Goal: Task Accomplishment & Management: Use online tool/utility

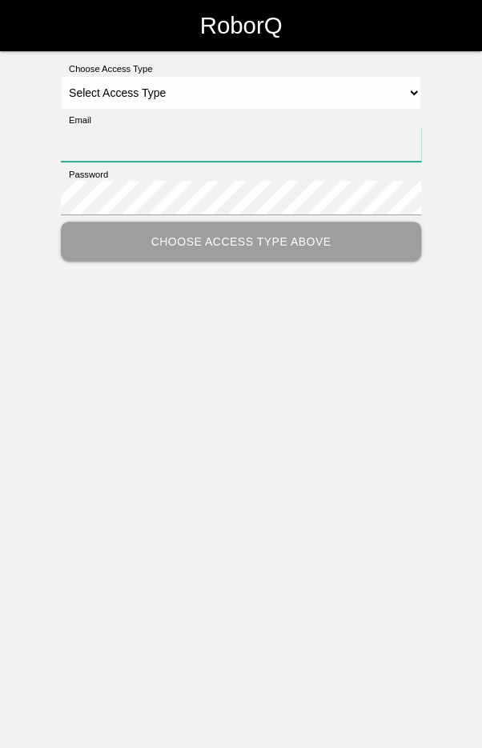
click at [89, 143] on input "Email" at bounding box center [241, 144] width 360 height 34
type input "[EMAIL_ADDRESS][DOMAIN_NAME]"
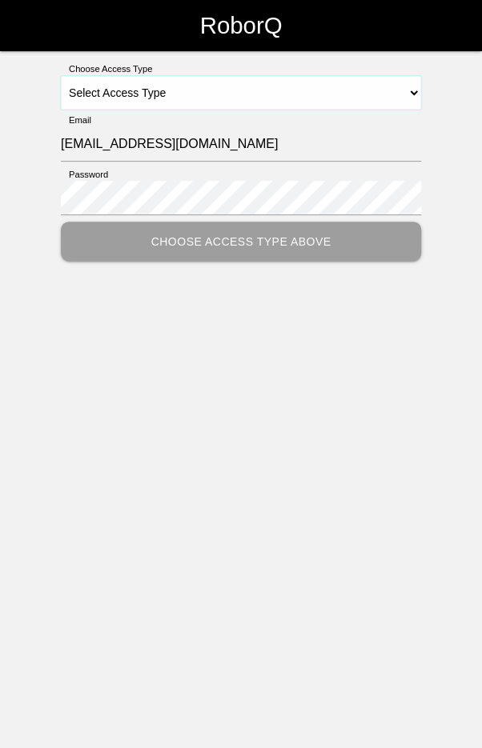
click at [266, 86] on select "Select Access Type Admin Customer Supervisor Worker" at bounding box center [241, 93] width 360 height 34
select select "Worker"
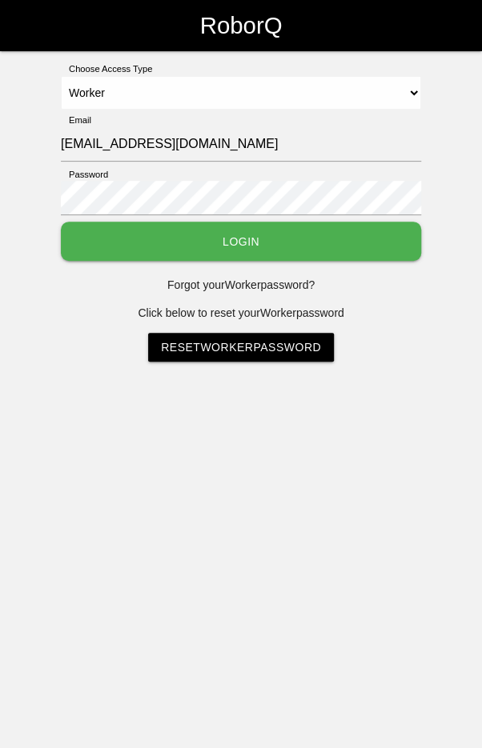
click at [258, 243] on button "Login" at bounding box center [241, 241] width 360 height 39
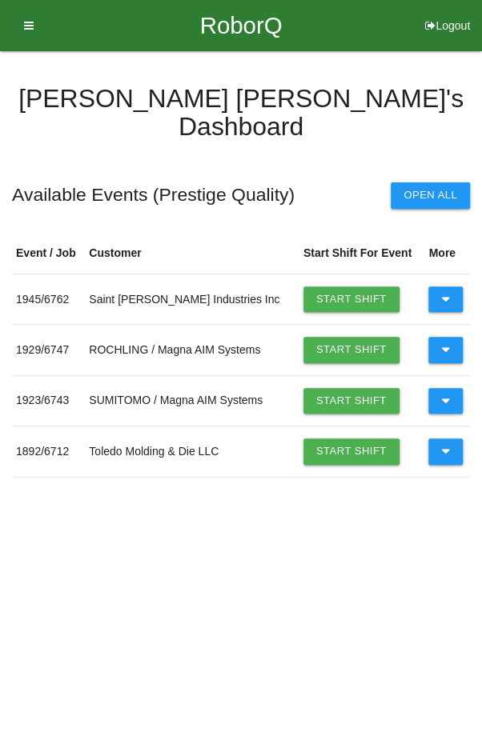
click at [444, 286] on icon at bounding box center [445, 299] width 9 height 26
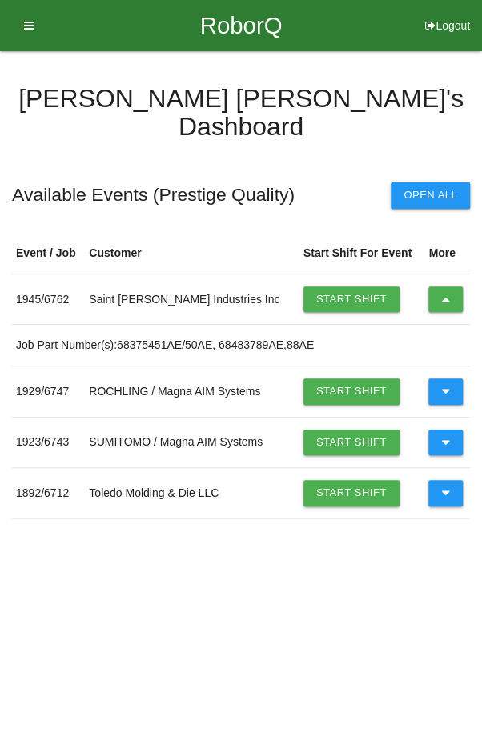
click at [339, 286] on link "Start Shift" at bounding box center [351, 299] width 96 height 26
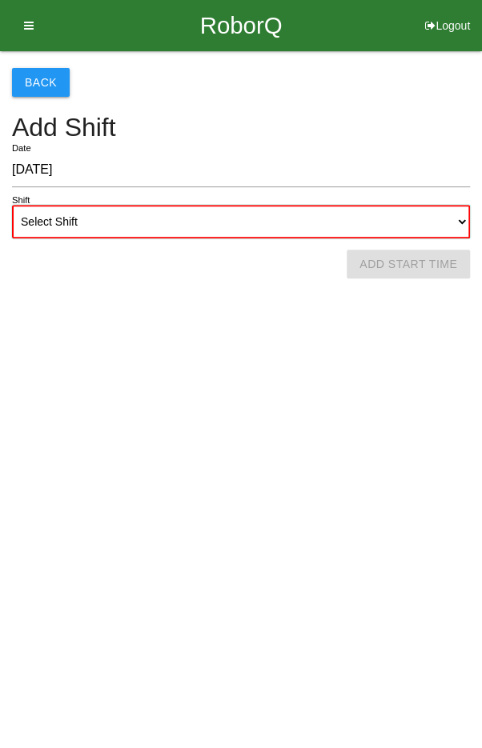
click at [182, 218] on select "Select Shift 1st Shift 2nd Shift 3rd Shift 4th Shift" at bounding box center [241, 222] width 458 height 34
select select "1"
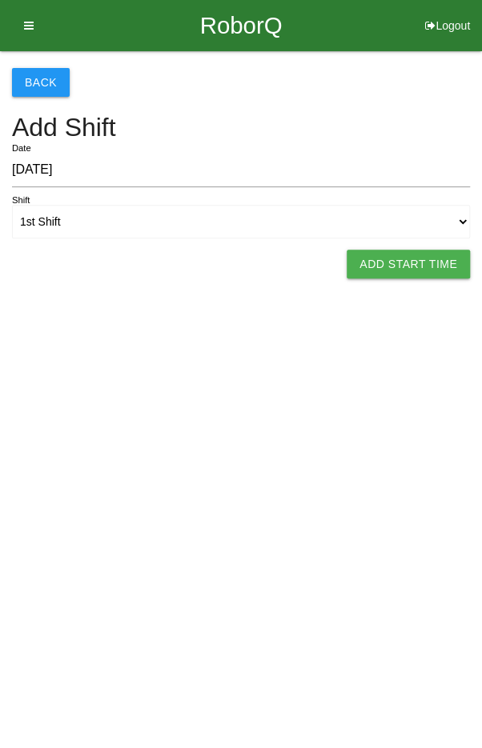
click at [402, 261] on button "Add Start Time" at bounding box center [407, 264] width 123 height 29
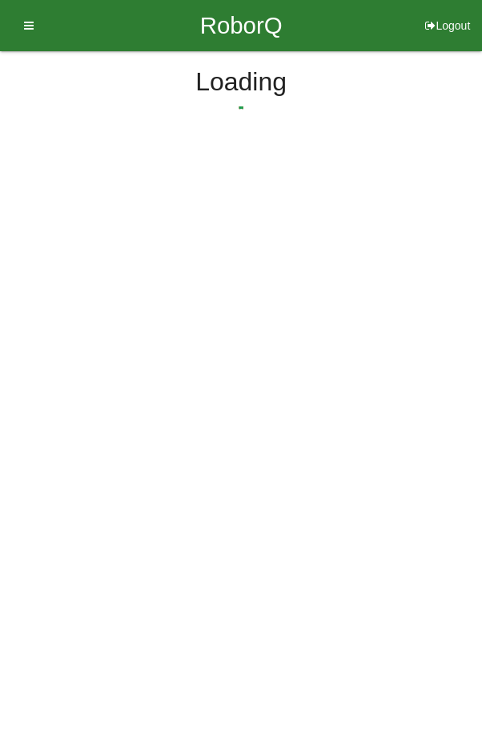
select select "8"
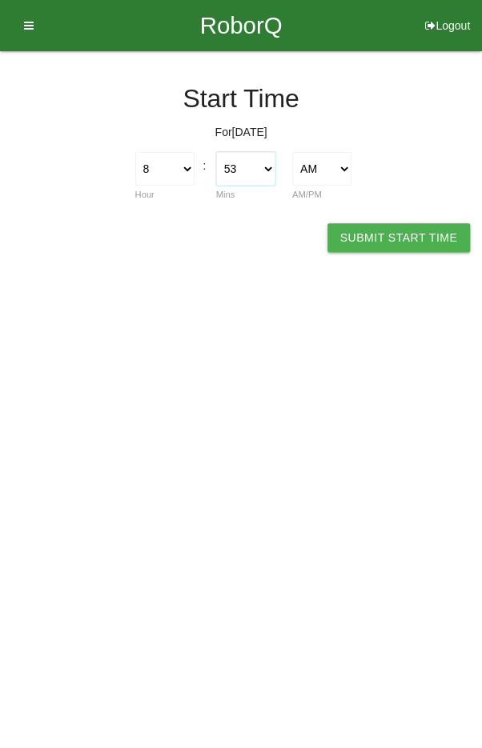
click at [243, 166] on select "00 01 02 03 04 05 06 07 08 09 10 11 12 13 14 15 16 17 18 19 20 21 22 23 24 25 2…" at bounding box center [245, 169] width 59 height 34
select select "0"
click at [414, 239] on button "Submit Start Time" at bounding box center [398, 237] width 142 height 29
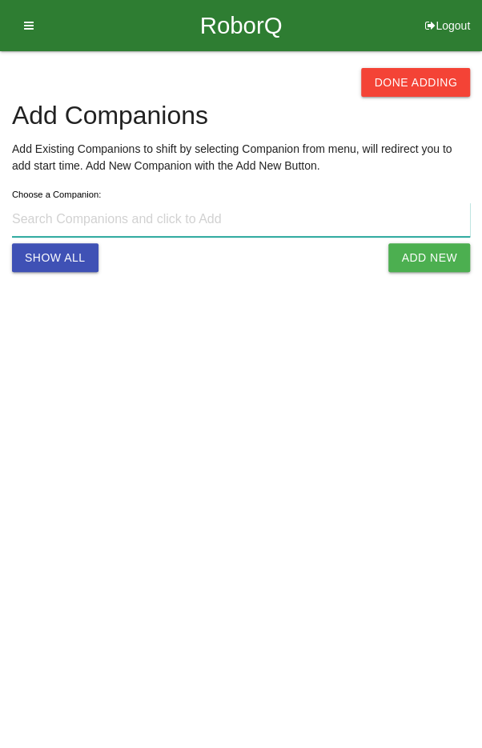
click at [316, 218] on input at bounding box center [241, 219] width 458 height 34
click at [255, 222] on input at bounding box center [241, 219] width 458 height 34
click at [15, 222] on input "TTra" at bounding box center [241, 219] width 458 height 34
click at [21, 221] on input "TTra" at bounding box center [241, 219] width 458 height 34
click at [211, 219] on input "Tra" at bounding box center [241, 219] width 458 height 34
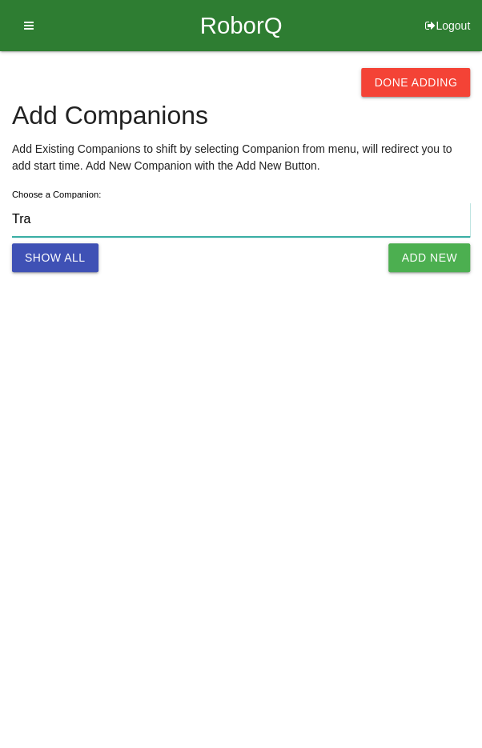
type input "[PERSON_NAME] s@[DOMAIN_NAME]"
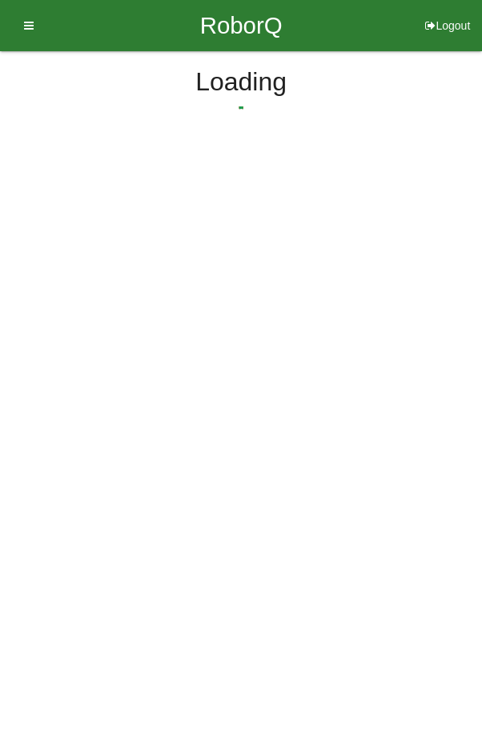
select select "8"
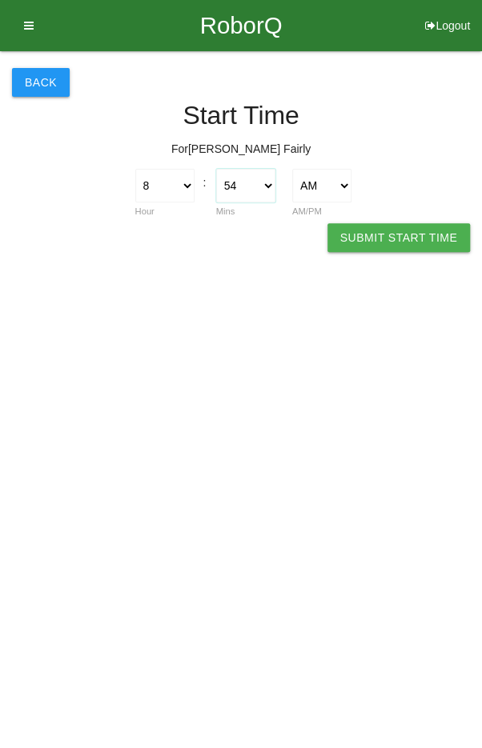
click at [248, 186] on select "00 01 02 03 04 05 06 07 08 09 10 11 12 13 14 15 16 17 18 19 20 21 22 23 24 25 2…" at bounding box center [245, 186] width 59 height 34
select select "0"
click at [398, 238] on button "Submit Start Time" at bounding box center [398, 237] width 142 height 29
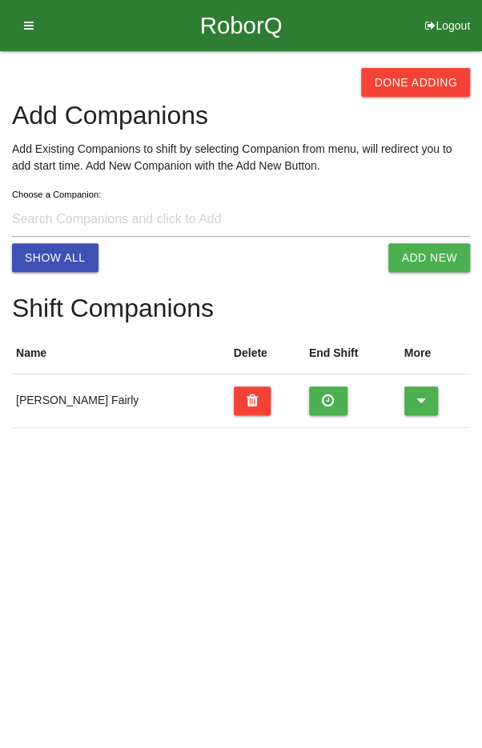
click at [425, 83] on button "Done Adding" at bounding box center [415, 82] width 109 height 29
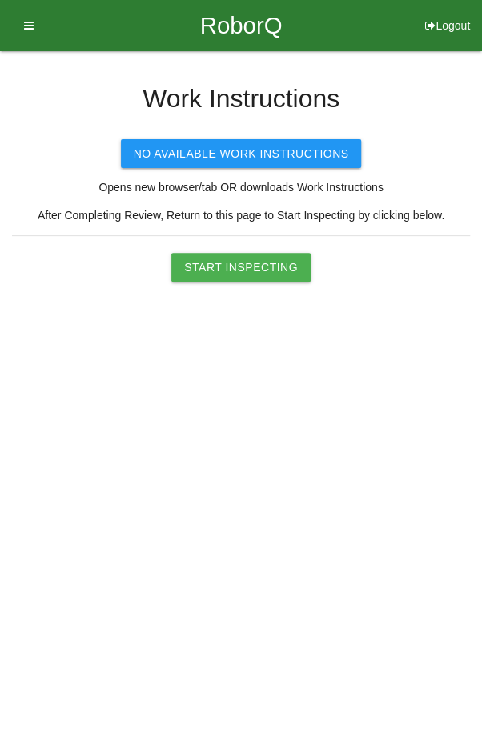
click at [239, 273] on button "Start Inspecting" at bounding box center [240, 267] width 139 height 29
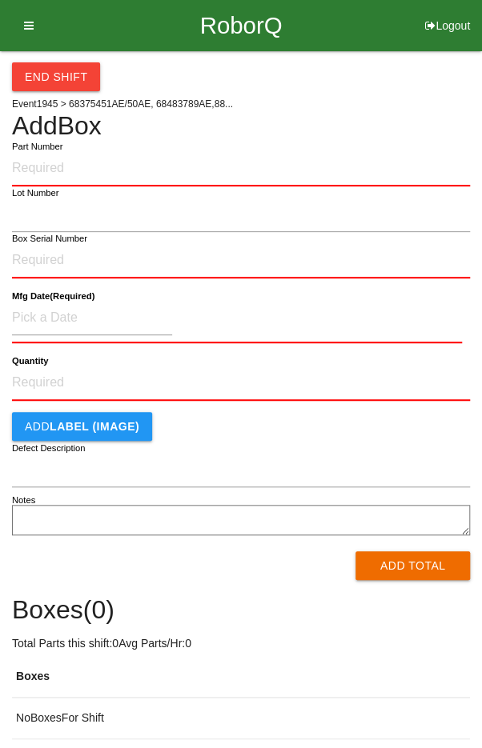
click at [59, 146] on label "Part Number" at bounding box center [37, 147] width 50 height 14
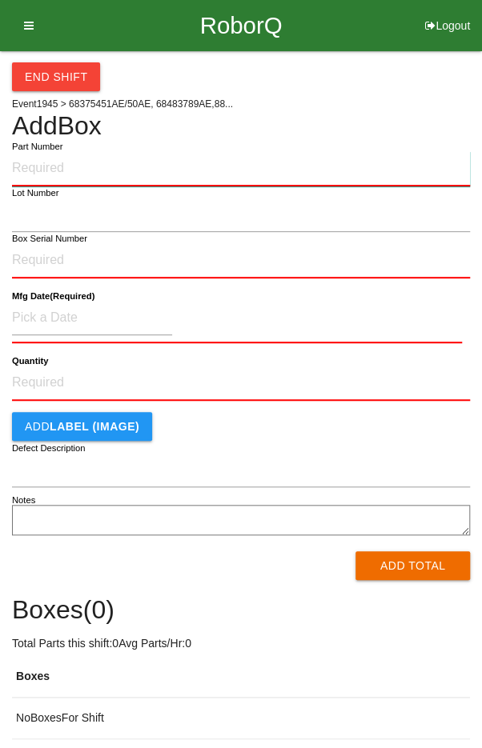
click at [59, 151] on input "Part Number" at bounding box center [241, 168] width 458 height 35
type input "P68375450AE"
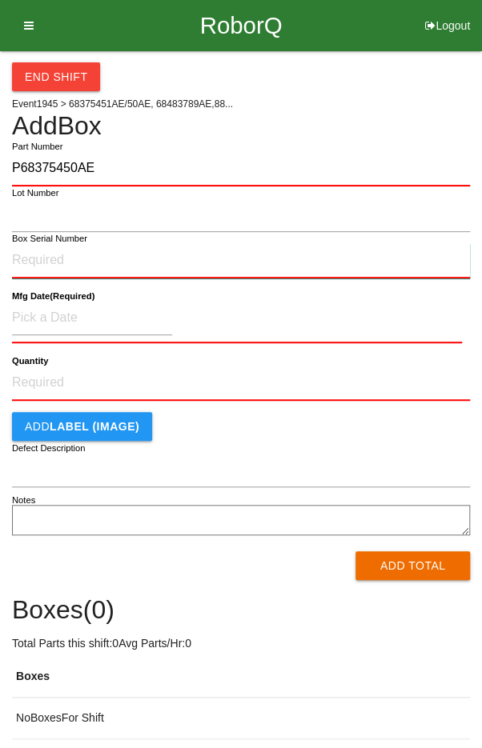
click at [37, 254] on input "Box Serial Number" at bounding box center [241, 260] width 458 height 35
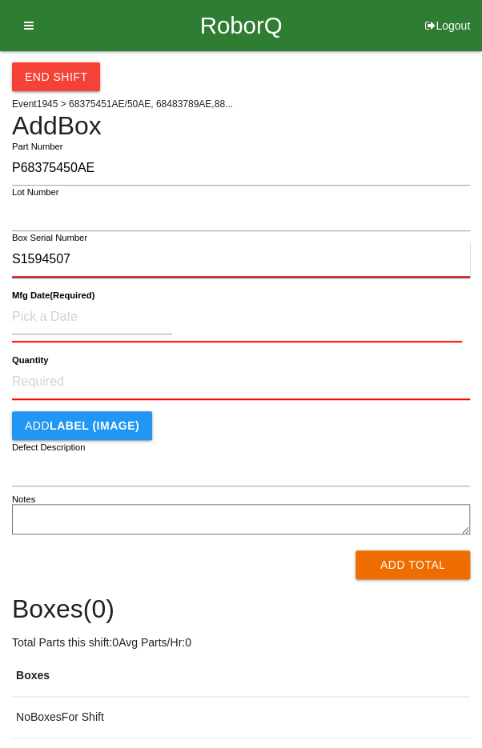
type input "S1594507"
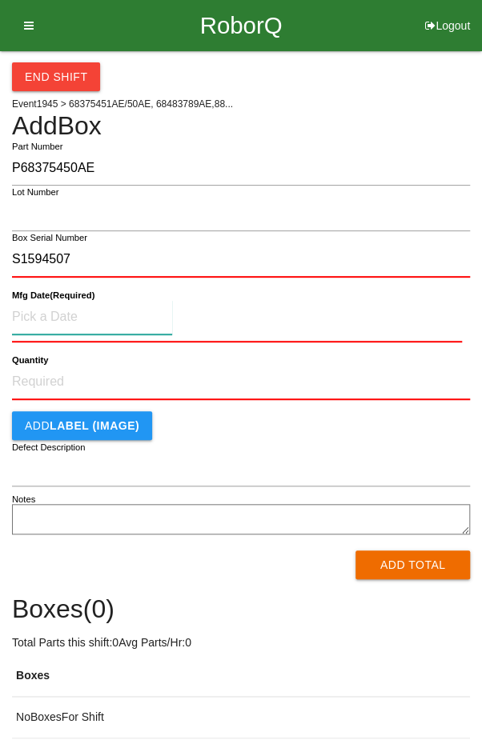
click at [40, 311] on input at bounding box center [92, 317] width 160 height 34
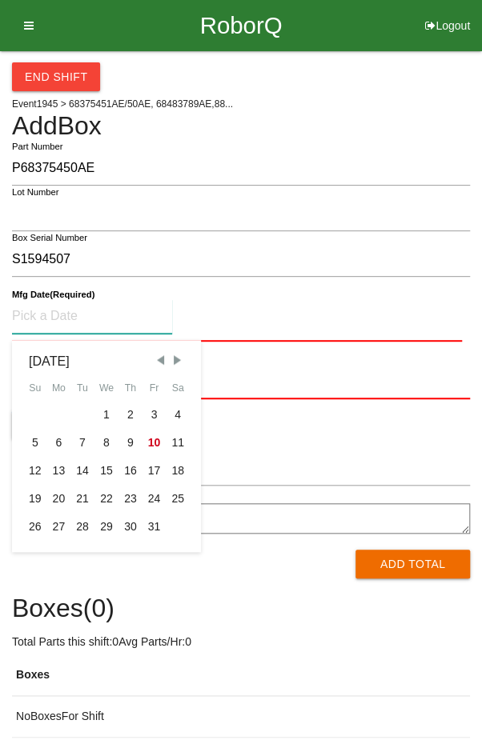
click at [157, 361] on span "Previous Month" at bounding box center [160, 360] width 14 height 14
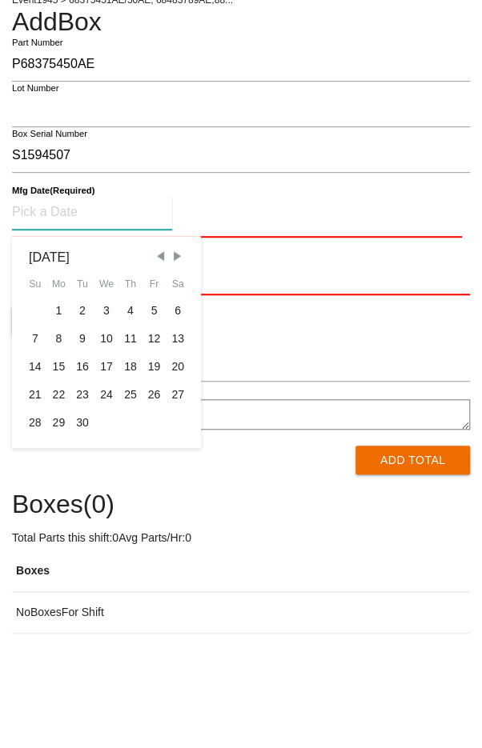
click at [174, 500] on div "27" at bounding box center [178, 499] width 24 height 28
type input "[DATE]"
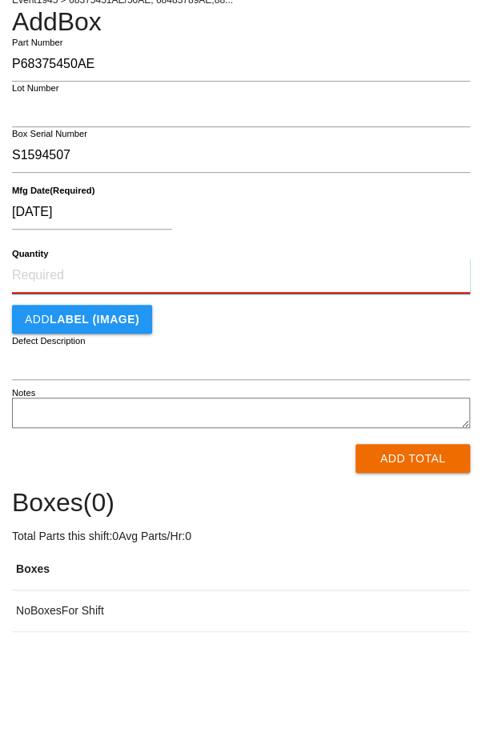
click at [238, 374] on input "Quantity" at bounding box center [241, 379] width 458 height 35
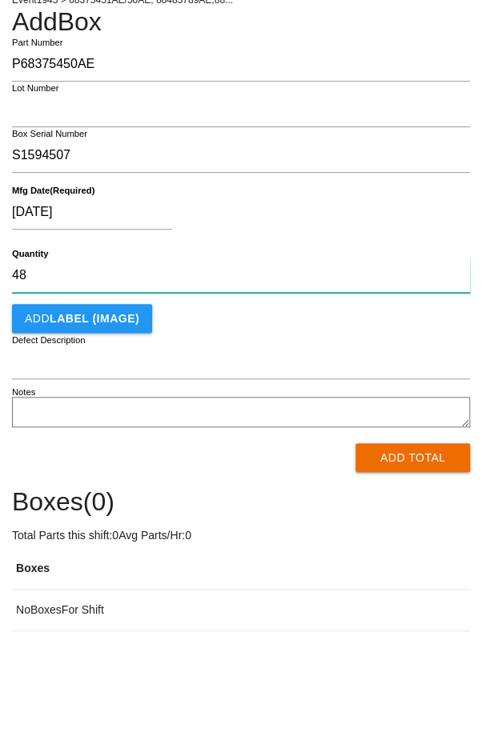
type input "48"
click at [378, 430] on div "Add LABEL (IMAGE)" at bounding box center [241, 422] width 458 height 29
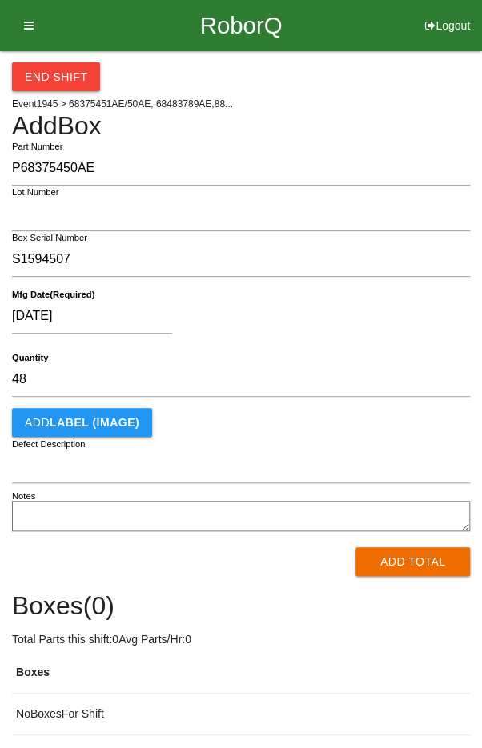
click at [406, 566] on button "Add Total" at bounding box center [412, 561] width 114 height 29
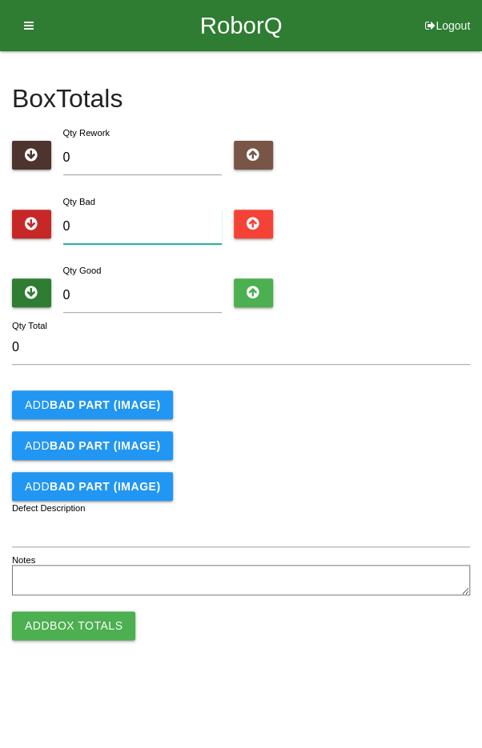
click at [129, 232] on input "0" at bounding box center [142, 227] width 159 height 34
click at [159, 280] on input "0" at bounding box center [142, 295] width 159 height 34
type input "4"
type input "48"
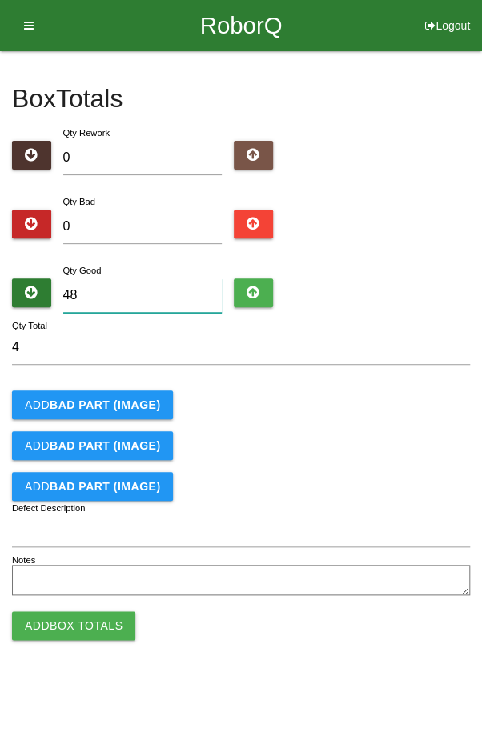
type input "48"
click at [354, 411] on div "Add BAD PART (IMAGE)" at bounding box center [241, 404] width 458 height 29
click at [62, 630] on button "Add Box Totals" at bounding box center [73, 625] width 123 height 29
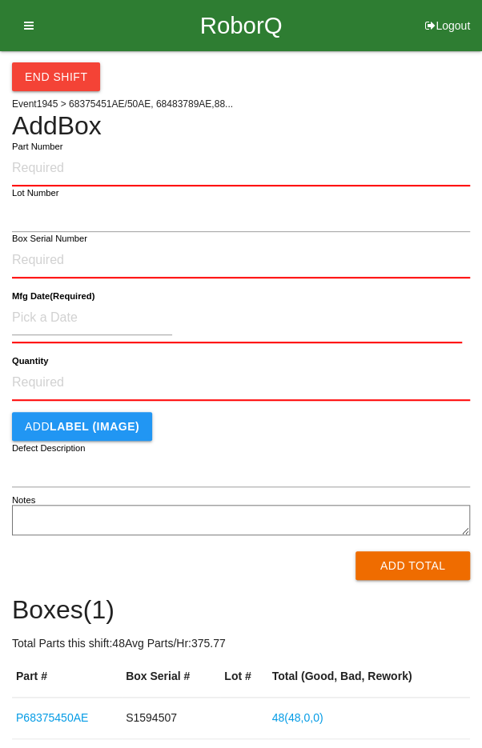
click at [60, 149] on label "Part Number" at bounding box center [37, 147] width 50 height 14
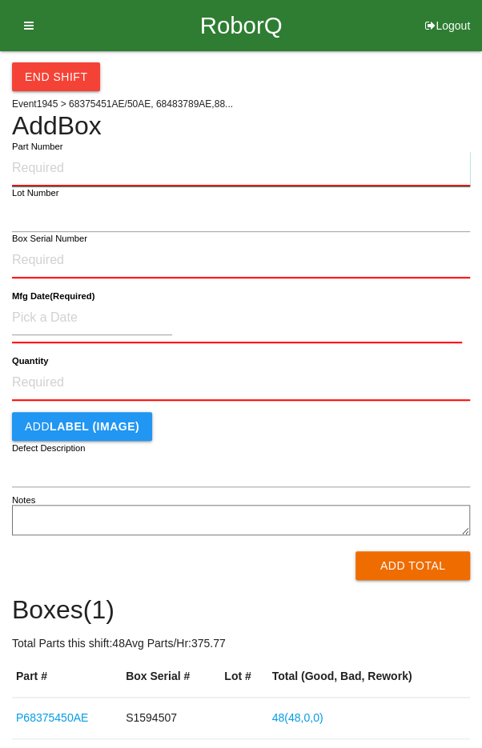
click at [60, 151] on input "Part Number" at bounding box center [241, 168] width 458 height 35
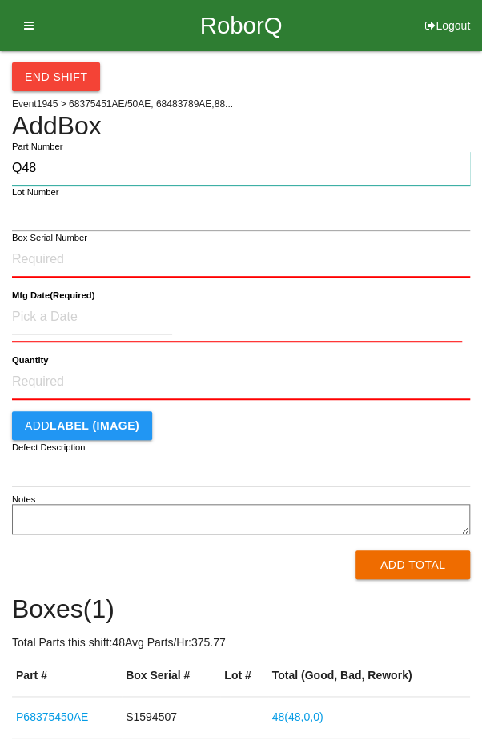
click at [86, 162] on input "Q48" at bounding box center [241, 168] width 458 height 34
type input "Q"
type input "P68375450AE"
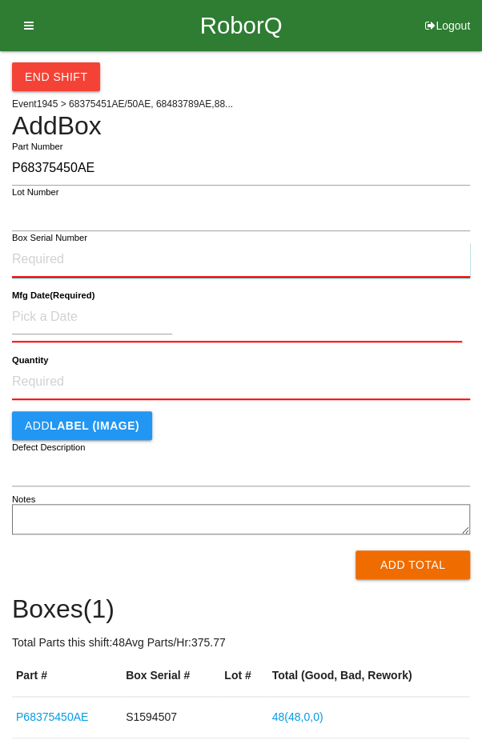
click at [55, 251] on input "Box Serial Number" at bounding box center [241, 259] width 458 height 35
type input "S1594518"
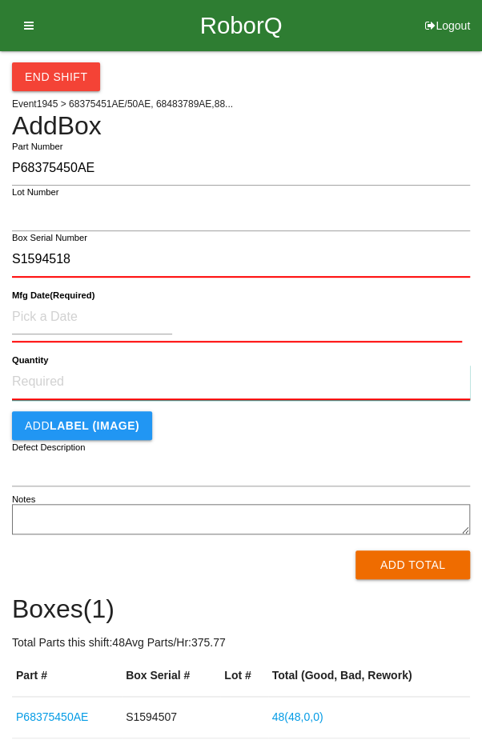
click at [82, 381] on input "Quantity" at bounding box center [241, 382] width 458 height 35
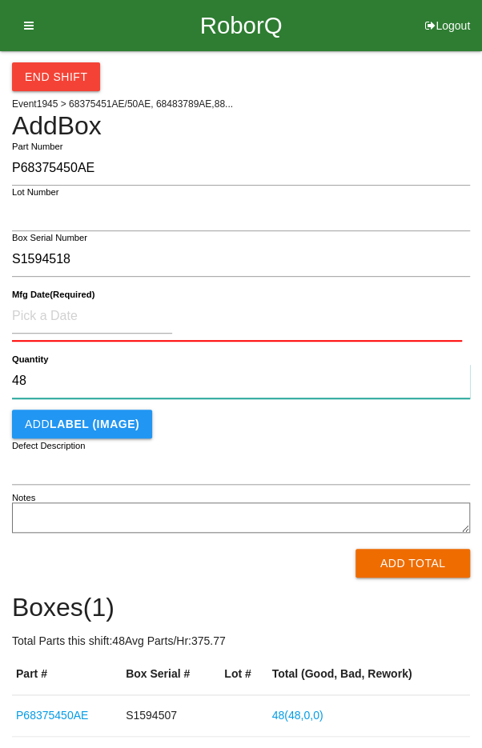
type input "48"
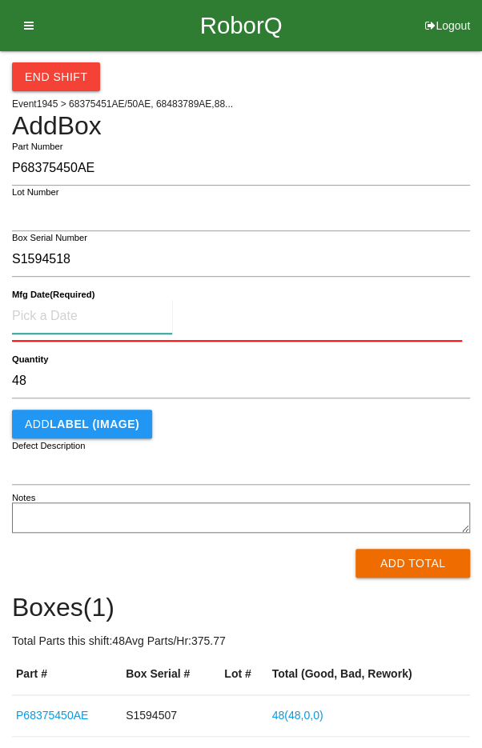
click at [63, 315] on input at bounding box center [92, 316] width 160 height 34
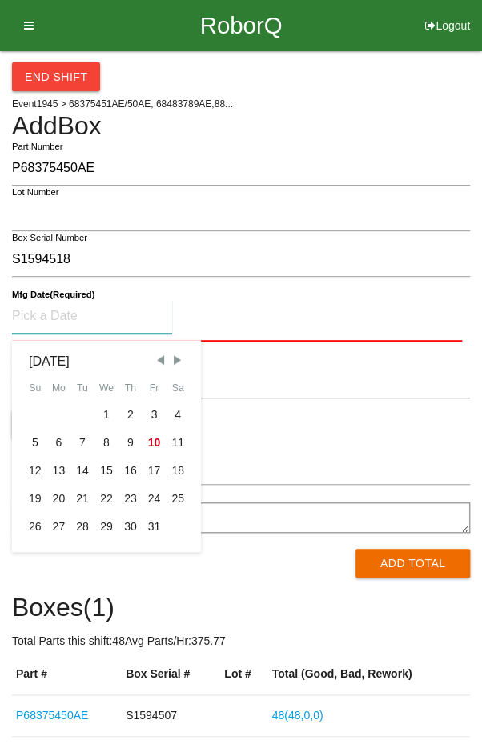
click at [155, 360] on span "Previous Month" at bounding box center [160, 360] width 14 height 14
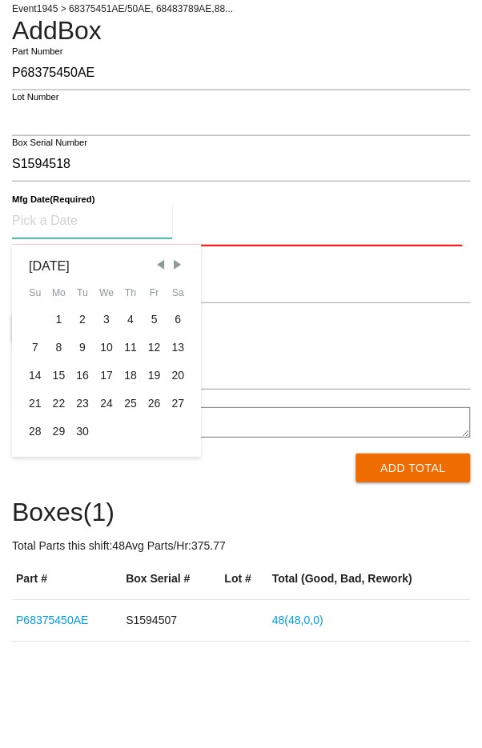
click at [51, 534] on div "29" at bounding box center [59, 527] width 24 height 28
type input "[DATE]"
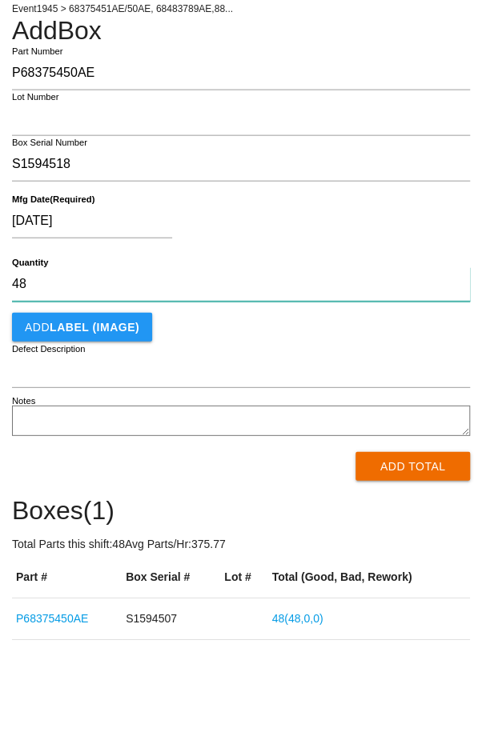
click at [254, 371] on input "48" at bounding box center [241, 379] width 458 height 34
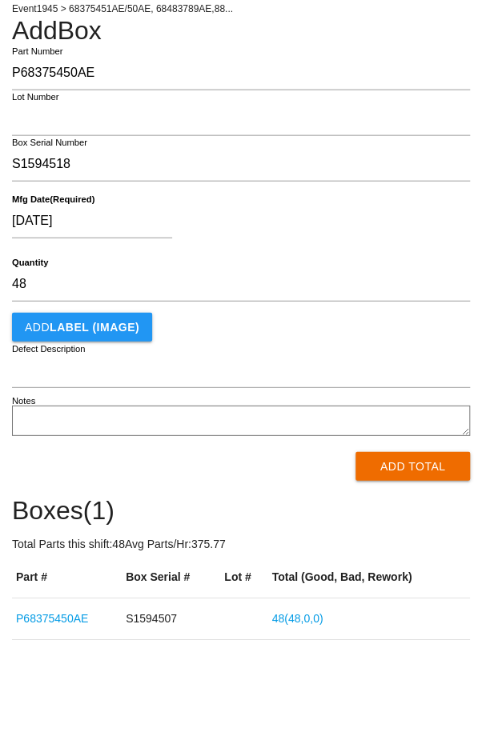
click at [436, 547] on button "Add Total" at bounding box center [412, 561] width 114 height 29
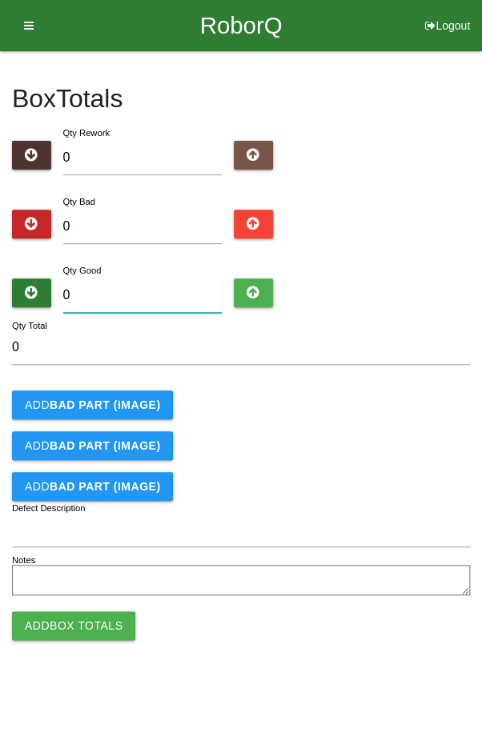
click at [145, 294] on input "0" at bounding box center [142, 295] width 159 height 34
type input "4"
type input "48"
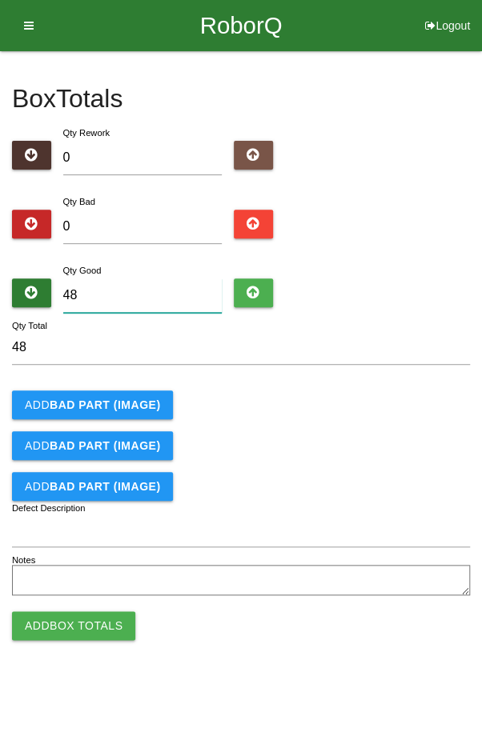
type input "48"
click at [346, 419] on form "48 Qty Total Add BAD PART (IMAGE) Add BAD PART (IMAGE) Add BAD PART (IMAGE) Def…" at bounding box center [241, 465] width 458 height 270
click at [54, 629] on button "Add Box Totals" at bounding box center [73, 625] width 123 height 29
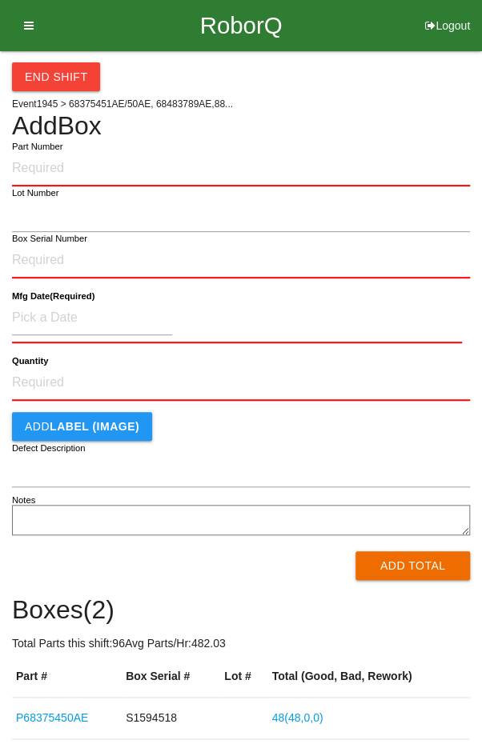
click at [58, 150] on label "Part Number" at bounding box center [37, 147] width 50 height 14
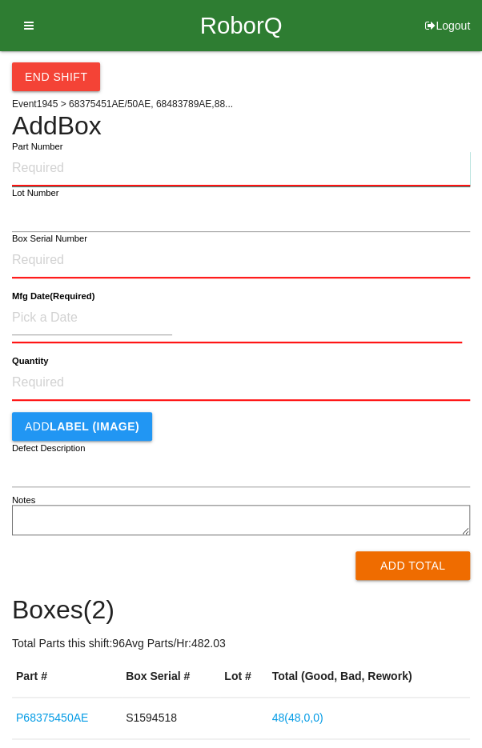
click at [58, 151] on input "Part Number" at bounding box center [241, 168] width 458 height 35
click at [82, 164] on input "Q48" at bounding box center [241, 168] width 458 height 35
type input "Q"
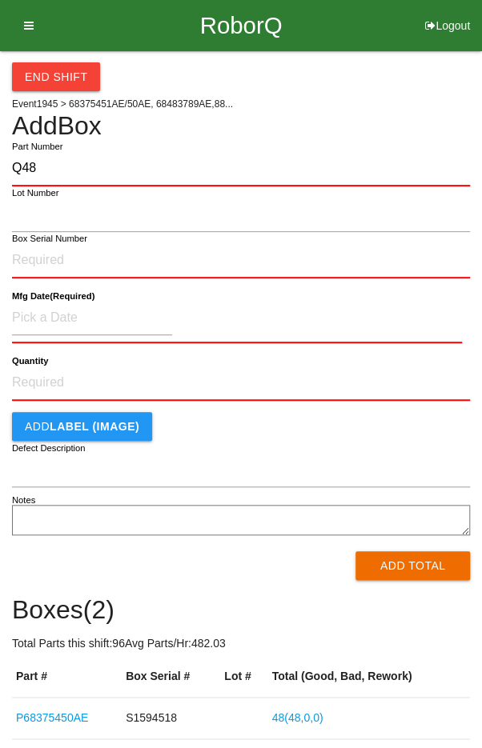
click at [74, 142] on div "End Shift Event 1945 > 68375451AE/50AE, 68483789AE,88... Add Box Q48 Part Numbe…" at bounding box center [241, 416] width 458 height 730
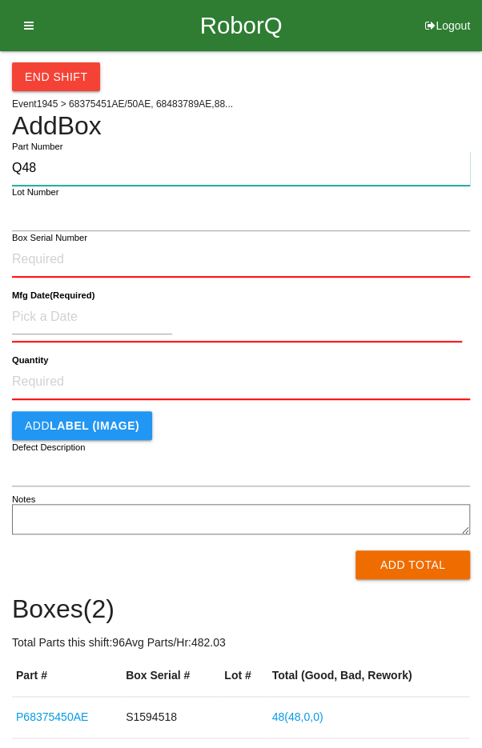
click at [84, 152] on input "Q48" at bounding box center [241, 168] width 458 height 34
type input "Q"
type input "P6837545AE0"
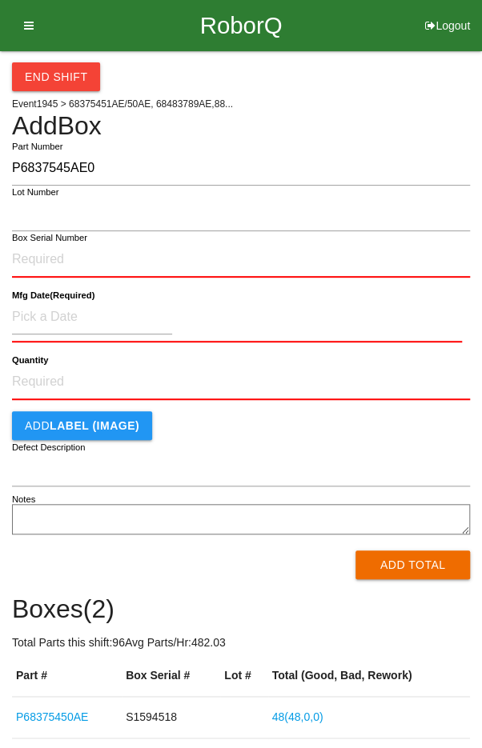
click at [41, 241] on label "Box Serial Number" at bounding box center [49, 238] width 75 height 14
click at [41, 242] on input "Box Serial Number" at bounding box center [241, 259] width 458 height 35
type input "S1592412"
click at [58, 372] on input "Quantity" at bounding box center [241, 382] width 458 height 35
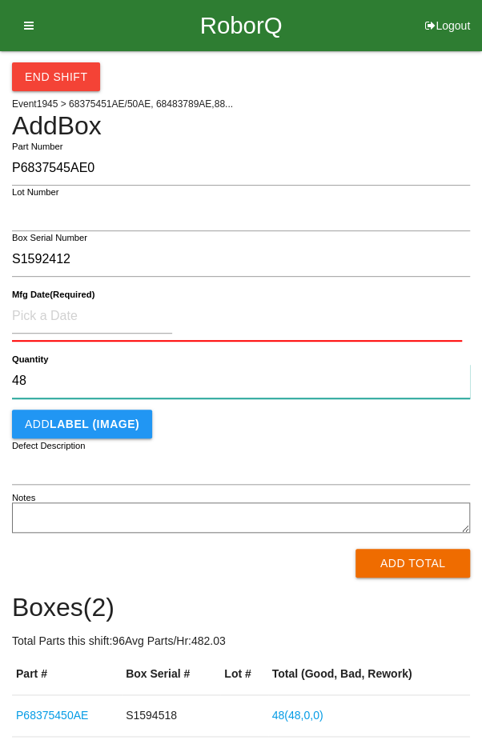
type input "48"
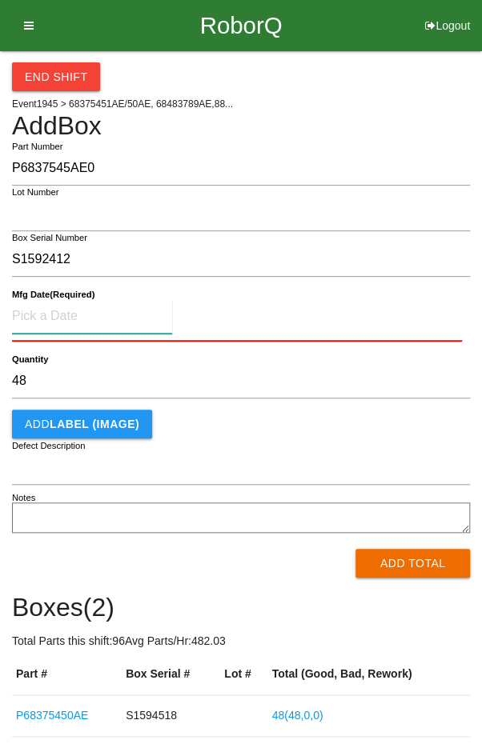
click at [57, 310] on input at bounding box center [92, 316] width 160 height 34
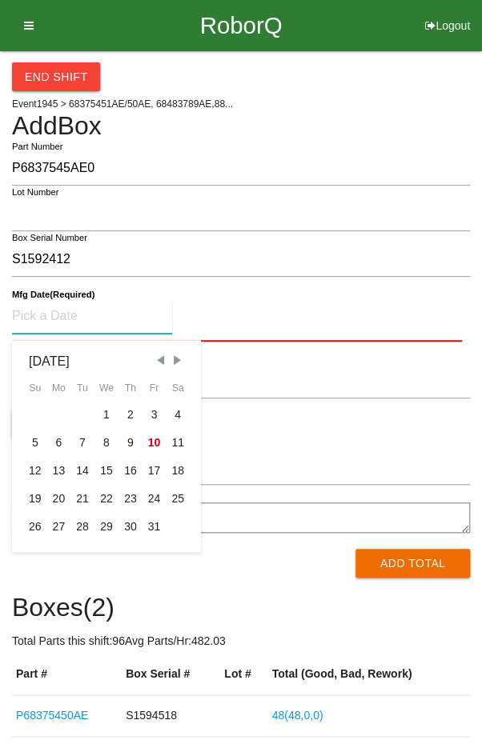
click at [157, 358] on span "Previous Month" at bounding box center [160, 360] width 14 height 14
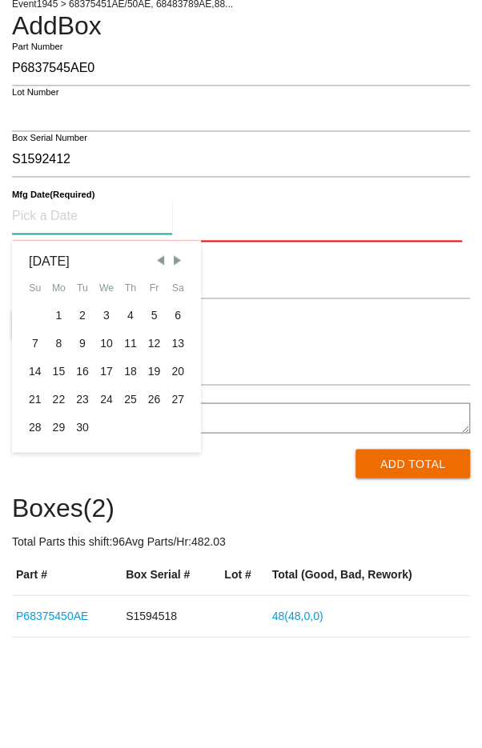
click at [128, 468] on div "18" at bounding box center [130, 471] width 24 height 28
type input "[DATE]"
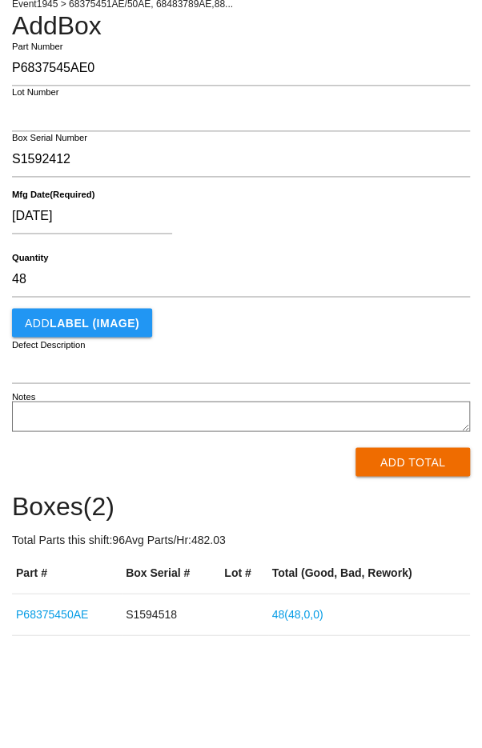
click at [417, 566] on button "Add Total" at bounding box center [412, 561] width 114 height 29
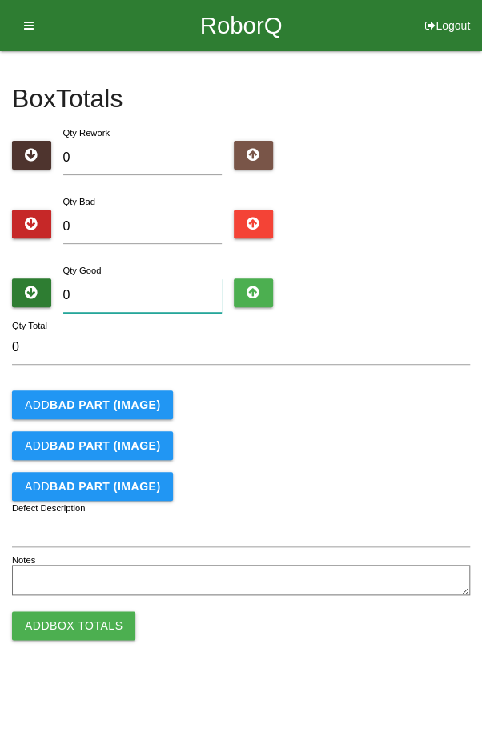
click at [162, 290] on input "0" at bounding box center [142, 295] width 159 height 34
type input "4"
type input "48"
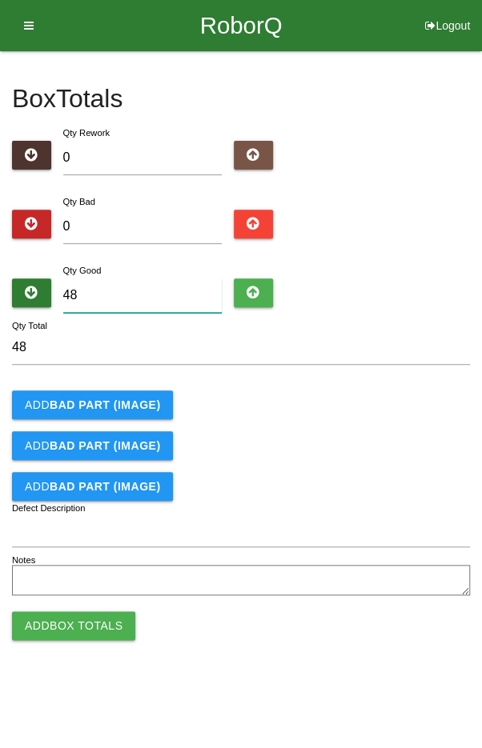
type input "48"
click at [379, 400] on div "Add BAD PART (IMAGE)" at bounding box center [241, 404] width 458 height 29
click at [64, 628] on button "Add Box Totals" at bounding box center [73, 625] width 123 height 29
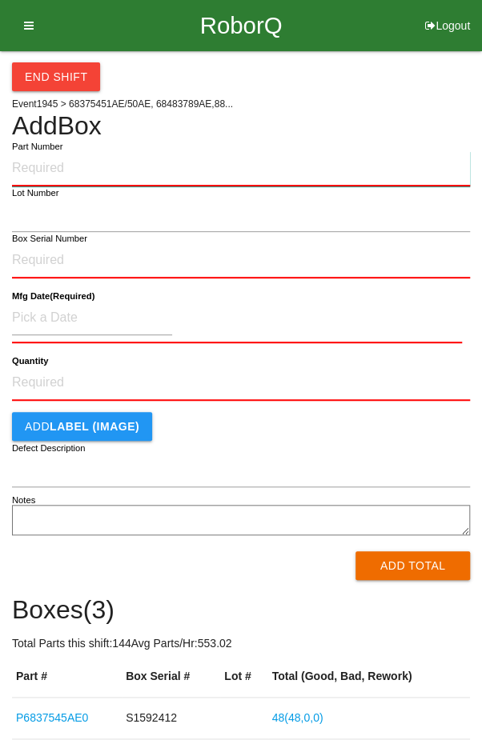
click at [77, 154] on input "Part Number" at bounding box center [241, 168] width 458 height 35
click at [94, 160] on input "V16180A" at bounding box center [241, 168] width 458 height 35
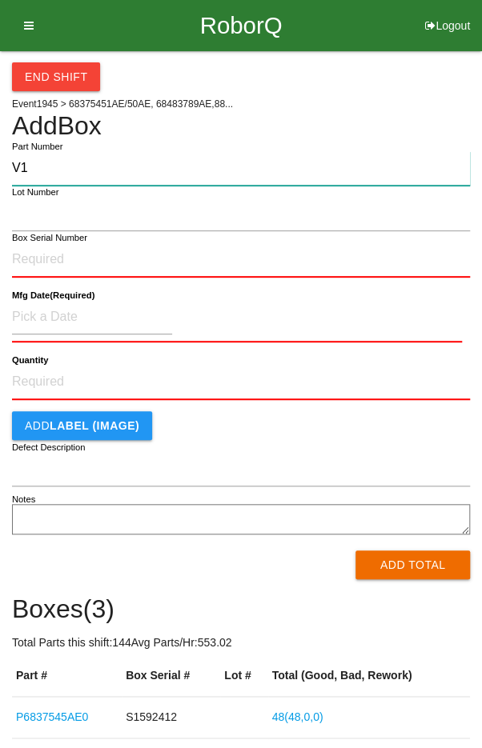
type input "V"
type input "P68375450AE"
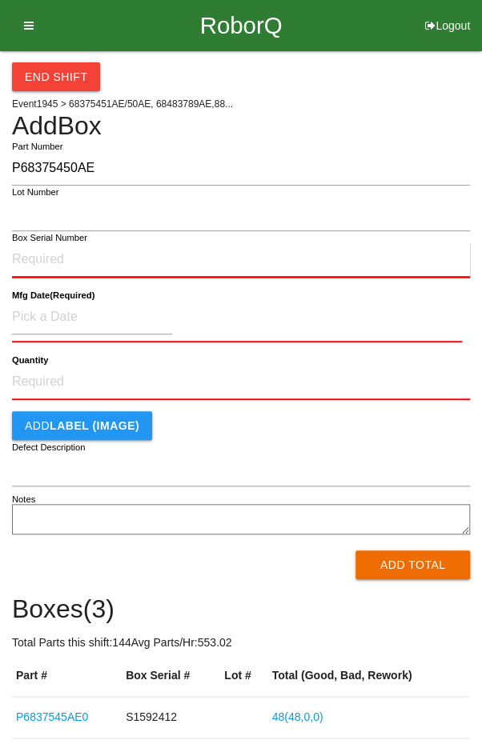
click at [58, 258] on input "Box Serial Number" at bounding box center [241, 259] width 458 height 35
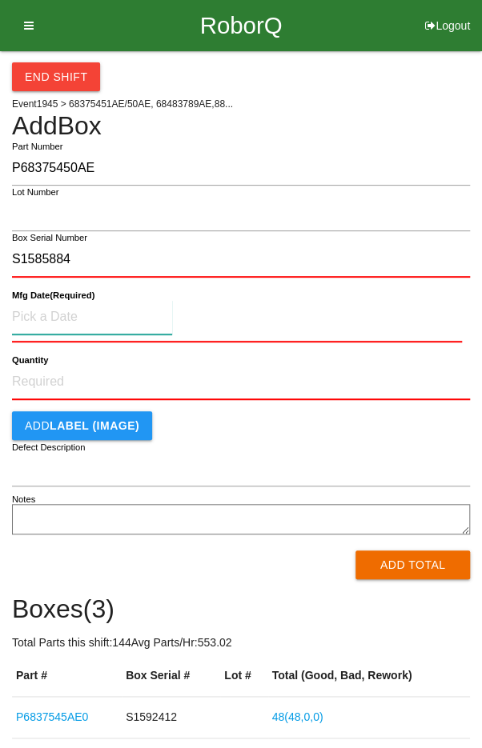
click at [54, 310] on input at bounding box center [92, 317] width 160 height 34
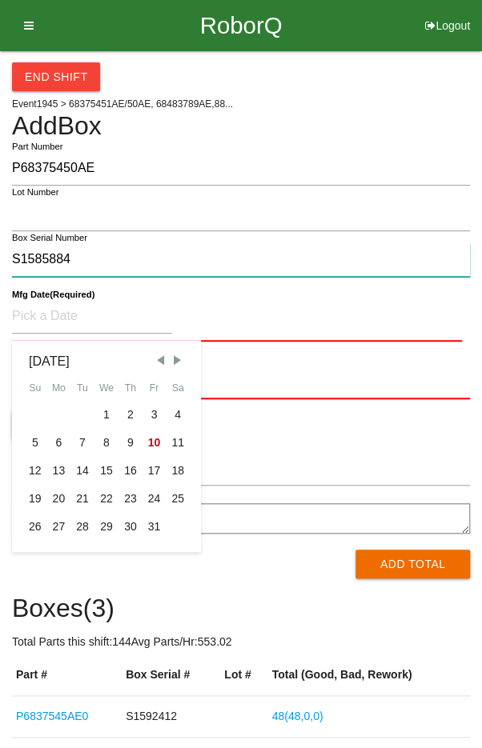
click at [96, 257] on input "S1585884" at bounding box center [241, 259] width 458 height 34
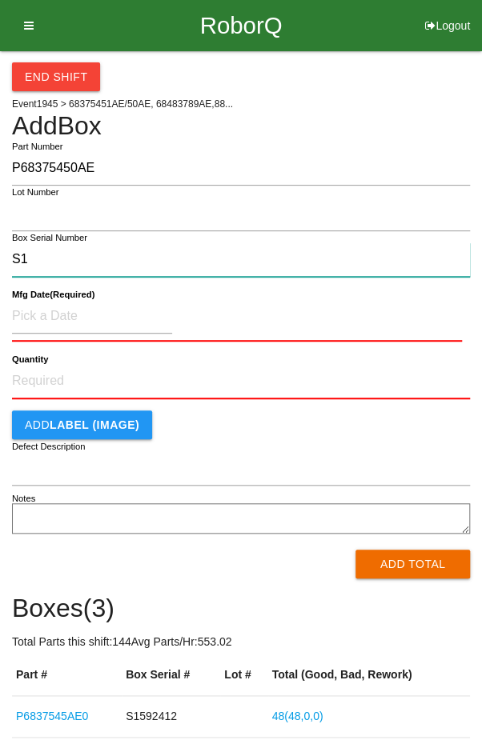
type input "S"
type input "S1590952"
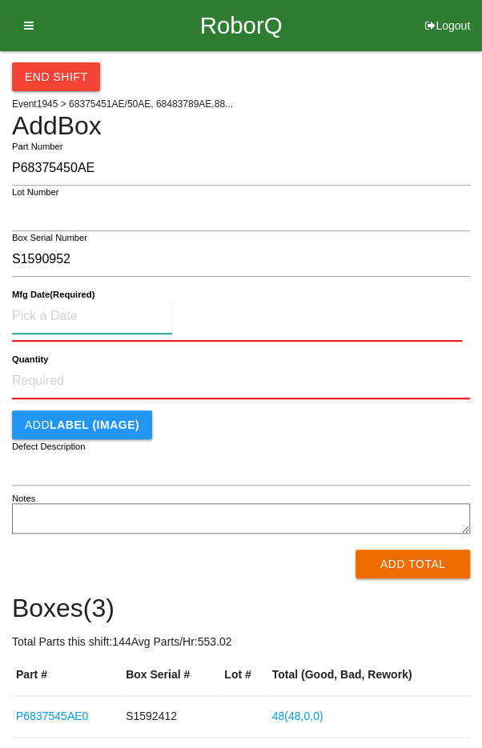
click at [60, 309] on input at bounding box center [92, 316] width 160 height 34
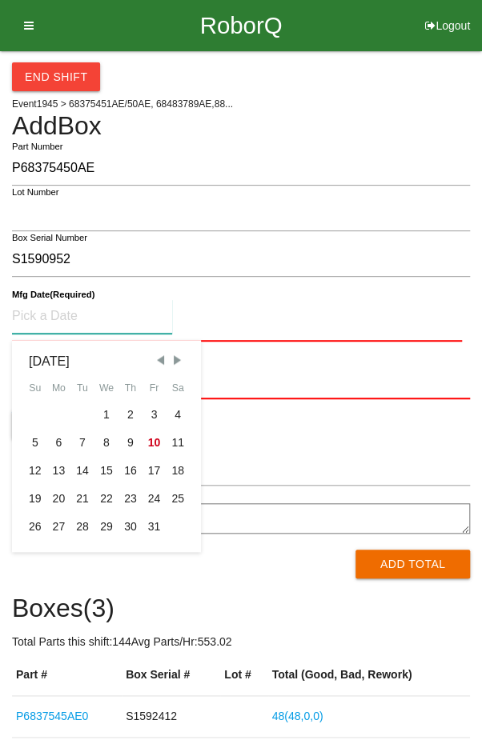
click at [163, 357] on span "Previous Month" at bounding box center [160, 360] width 14 height 14
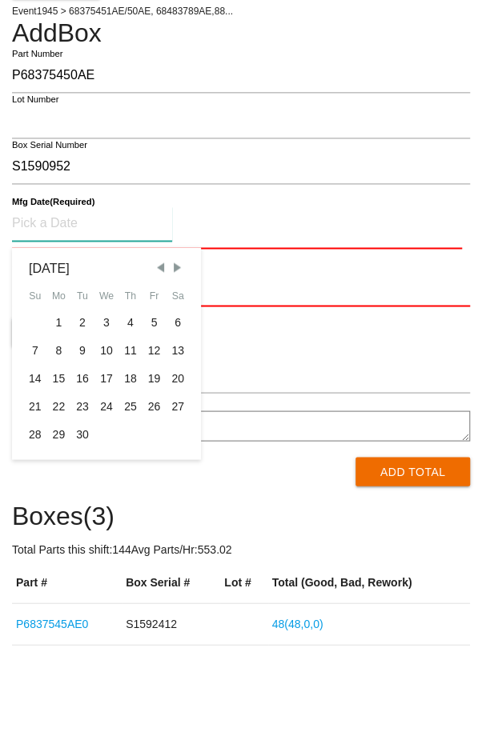
click at [58, 524] on div "29" at bounding box center [59, 527] width 24 height 28
type input "[DATE]"
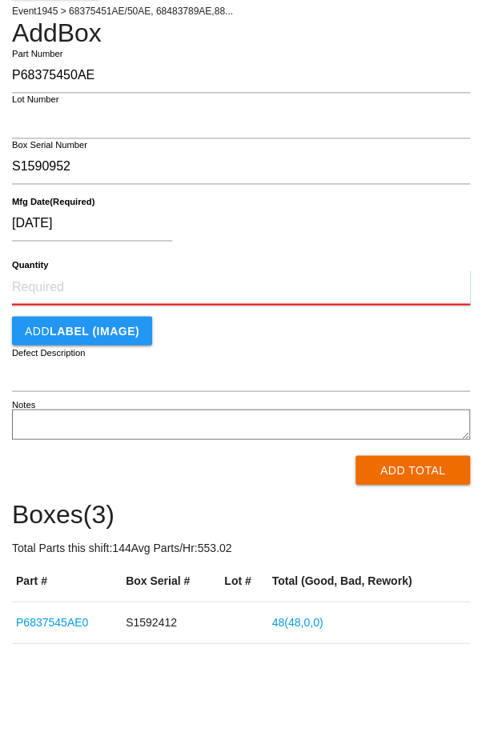
click at [58, 364] on input "Quantity" at bounding box center [241, 379] width 458 height 35
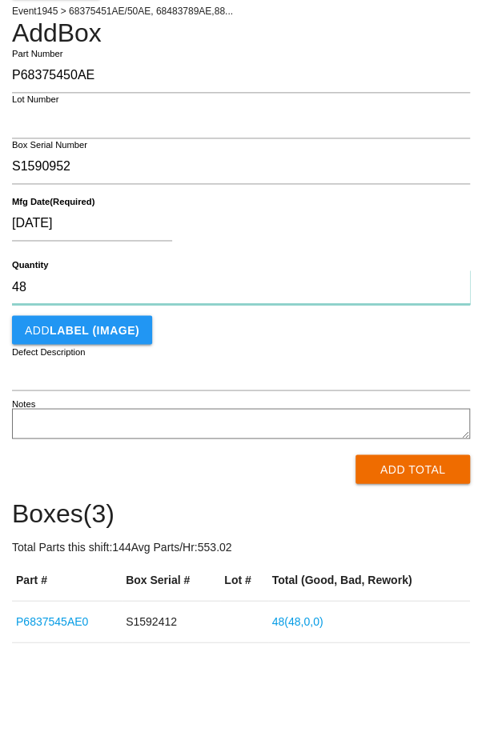
type input "48"
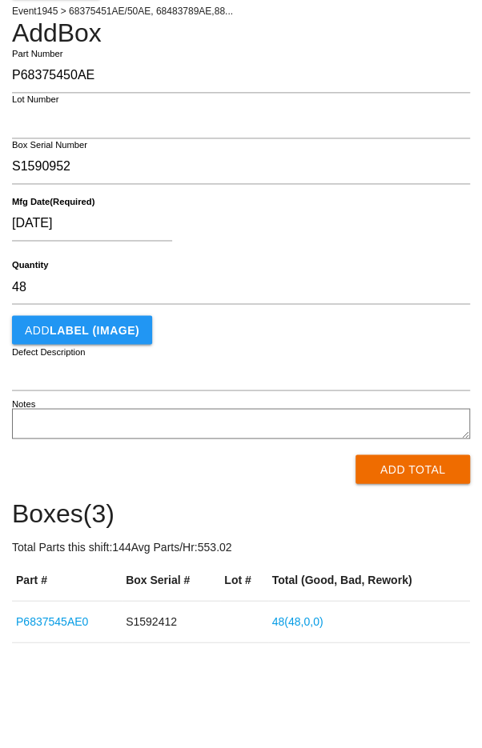
click at [420, 562] on button "Add Total" at bounding box center [412, 561] width 114 height 29
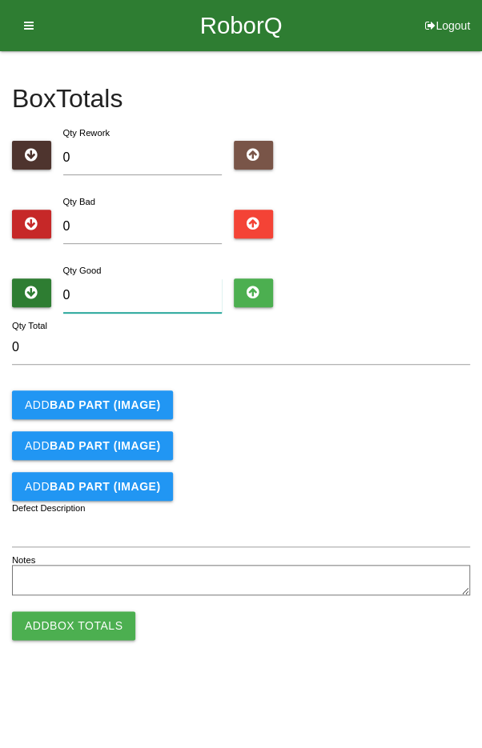
click at [115, 293] on input "0" at bounding box center [142, 295] width 159 height 34
type input "4"
type input "45"
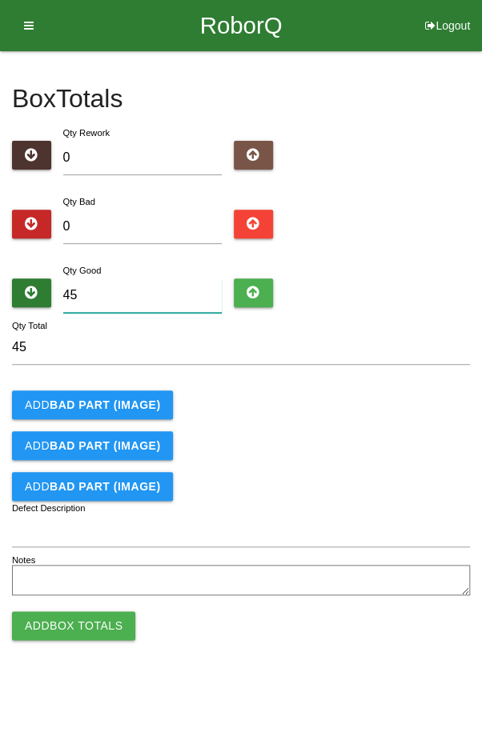
type input "45"
click at [416, 416] on div "Add BAD PART (IMAGE)" at bounding box center [241, 404] width 458 height 29
click at [70, 615] on button "Add Box Totals" at bounding box center [73, 625] width 123 height 29
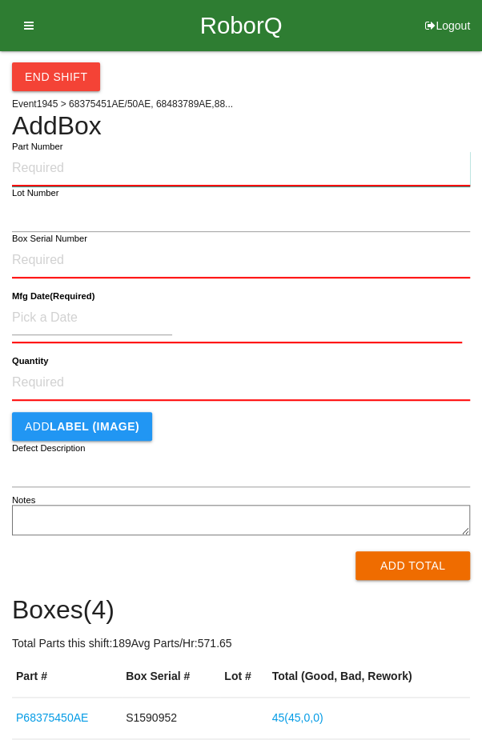
click at [66, 162] on input "Part Number" at bounding box center [241, 168] width 458 height 35
type input "P6837545AE0"
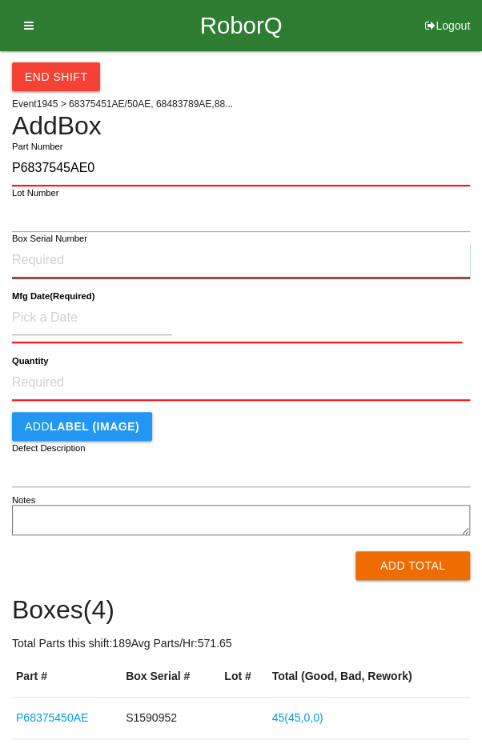
click at [41, 256] on input "Box Serial Number" at bounding box center [241, 260] width 458 height 35
type input "S1596515"
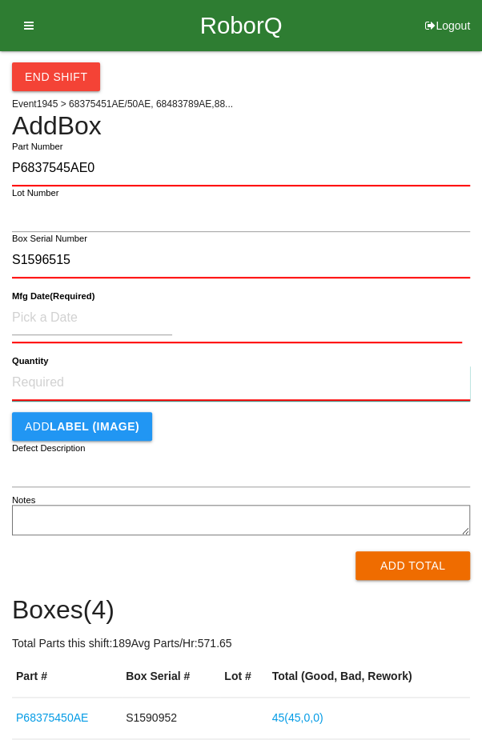
click at [62, 384] on input "Quantity" at bounding box center [241, 383] width 458 height 35
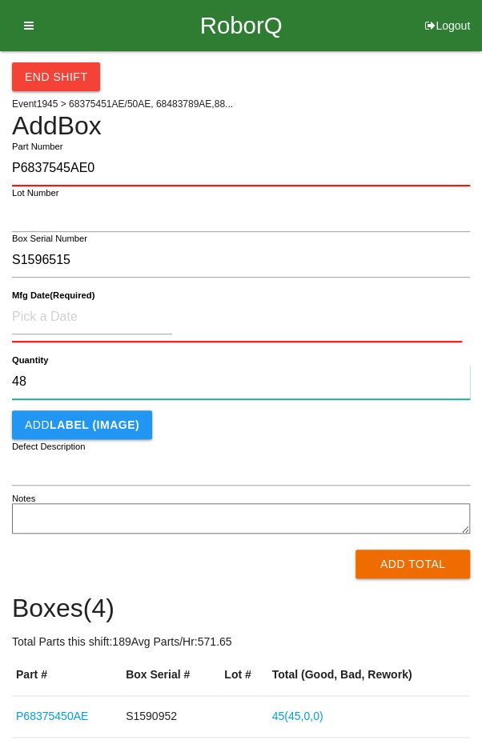
type input "48"
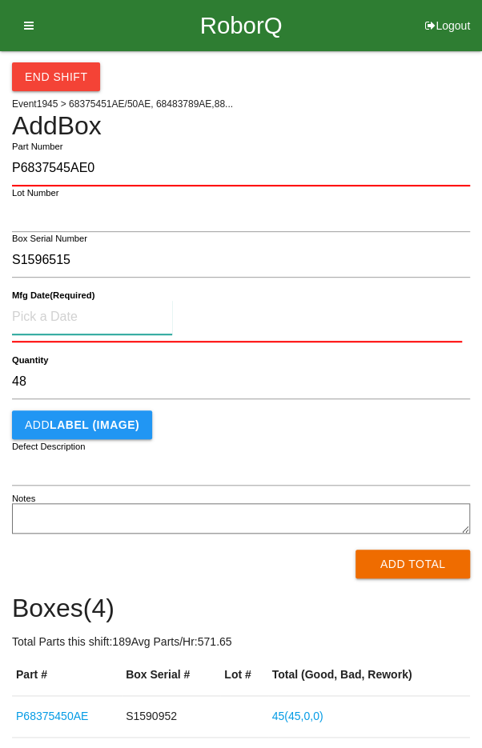
click at [61, 311] on input at bounding box center [92, 317] width 160 height 34
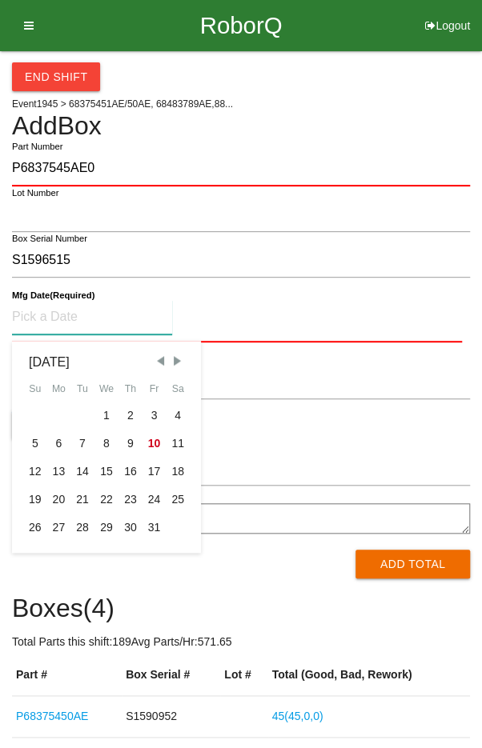
click at [157, 362] on span "Previous Month" at bounding box center [160, 361] width 14 height 14
click at [160, 364] on span "Previous Month" at bounding box center [160, 361] width 14 height 14
click at [159, 364] on span "Previous Month" at bounding box center [160, 361] width 14 height 14
click at [159, 363] on span "Previous Month" at bounding box center [160, 361] width 14 height 14
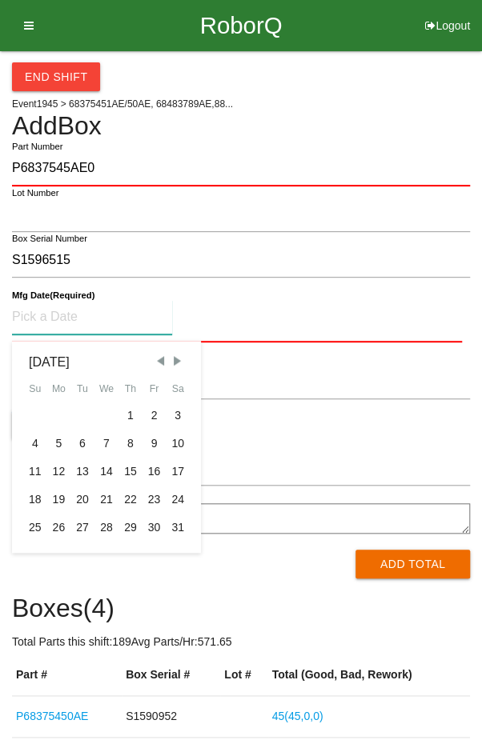
click at [158, 366] on span "Previous Month" at bounding box center [160, 361] width 14 height 14
click at [126, 444] on div "10" at bounding box center [130, 444] width 24 height 28
type input "[DATE]"
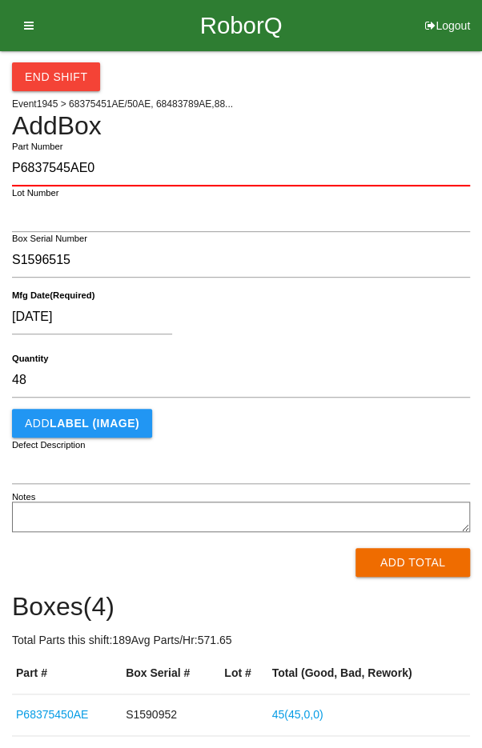
click at [243, 429] on div "Add LABEL (IMAGE)" at bounding box center [241, 423] width 458 height 29
click at [410, 570] on button "Add Total" at bounding box center [412, 562] width 114 height 29
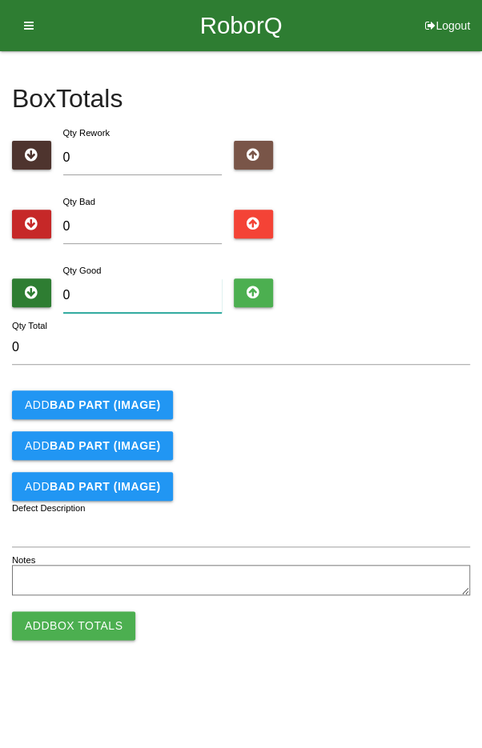
click at [143, 290] on input "0" at bounding box center [142, 295] width 159 height 34
type input "4"
type input "48"
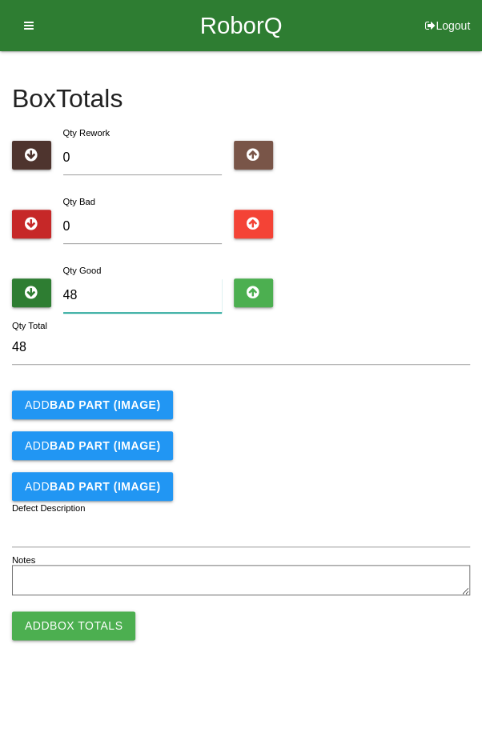
type input "48"
click at [406, 418] on div "Add BAD PART (IMAGE)" at bounding box center [241, 404] width 458 height 29
click at [72, 637] on button "Add Box Totals" at bounding box center [73, 625] width 123 height 29
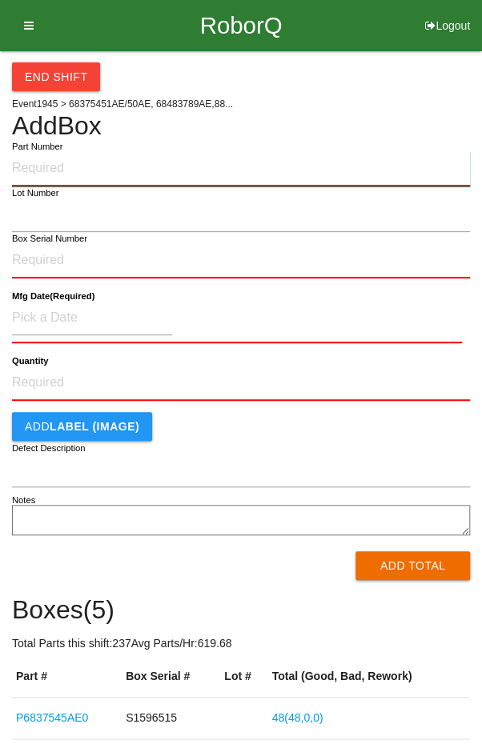
click at [70, 167] on input "Part Number" at bounding box center [241, 168] width 458 height 35
type input "P68375450AE"
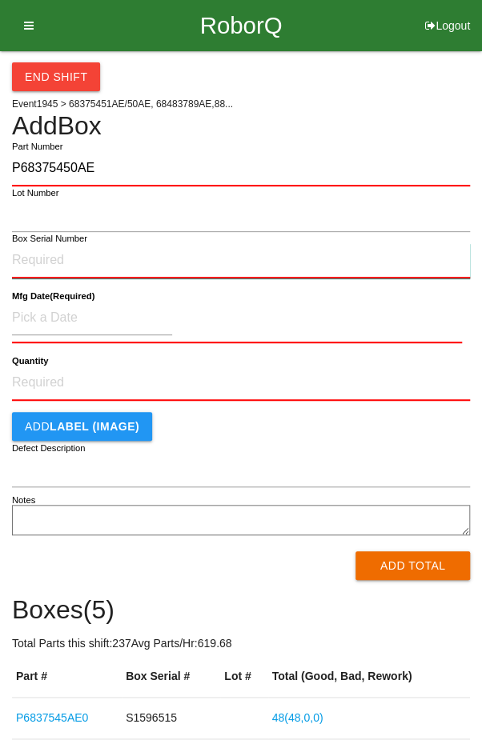
click at [52, 254] on input "Box Serial Number" at bounding box center [241, 260] width 458 height 35
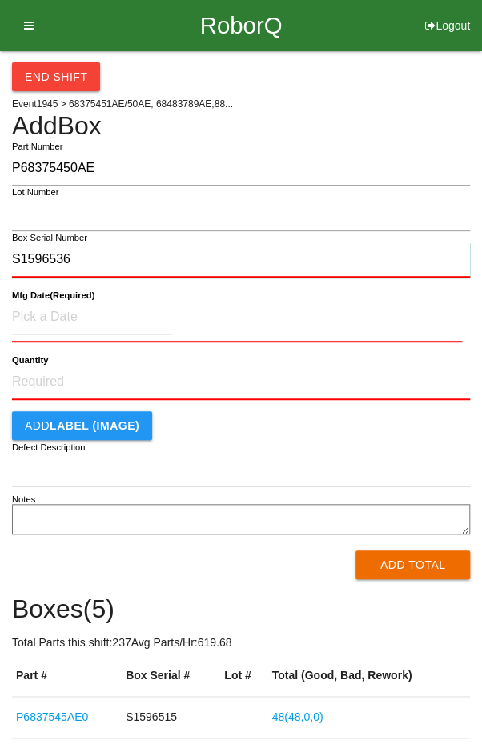
type input "S1596536"
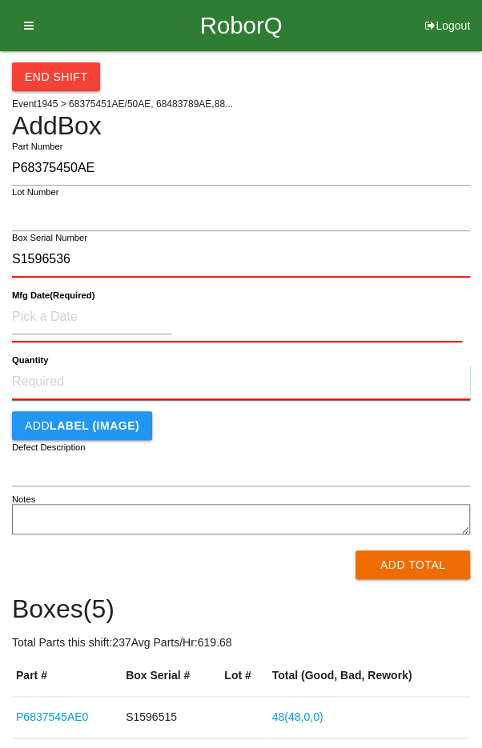
click at [61, 377] on input "Quantity" at bounding box center [241, 382] width 458 height 35
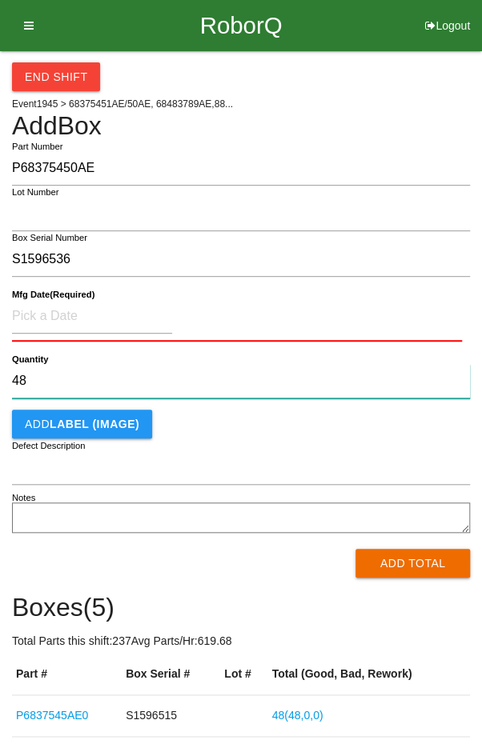
type input "48"
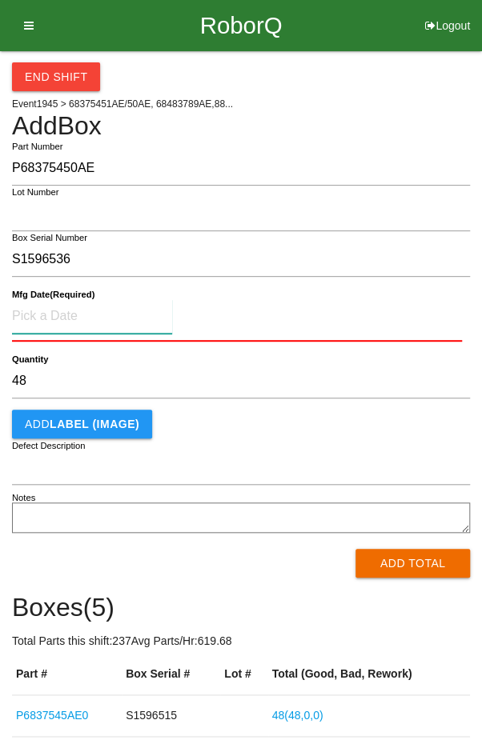
click at [65, 319] on input at bounding box center [92, 316] width 160 height 34
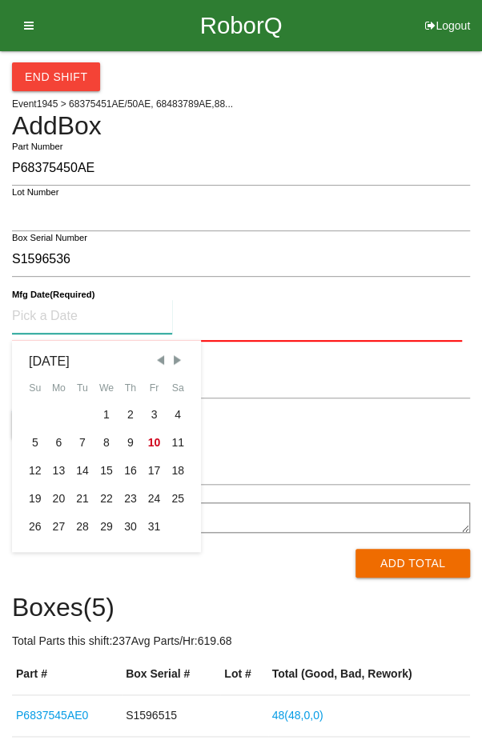
click at [159, 360] on span "Previous Month" at bounding box center [160, 360] width 14 height 14
click at [154, 361] on span "Previous Month" at bounding box center [160, 360] width 14 height 14
click at [156, 358] on span "Previous Month" at bounding box center [160, 360] width 14 height 14
click at [158, 359] on span "Previous Month" at bounding box center [160, 360] width 14 height 14
click at [158, 358] on span "Previous Month" at bounding box center [160, 360] width 14 height 14
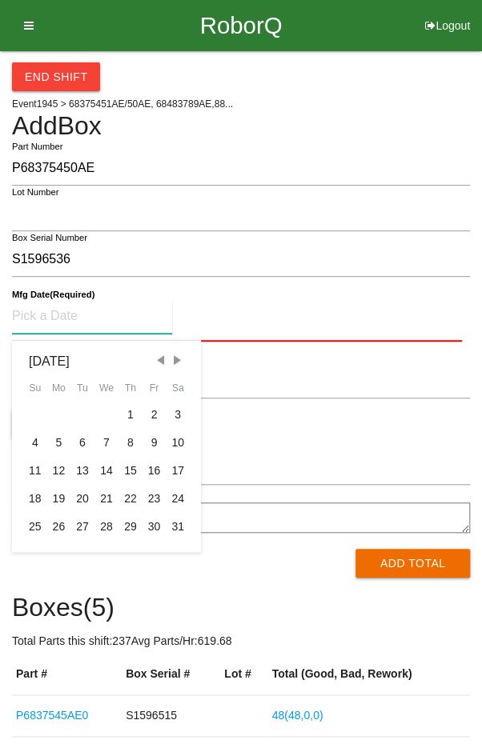
click at [158, 358] on span "Previous Month" at bounding box center [160, 360] width 14 height 14
click at [128, 442] on div "10" at bounding box center [130, 443] width 24 height 28
type input "[DATE]"
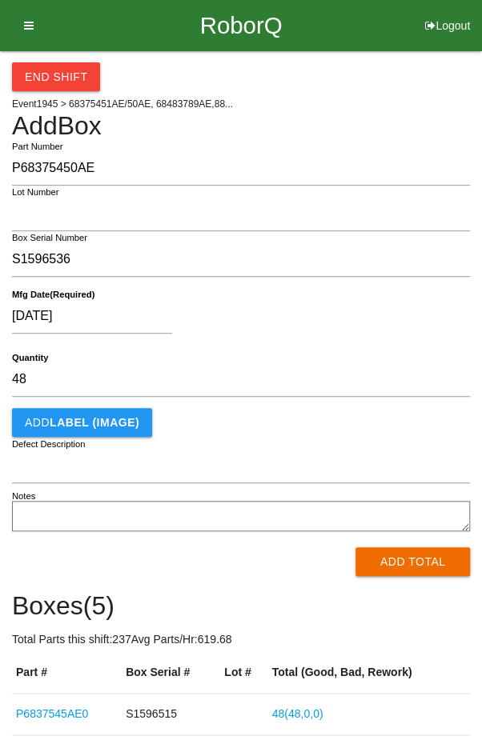
click at [386, 430] on div "Add LABEL (IMAGE)" at bounding box center [241, 422] width 458 height 29
click at [398, 564] on button "Add Total" at bounding box center [412, 561] width 114 height 29
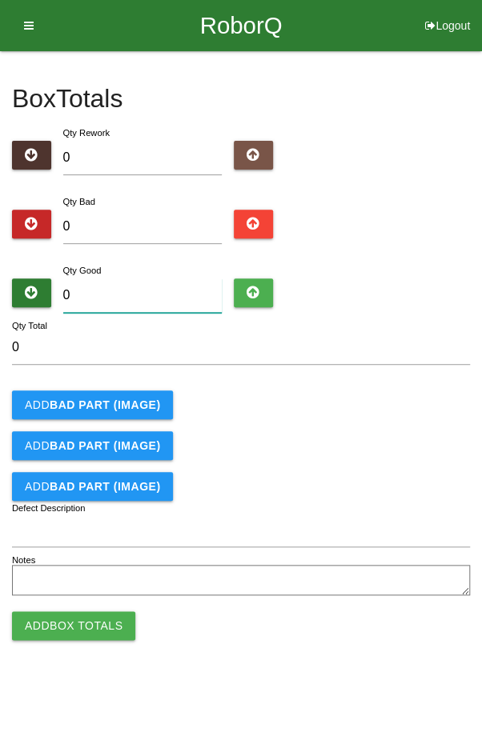
click at [114, 287] on input "0" at bounding box center [142, 295] width 159 height 34
type input "4"
type input "48"
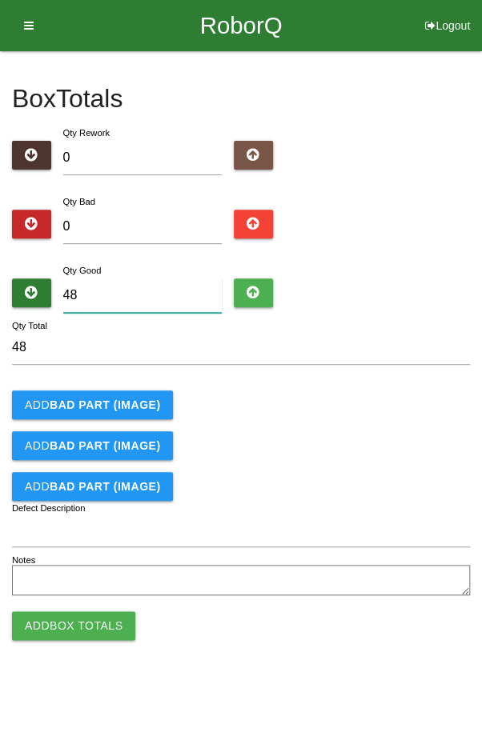
type input "48"
click at [389, 425] on form "48 Qty Total Add BAD PART (IMAGE) Add BAD PART (IMAGE) Add BAD PART (IMAGE) Def…" at bounding box center [241, 465] width 458 height 270
click at [63, 619] on button "Add Box Totals" at bounding box center [73, 625] width 123 height 29
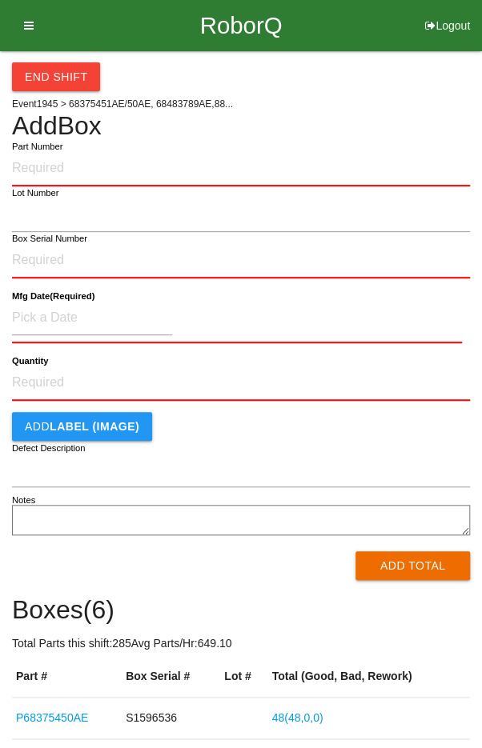
click at [32, 10] on icon at bounding box center [24, 25] width 20 height 51
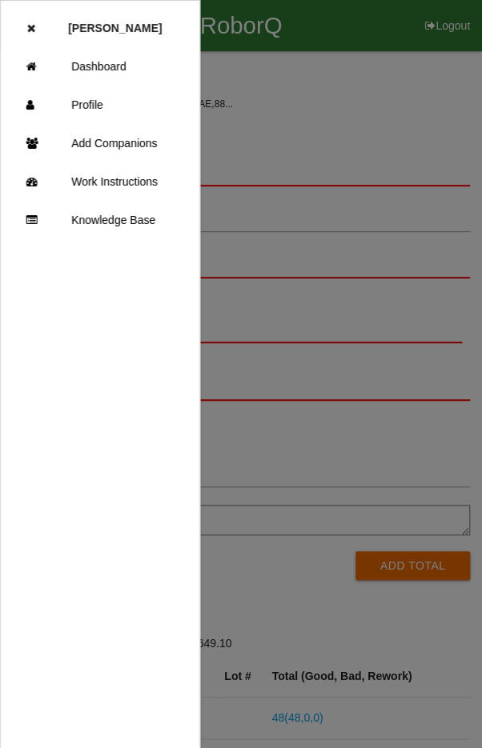
click at [114, 150] on link "Add Companions" at bounding box center [100, 143] width 198 height 38
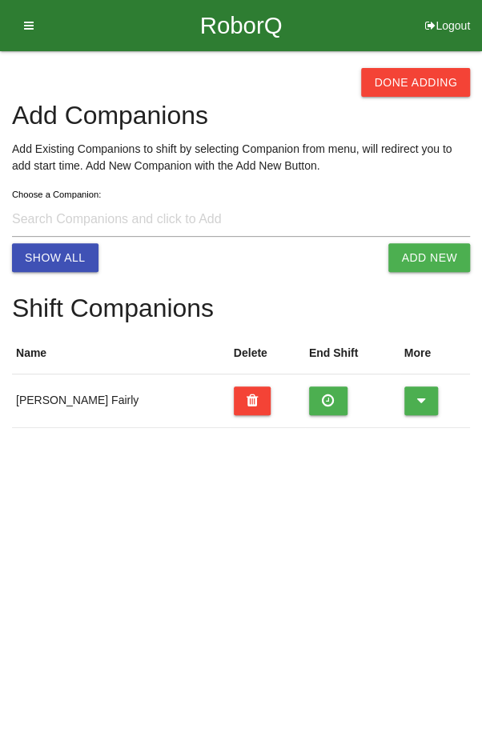
click at [414, 78] on button "Done Adding" at bounding box center [415, 82] width 109 height 29
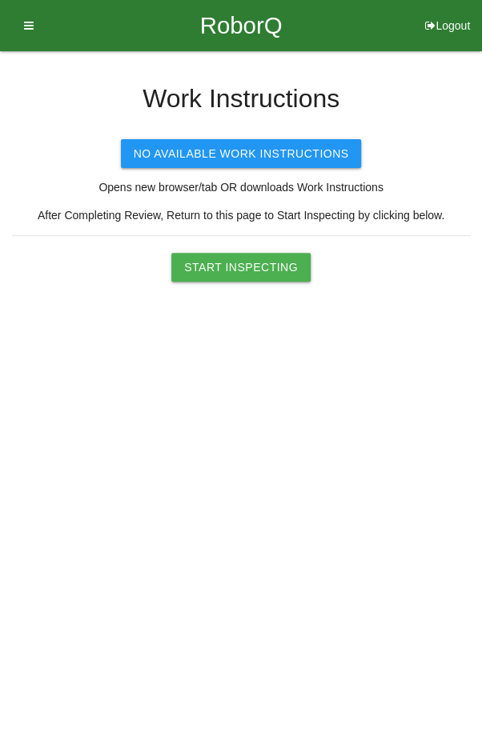
click at [246, 259] on button "Start Inspecting" at bounding box center [240, 267] width 139 height 29
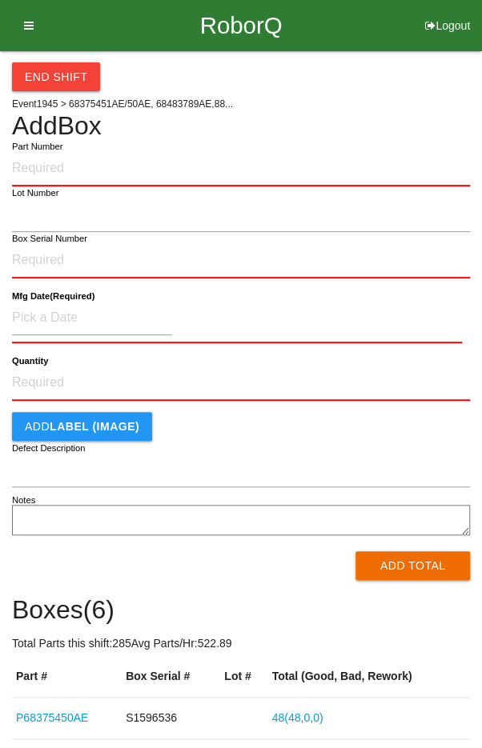
click at [58, 147] on label "Part Number" at bounding box center [37, 147] width 50 height 14
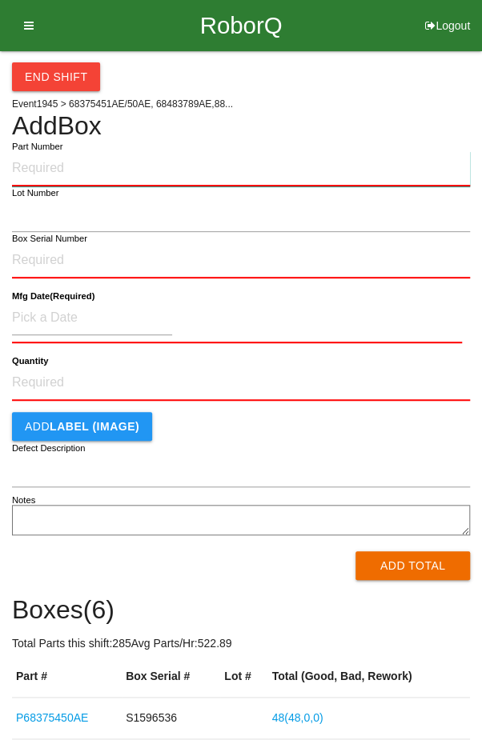
click at [58, 151] on input "Part Number" at bounding box center [241, 168] width 458 height 35
type input "P68375451AE"
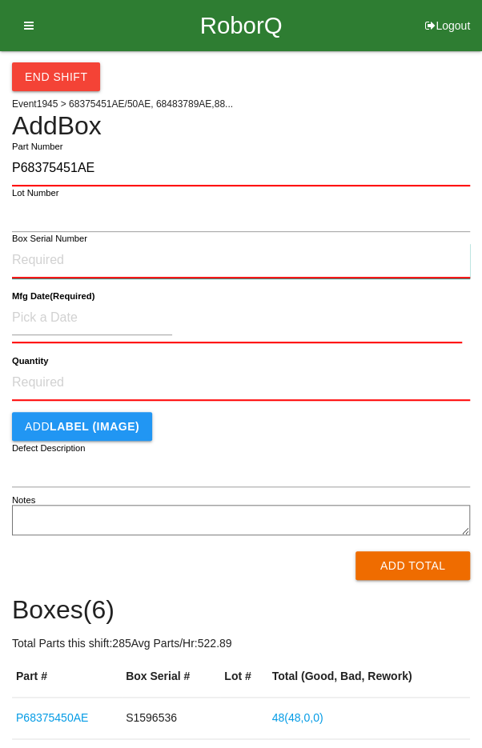
click at [36, 264] on input "Box Serial Number" at bounding box center [241, 260] width 458 height 35
type input "S1595243"
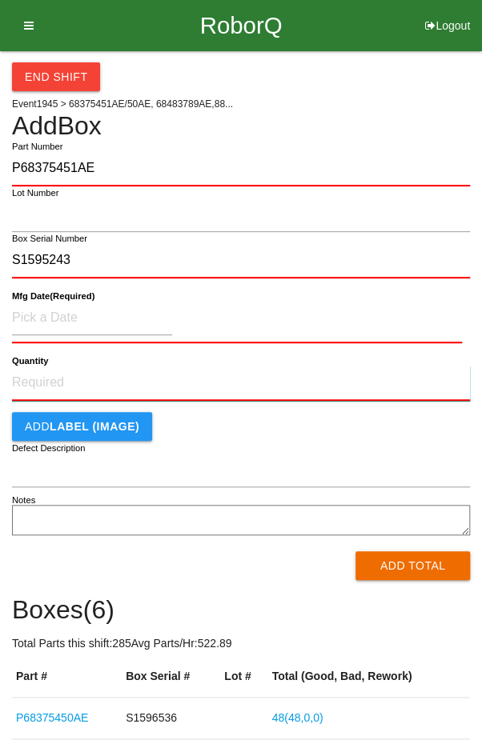
click at [59, 376] on input "Quantity" at bounding box center [241, 383] width 458 height 35
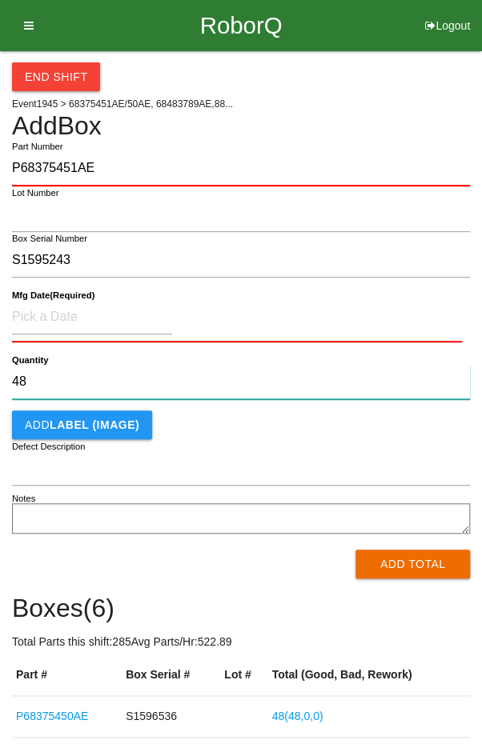
type input "48"
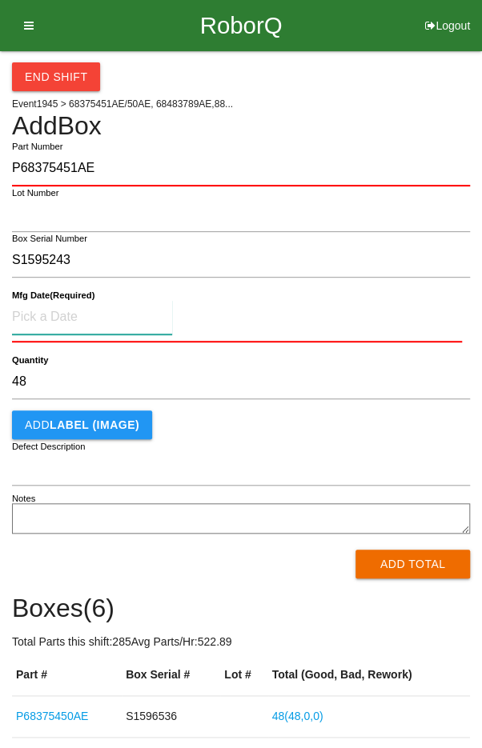
click at [58, 311] on input at bounding box center [92, 317] width 160 height 34
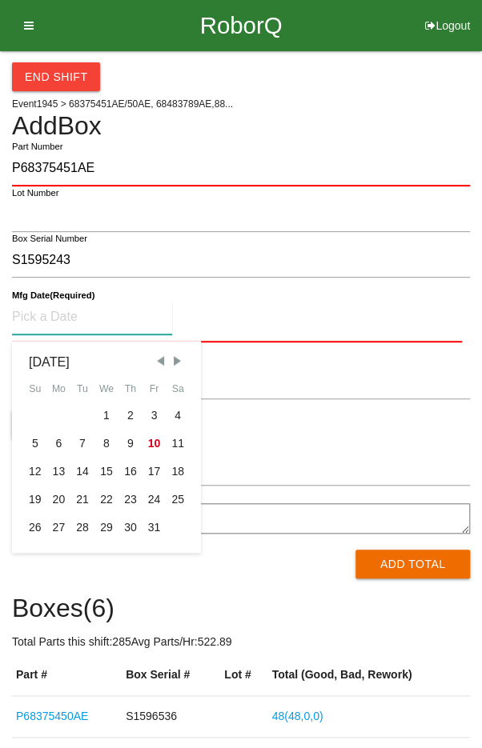
click at [158, 362] on span "Previous Month" at bounding box center [160, 361] width 14 height 14
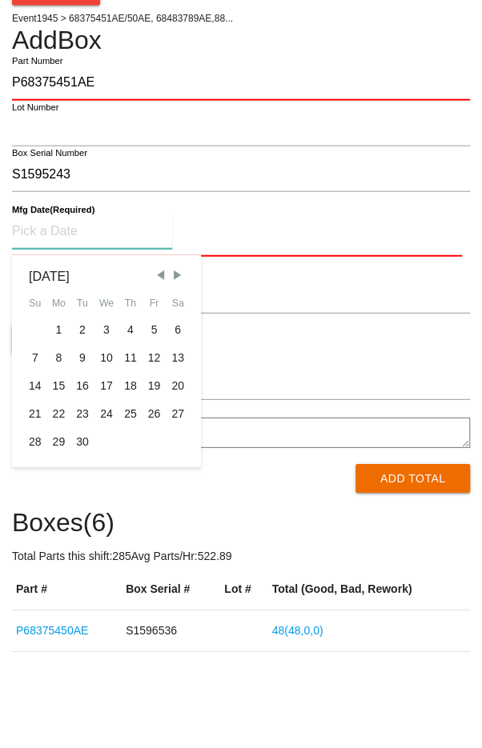
click at [77, 530] on div "30" at bounding box center [82, 528] width 24 height 28
type input "[DATE]"
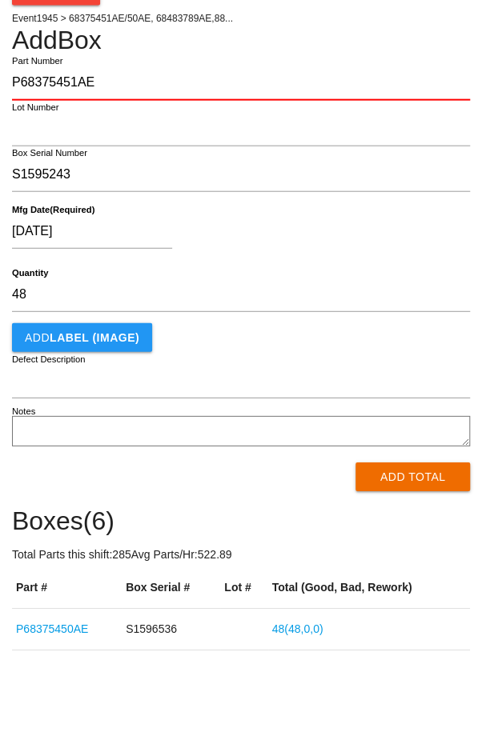
click at [362, 426] on div "Add LABEL (IMAGE)" at bounding box center [241, 423] width 458 height 29
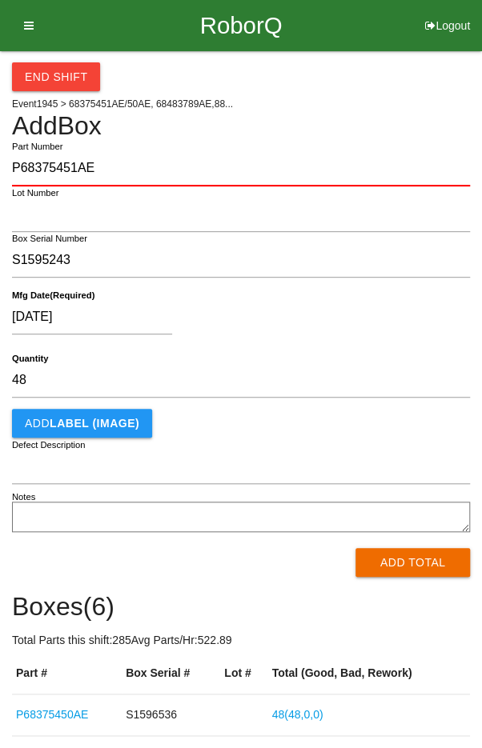
click at [425, 570] on button "Add Total" at bounding box center [412, 562] width 114 height 29
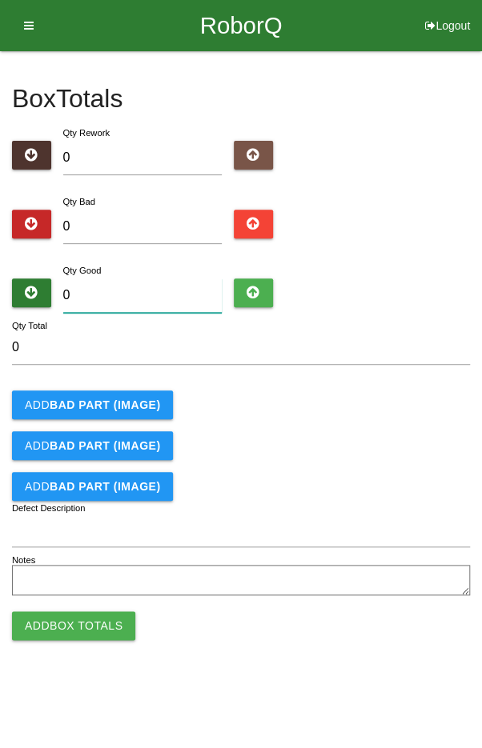
click at [153, 295] on input "0" at bounding box center [142, 295] width 159 height 34
type input "4"
type input "48"
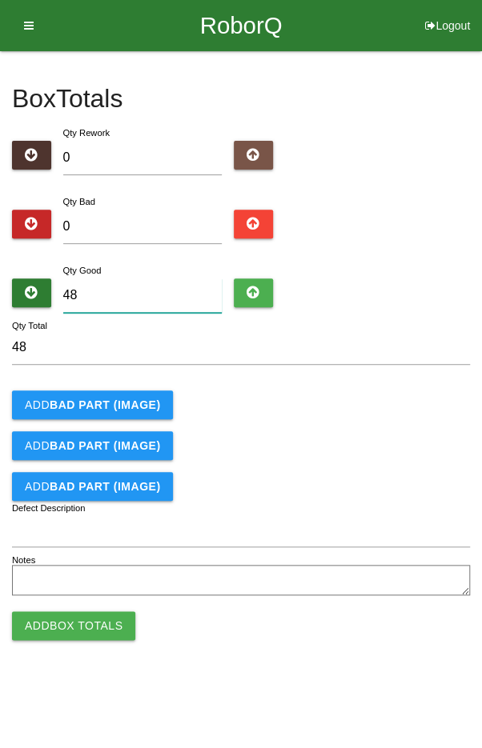
type input "48"
click at [355, 405] on div "Add BAD PART (IMAGE)" at bounding box center [241, 404] width 458 height 29
click at [79, 635] on button "Add Box Totals" at bounding box center [73, 625] width 123 height 29
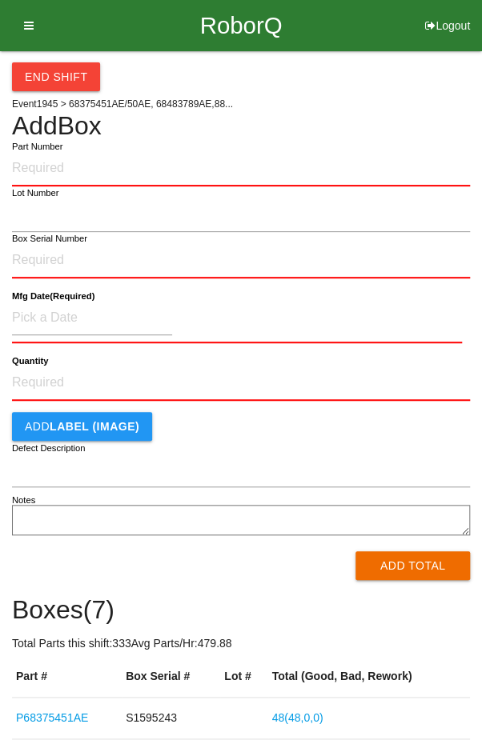
click at [55, 150] on label "Part Number" at bounding box center [37, 147] width 50 height 14
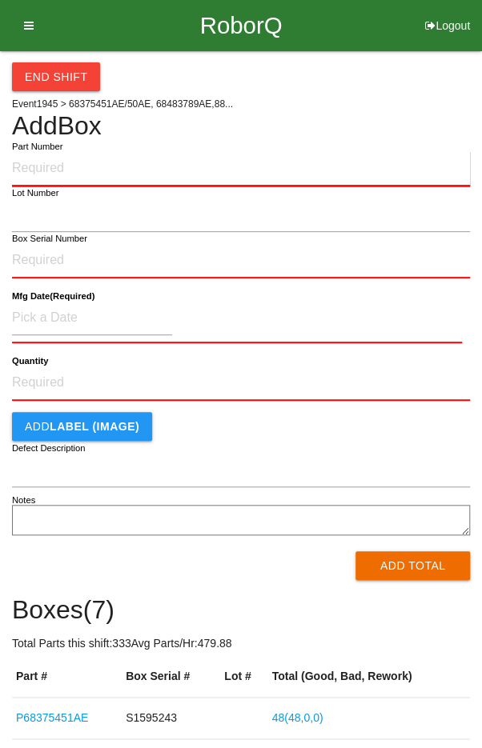
click at [55, 151] on input "Part Number" at bounding box center [241, 168] width 458 height 35
type input "P68375451AE"
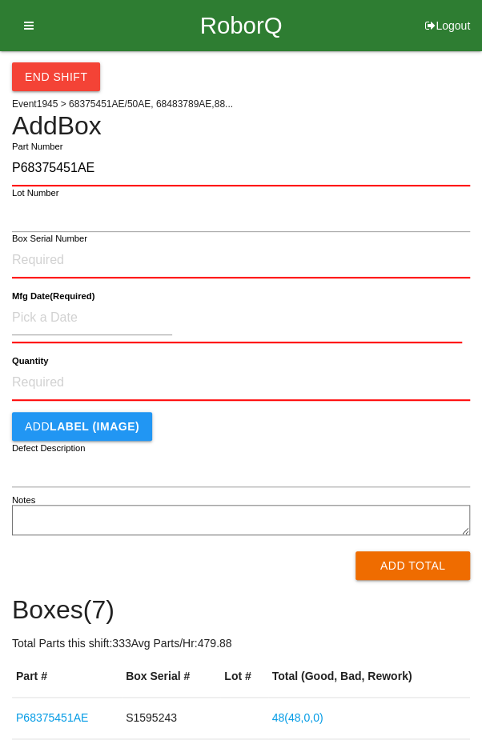
click at [56, 243] on label "Box Serial Number" at bounding box center [49, 239] width 75 height 14
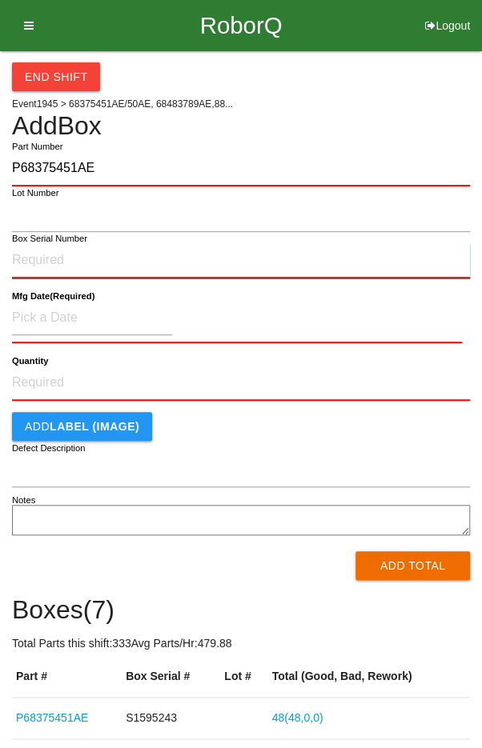
click at [56, 243] on input "Box Serial Number" at bounding box center [241, 260] width 458 height 35
type input "S1595251"
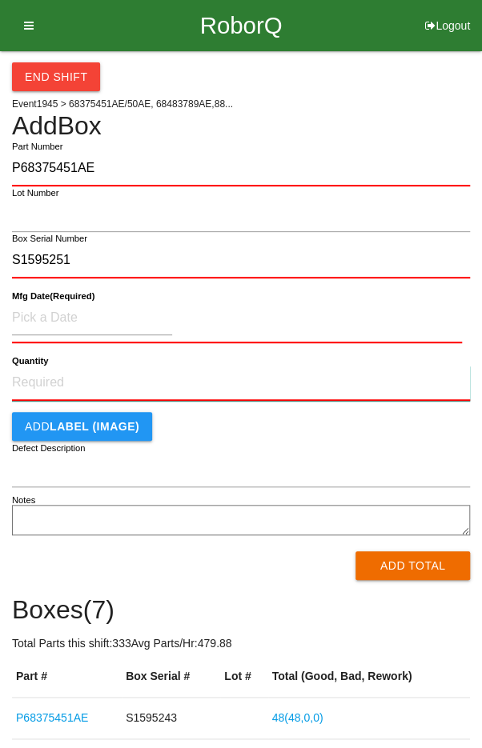
click at [70, 378] on input "Quantity" at bounding box center [241, 383] width 458 height 35
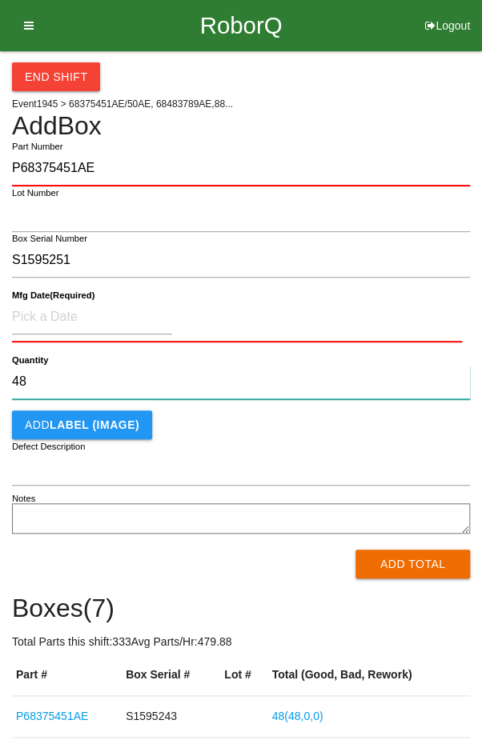
type input "48"
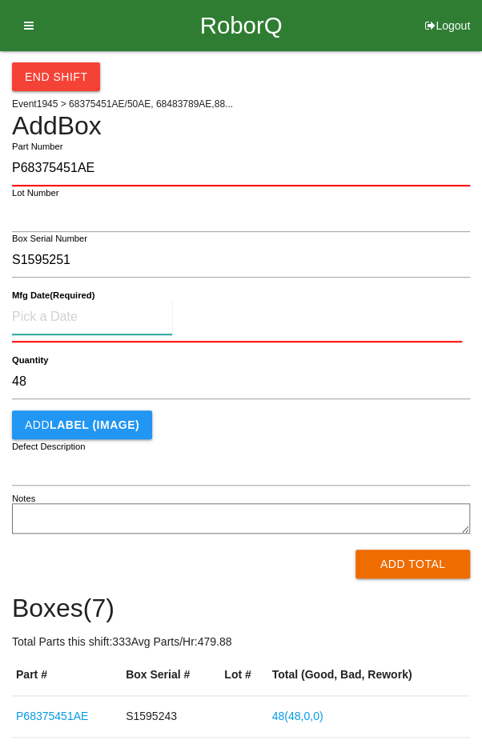
click at [78, 320] on input at bounding box center [92, 317] width 160 height 34
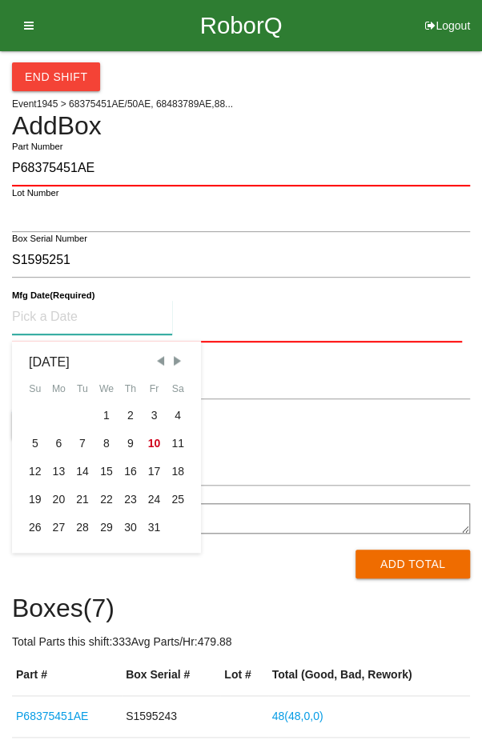
click at [157, 359] on span "Previous Month" at bounding box center [160, 361] width 14 height 14
click at [159, 362] on span "Previous Month" at bounding box center [160, 361] width 14 height 14
click at [158, 364] on span "Previous Month" at bounding box center [160, 361] width 14 height 14
click at [159, 366] on span "Previous Month" at bounding box center [160, 361] width 14 height 14
click at [159, 362] on span "Previous Month" at bounding box center [160, 361] width 14 height 14
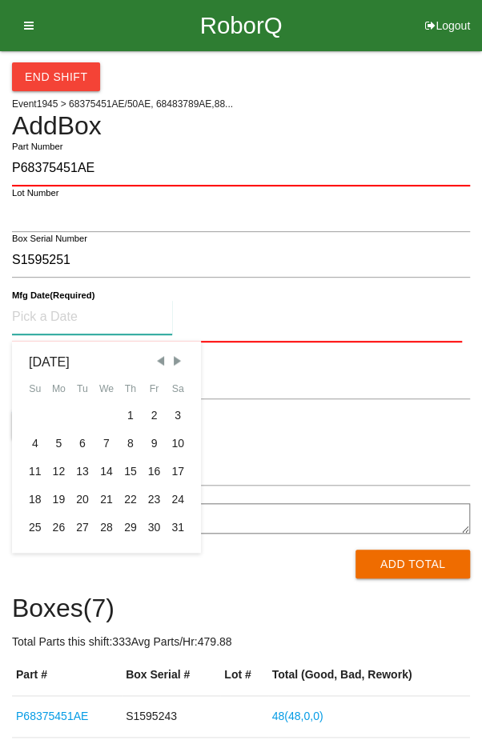
click at [164, 364] on span "Previous Month" at bounding box center [160, 361] width 14 height 14
click at [163, 366] on span "Previous Month" at bounding box center [160, 361] width 14 height 14
click at [166, 363] on span "Previous Month" at bounding box center [160, 361] width 14 height 14
click at [166, 362] on span "Previous Month" at bounding box center [160, 361] width 14 height 14
click at [155, 438] on div "10" at bounding box center [154, 444] width 24 height 28
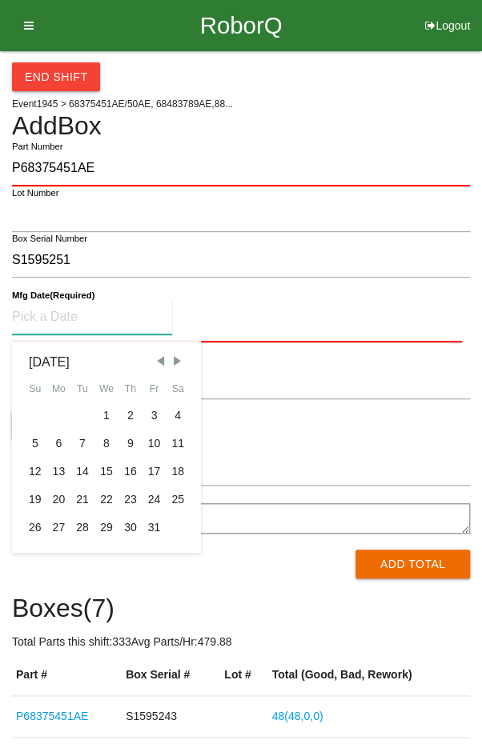
type input "[DATE]"
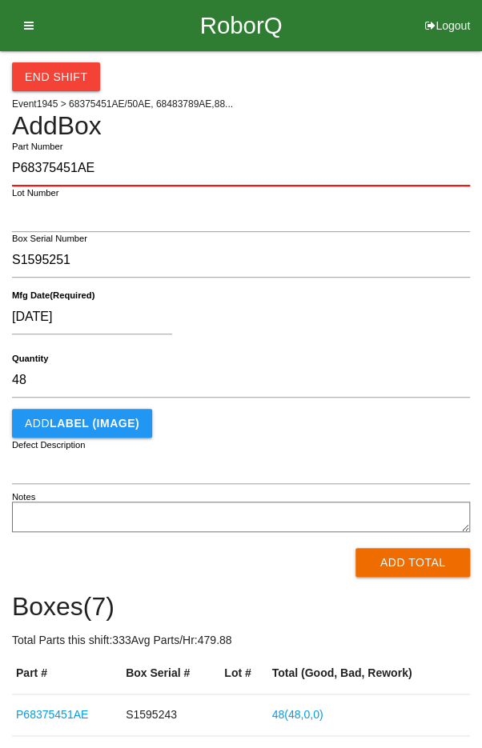
click at [281, 321] on div "[DATE]" at bounding box center [237, 320] width 450 height 41
click at [410, 575] on button "Add Total" at bounding box center [412, 562] width 114 height 29
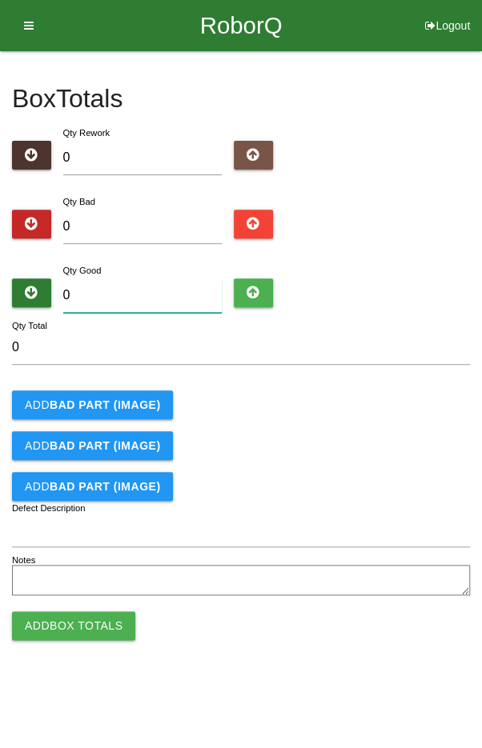
click at [169, 292] on input "0" at bounding box center [142, 295] width 159 height 34
type input "5"
type input "0"
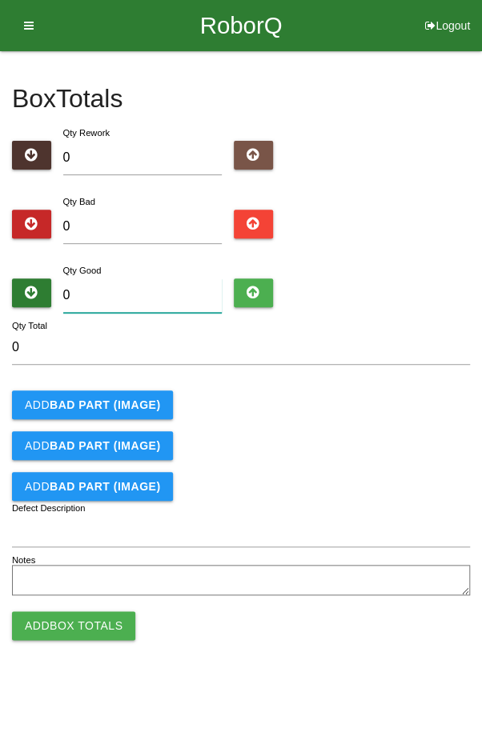
type input "4"
type input "48"
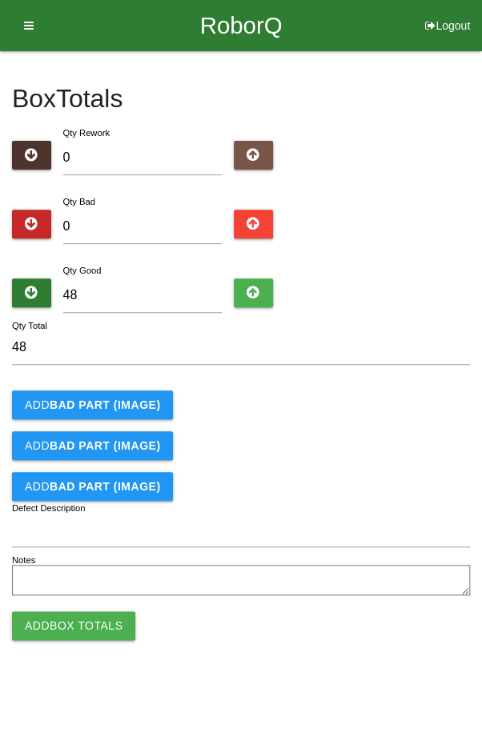
click at [356, 415] on div "Add BAD PART (IMAGE)" at bounding box center [241, 404] width 458 height 29
click at [83, 630] on button "Add Box Totals" at bounding box center [73, 625] width 123 height 29
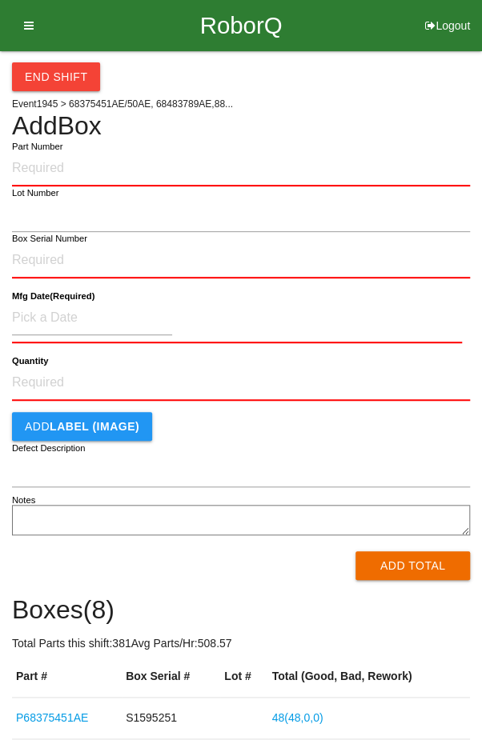
click at [58, 150] on label "Part Number" at bounding box center [37, 147] width 50 height 14
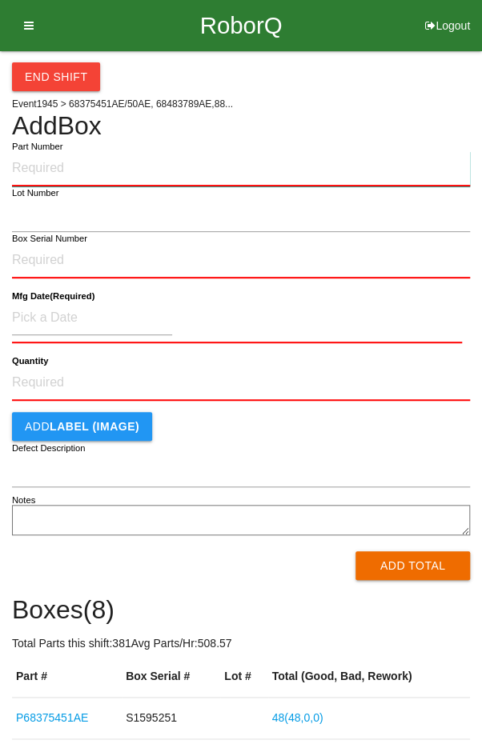
click at [58, 151] on input "Part Number" at bounding box center [241, 168] width 458 height 35
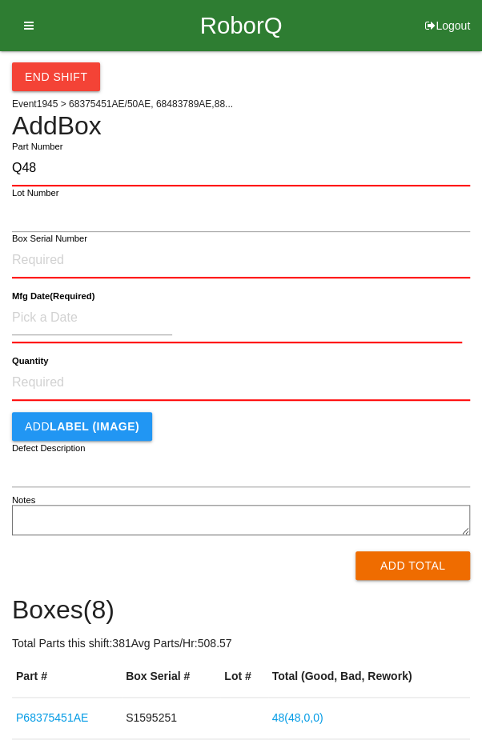
click at [58, 146] on label "Part Number" at bounding box center [37, 147] width 50 height 14
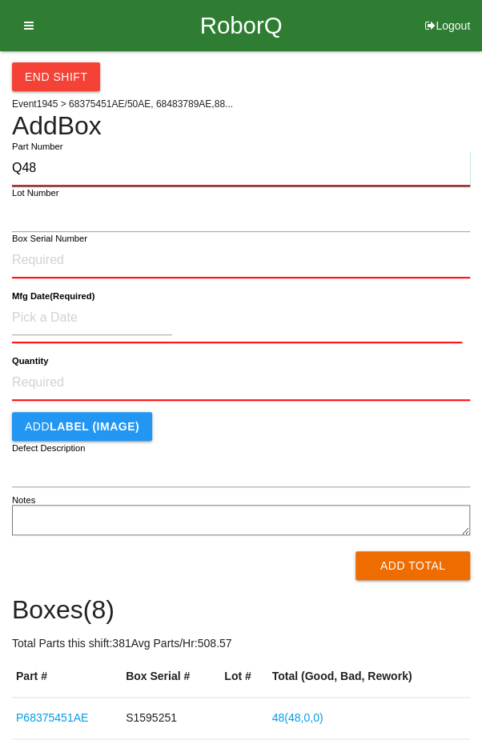
click at [58, 151] on input "Q48" at bounding box center [241, 168] width 458 height 35
type input "Q"
type input "P68375451AE"
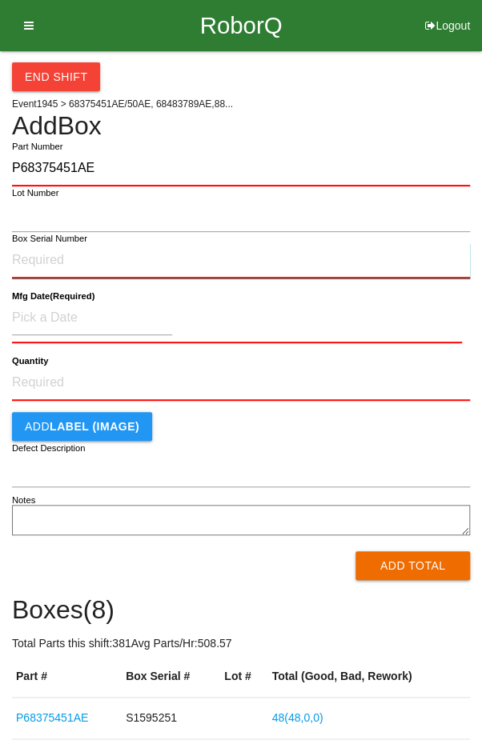
click at [54, 263] on input "Box Serial Number" at bounding box center [241, 260] width 458 height 35
type input "S1595247"
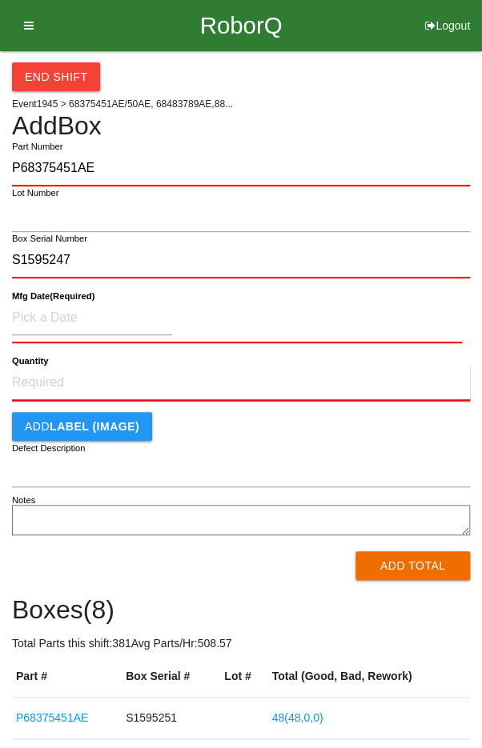
click at [71, 383] on input "Quantity" at bounding box center [241, 383] width 458 height 35
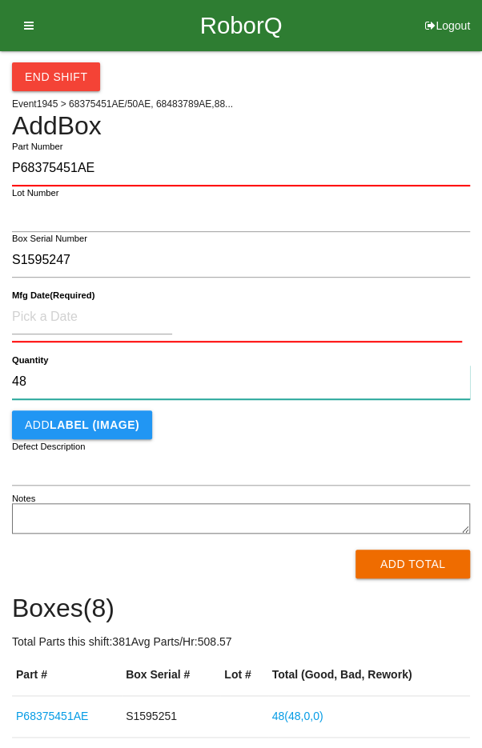
type input "48"
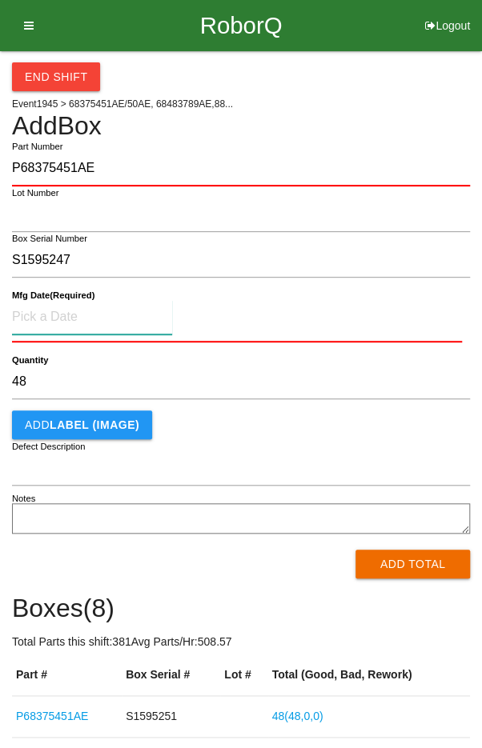
click at [63, 317] on input at bounding box center [92, 317] width 160 height 34
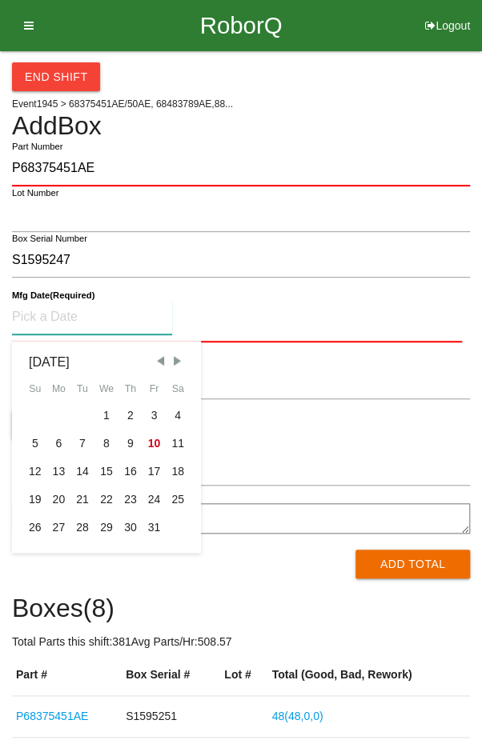
click at [154, 362] on span "Previous Month" at bounding box center [160, 361] width 14 height 14
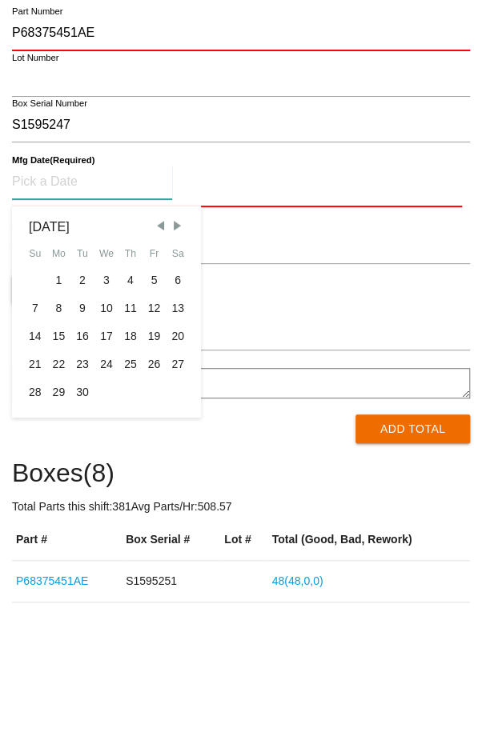
click at [80, 534] on div "30" at bounding box center [82, 528] width 24 height 28
type input "[DATE]"
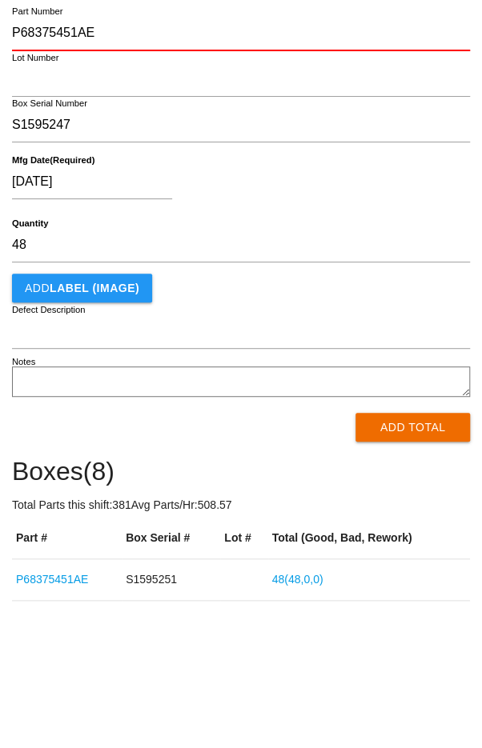
click at [322, 433] on div "Add LABEL (IMAGE)" at bounding box center [241, 423] width 458 height 29
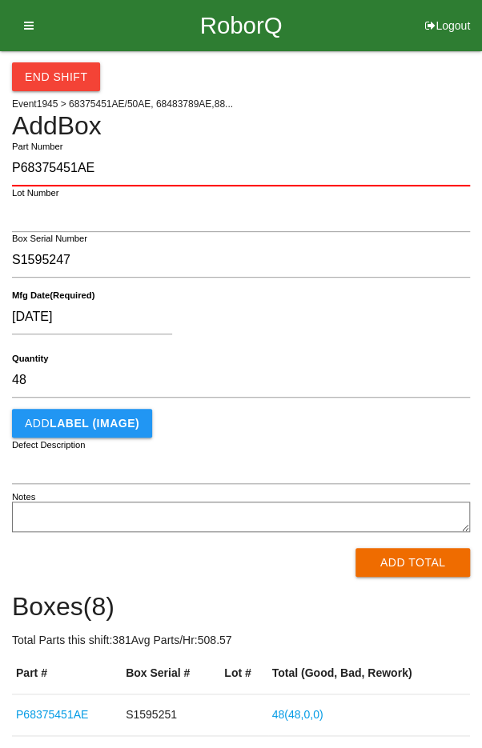
click at [419, 565] on button "Add Total" at bounding box center [412, 562] width 114 height 29
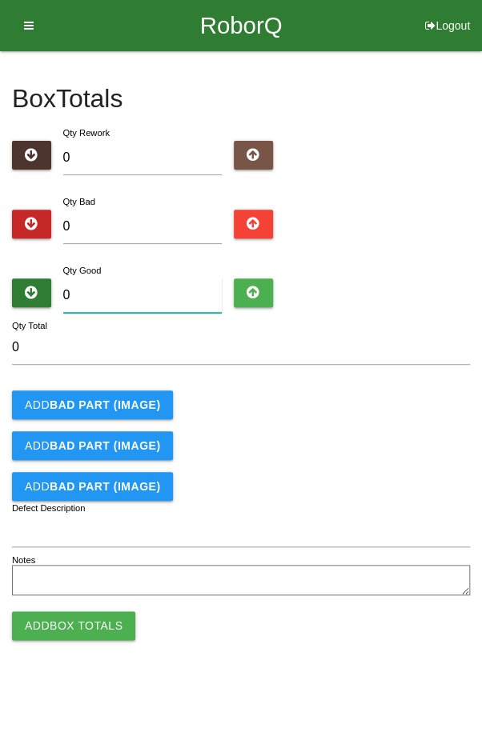
click at [154, 291] on input "0" at bounding box center [142, 295] width 159 height 34
type input "4"
type input "48"
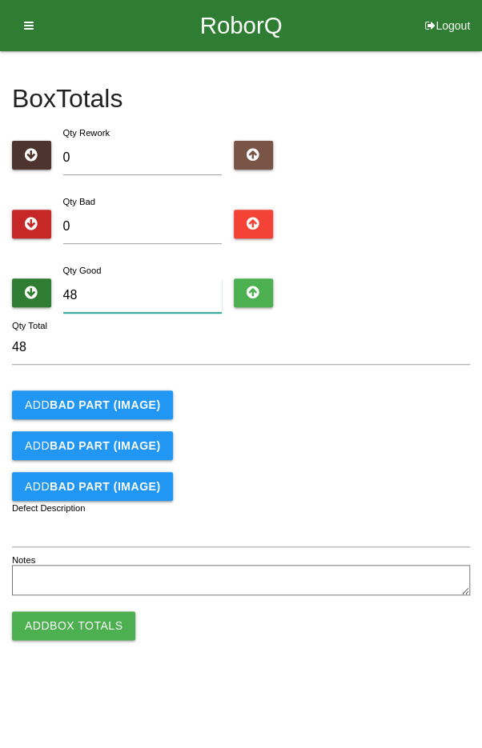
type input "48"
click at [346, 423] on form "48 Qty Total Add BAD PART (IMAGE) Add BAD PART (IMAGE) Add BAD PART (IMAGE) Def…" at bounding box center [241, 465] width 458 height 270
click at [70, 619] on button "Add Box Totals" at bounding box center [73, 625] width 123 height 29
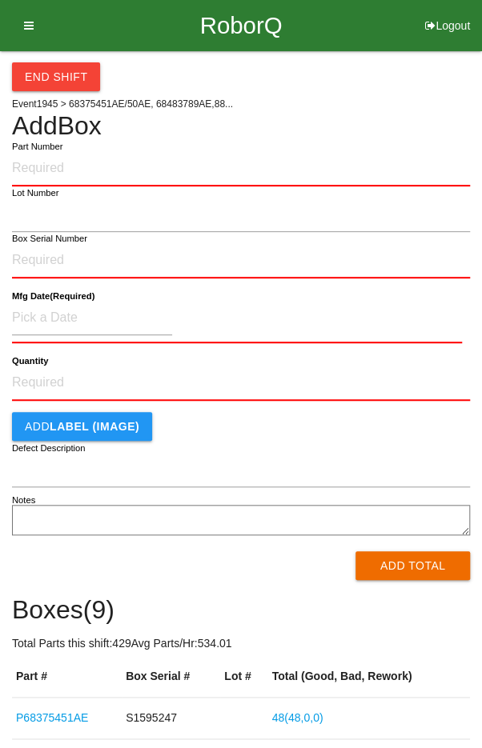
click at [55, 150] on label "Part Number" at bounding box center [37, 147] width 50 height 14
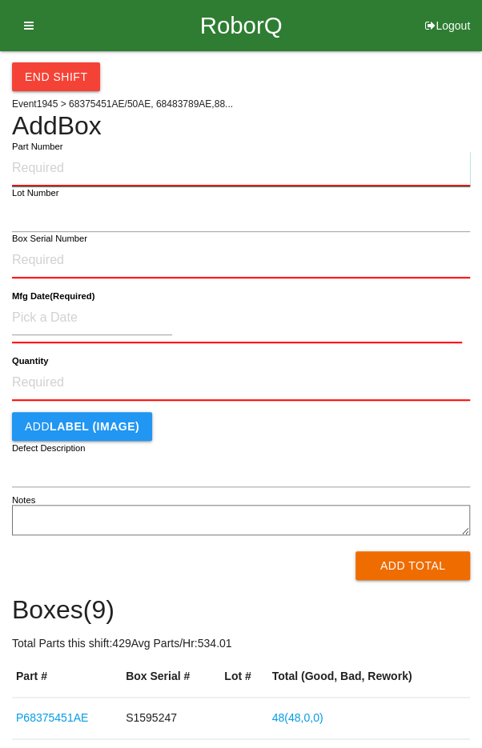
click at [55, 151] on input "Part Number" at bounding box center [241, 168] width 458 height 35
type input "P68375451AE"
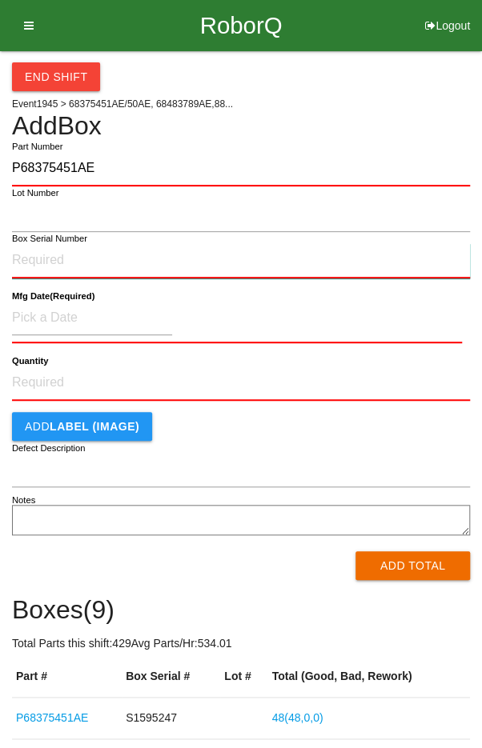
click at [40, 254] on input "Box Serial Number" at bounding box center [241, 260] width 458 height 35
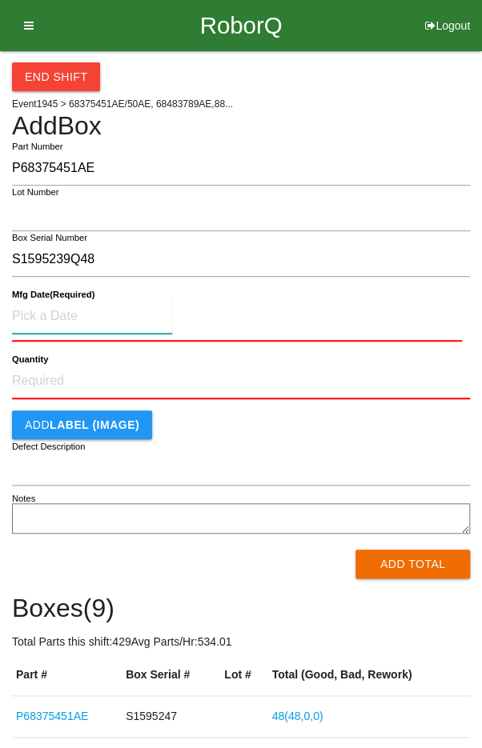
click at [62, 310] on input at bounding box center [92, 316] width 160 height 34
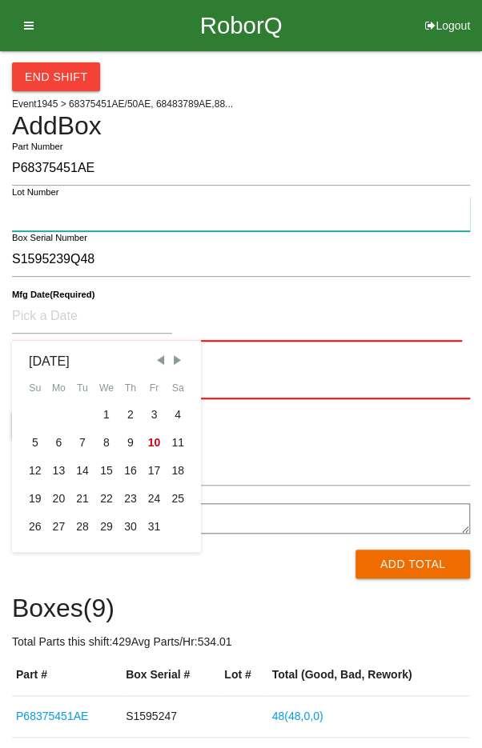
click at [125, 227] on input "Lot Number" at bounding box center [241, 214] width 458 height 34
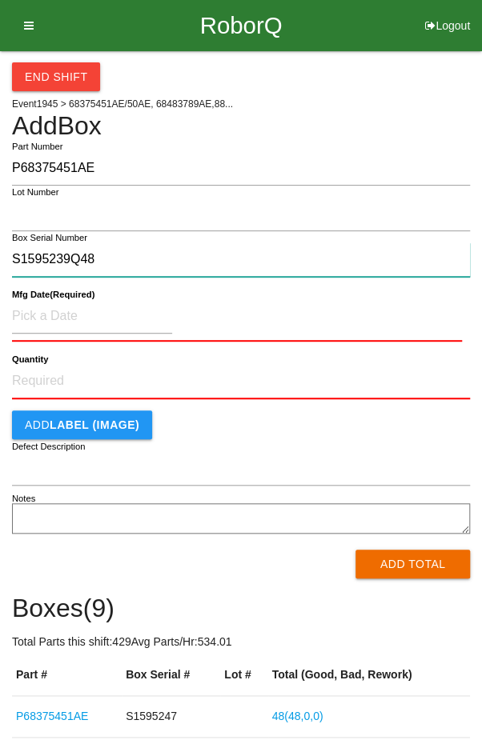
click at [123, 253] on input "S1595239Q48" at bounding box center [241, 259] width 458 height 34
type input "S1595239"
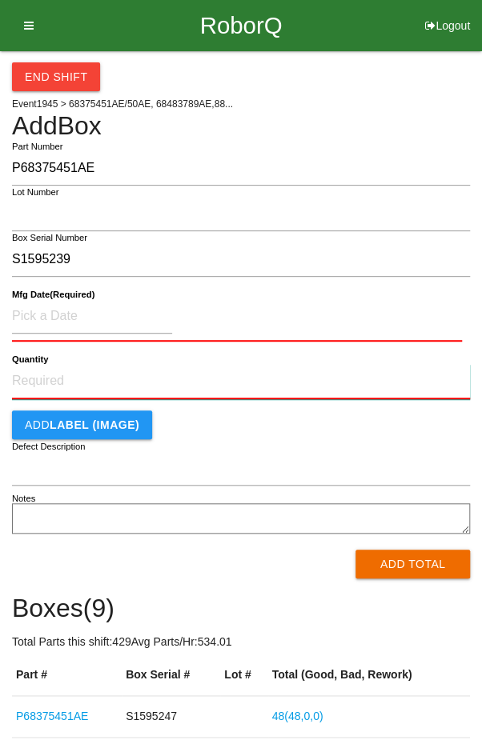
click at [87, 376] on input "Quantity" at bounding box center [241, 381] width 458 height 35
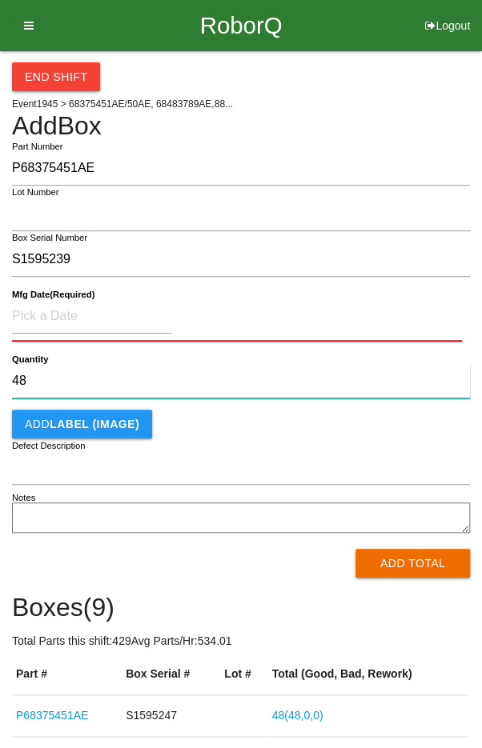
type input "48"
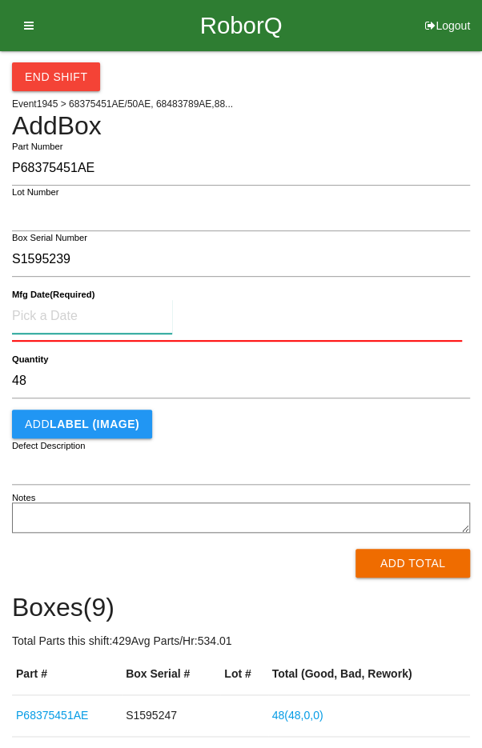
click at [49, 318] on input at bounding box center [92, 316] width 160 height 34
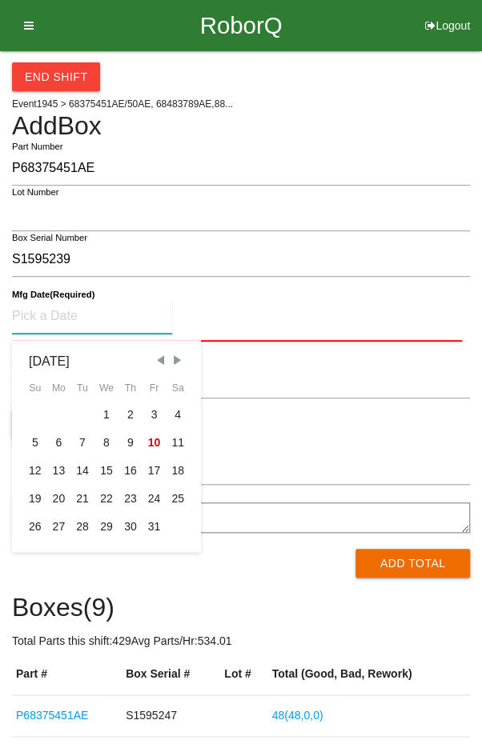
click at [156, 359] on span "Previous Month" at bounding box center [160, 360] width 14 height 14
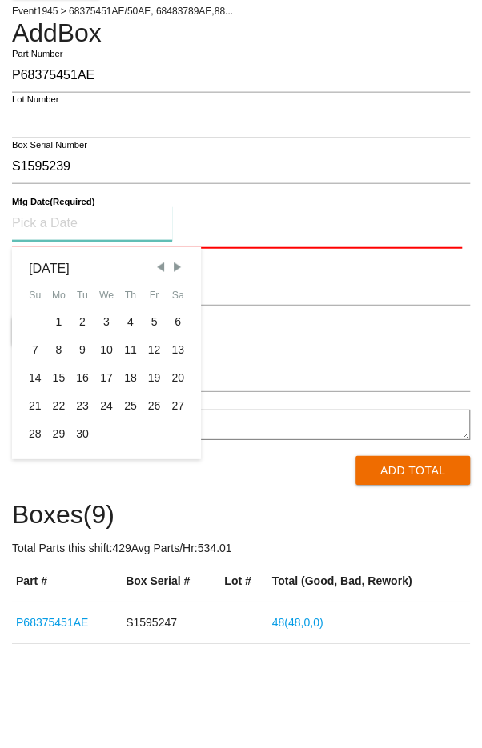
click at [79, 526] on div "30" at bounding box center [82, 527] width 24 height 28
type input "[DATE]"
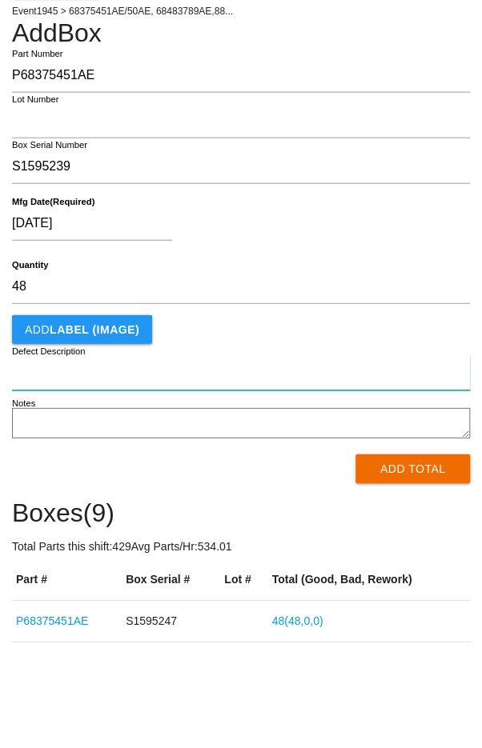
click at [351, 449] on input "Defect Description" at bounding box center [241, 466] width 458 height 34
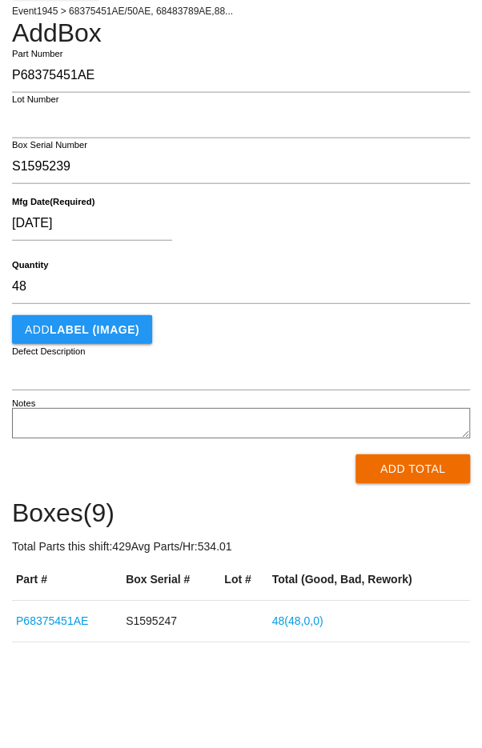
click at [432, 562] on button "Add Total" at bounding box center [412, 561] width 114 height 29
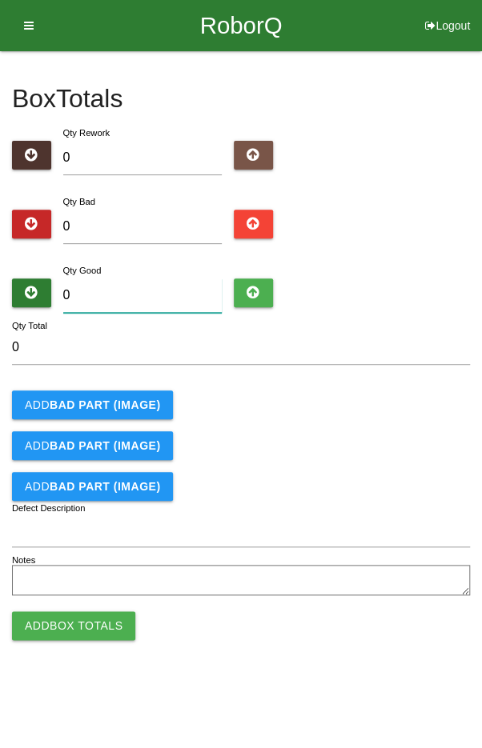
click at [137, 280] on input "0" at bounding box center [142, 295] width 159 height 34
type input "4"
type input "48"
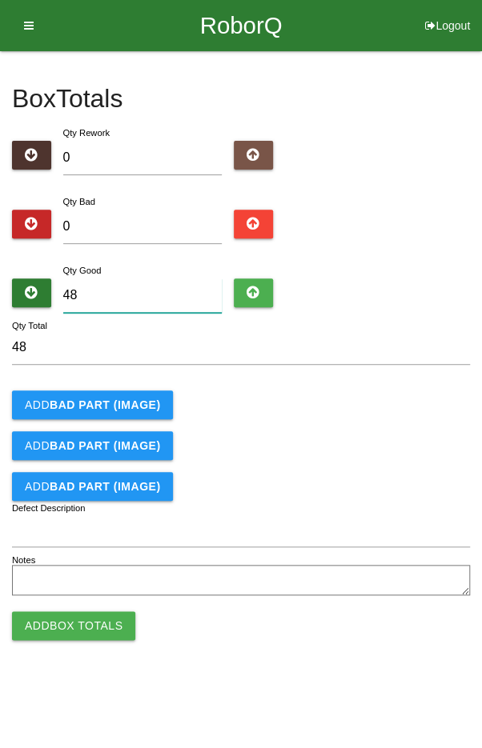
type input "48"
click at [410, 391] on div "Add BAD PART (IMAGE)" at bounding box center [241, 404] width 458 height 29
click at [70, 630] on button "Add Box Totals" at bounding box center [73, 625] width 123 height 29
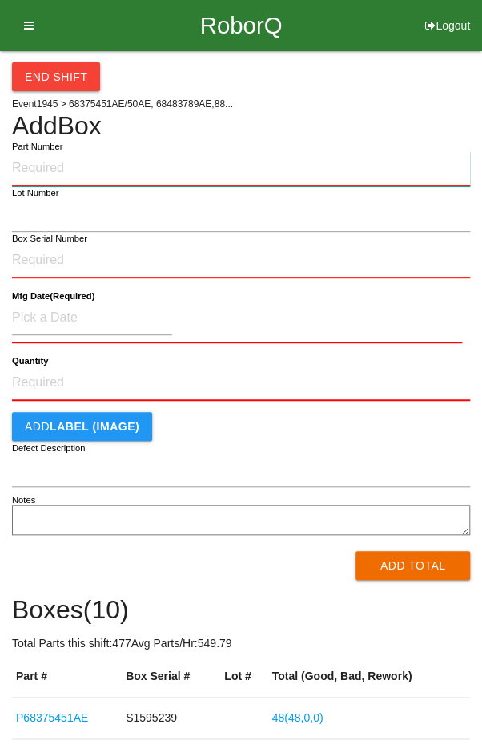
click at [60, 163] on input "Part Number" at bounding box center [241, 168] width 458 height 35
type input "P68375451AE"
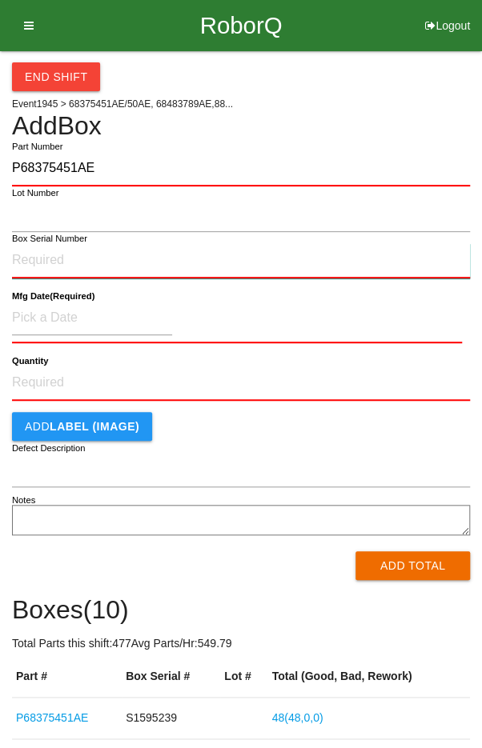
click at [46, 266] on input "Box Serial Number" at bounding box center [241, 260] width 458 height 35
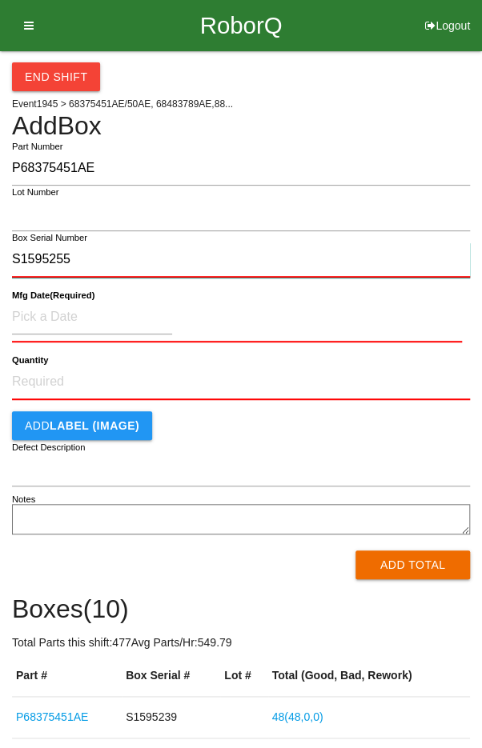
type input "S1595255"
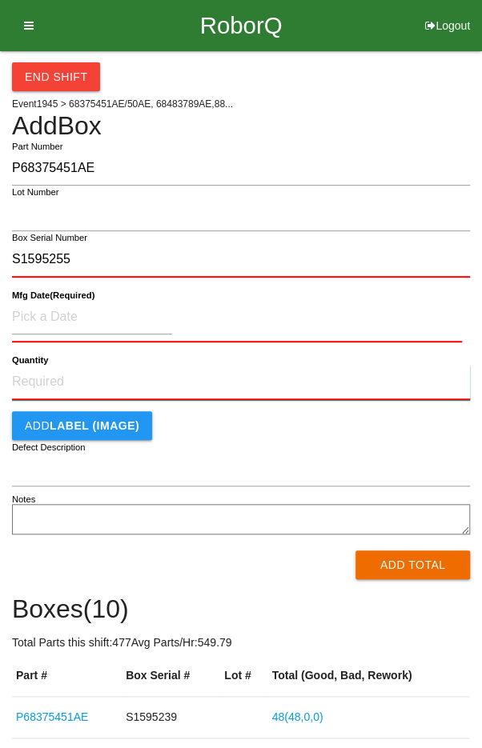
click at [61, 378] on input "Quantity" at bounding box center [241, 382] width 458 height 35
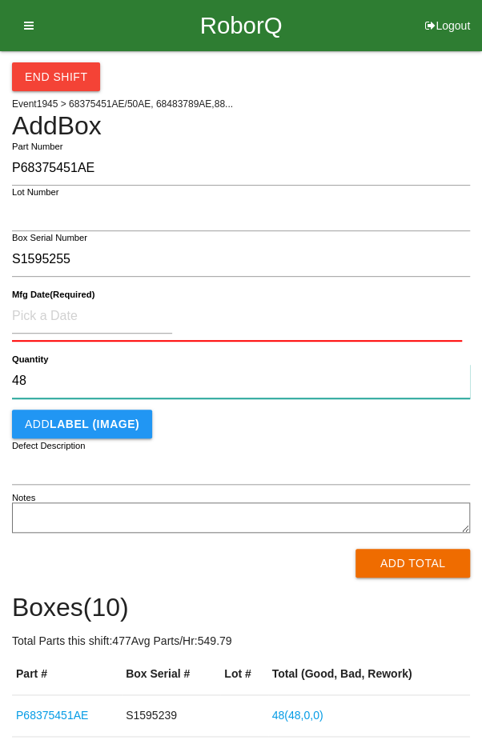
type input "48"
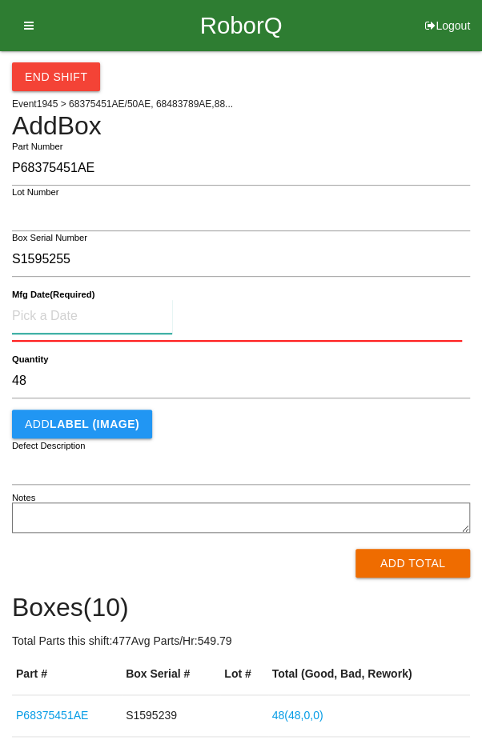
click at [60, 310] on input at bounding box center [92, 316] width 160 height 34
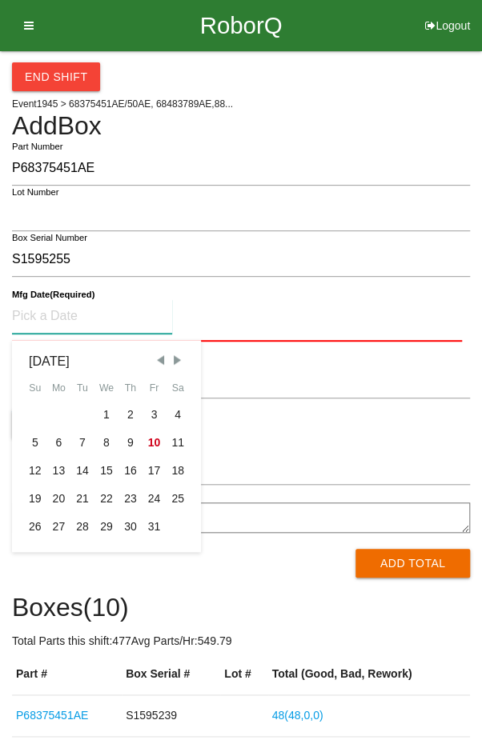
click at [164, 362] on span "Previous Month" at bounding box center [160, 360] width 14 height 14
click at [160, 366] on span "Previous Month" at bounding box center [160, 360] width 14 height 14
click at [160, 362] on span "Previous Month" at bounding box center [160, 360] width 14 height 14
click at [159, 362] on span "Previous Month" at bounding box center [160, 360] width 14 height 14
click at [158, 362] on span "Previous Month" at bounding box center [160, 360] width 14 height 14
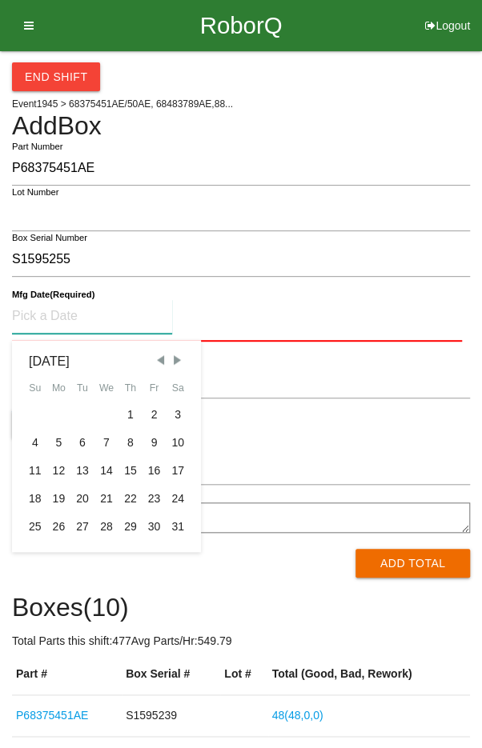
click at [160, 362] on span "Previous Month" at bounding box center [160, 360] width 14 height 14
click at [162, 358] on span "Previous Month" at bounding box center [160, 360] width 14 height 14
click at [162, 362] on span "Previous Month" at bounding box center [160, 360] width 14 height 14
click at [161, 361] on span "Previous Month" at bounding box center [160, 360] width 14 height 14
click at [147, 437] on div "10" at bounding box center [154, 443] width 24 height 28
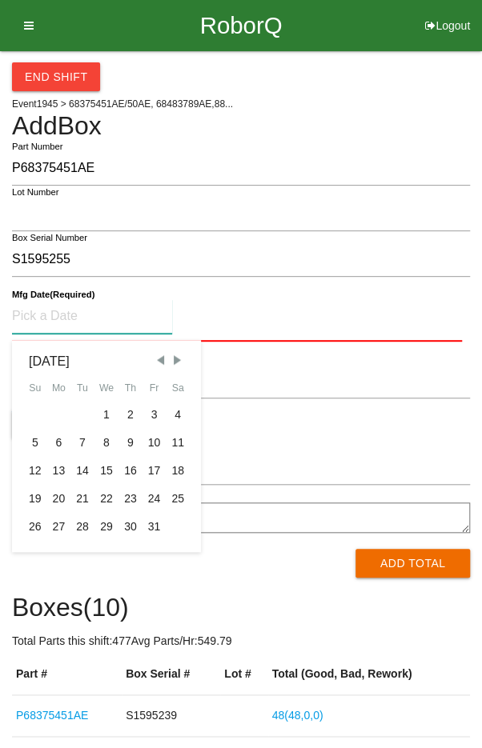
type input "[DATE]"
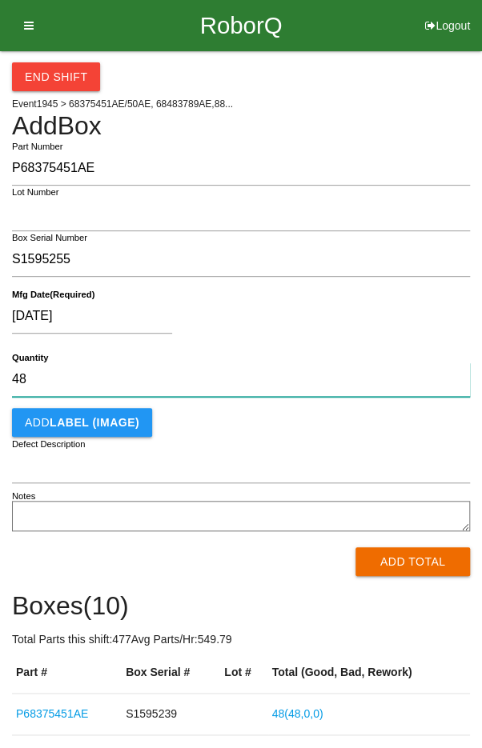
click at [242, 381] on input "48" at bounding box center [241, 379] width 458 height 34
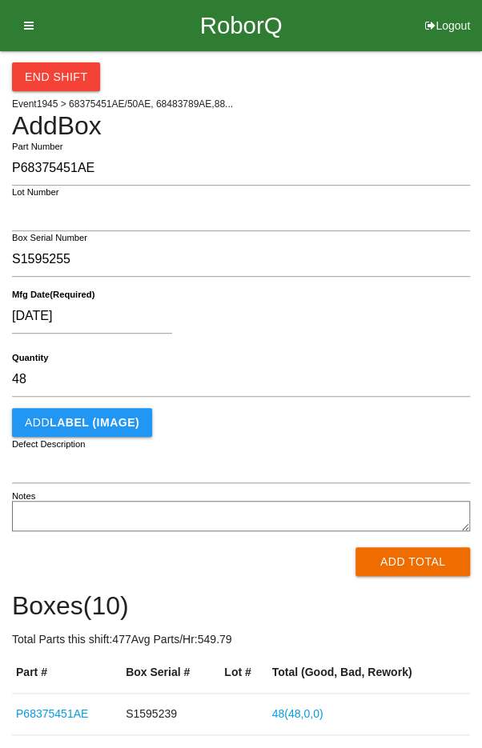
click at [359, 324] on div "[DATE]" at bounding box center [237, 319] width 450 height 41
click at [398, 570] on button "Add Total" at bounding box center [412, 561] width 114 height 29
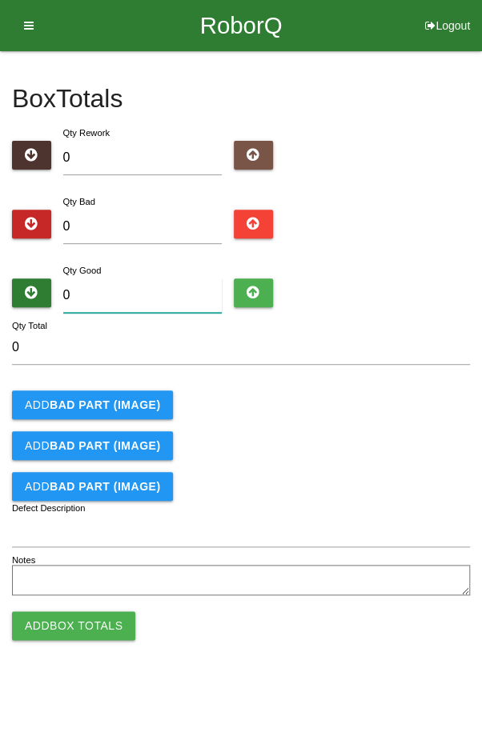
click at [147, 297] on input "0" at bounding box center [142, 295] width 159 height 34
type input "4"
type input "48"
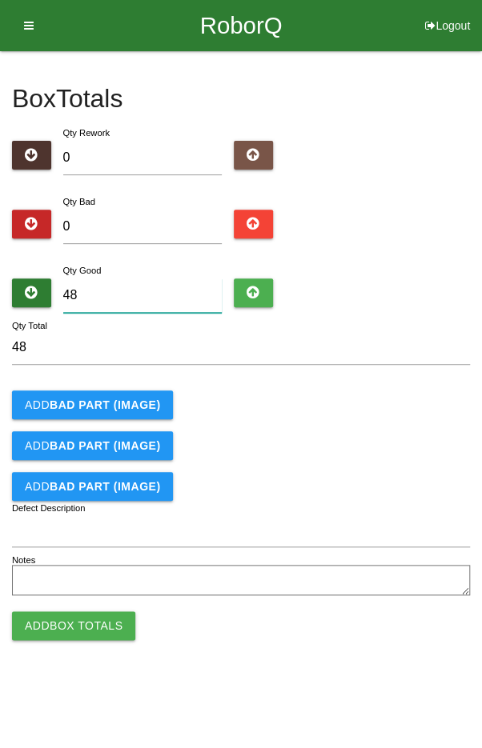
type input "48"
click at [406, 413] on div "Add BAD PART (IMAGE)" at bounding box center [241, 404] width 458 height 29
click at [79, 622] on button "Add Box Totals" at bounding box center [73, 625] width 123 height 29
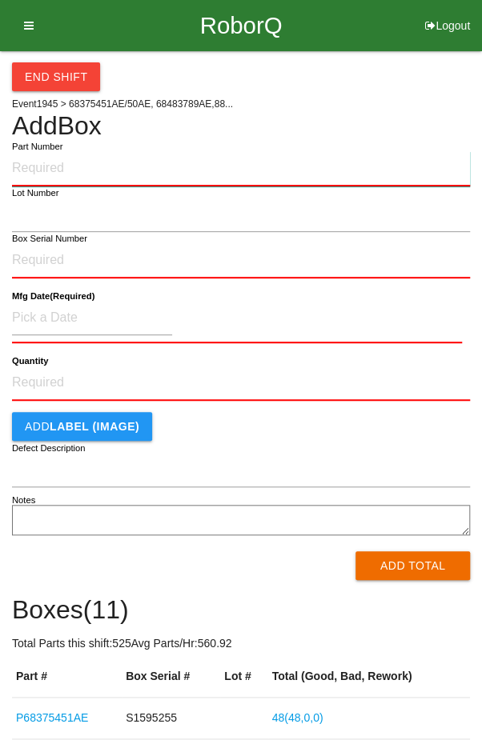
click at [65, 163] on input "Part Number" at bounding box center [241, 168] width 458 height 35
type input "P68375451AE"
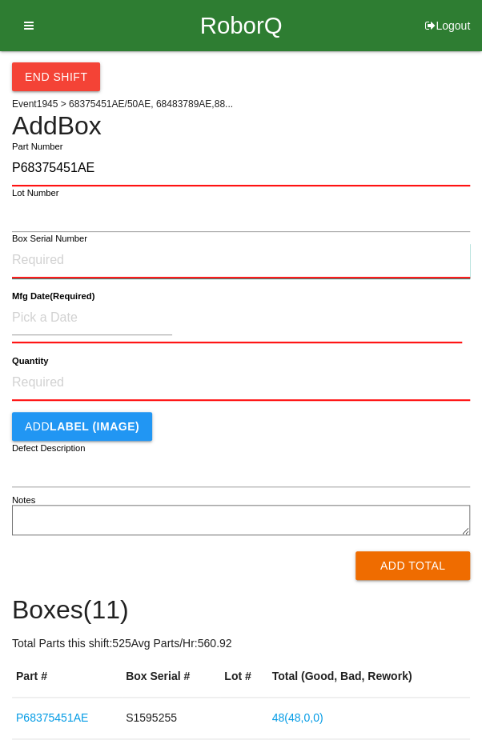
click at [59, 252] on input "Box Serial Number" at bounding box center [241, 260] width 458 height 35
type input "S1595254"
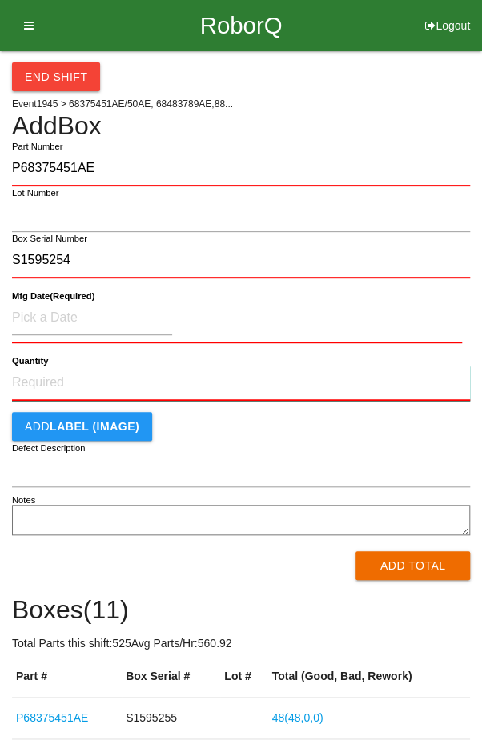
click at [52, 388] on input "Quantity" at bounding box center [241, 383] width 458 height 35
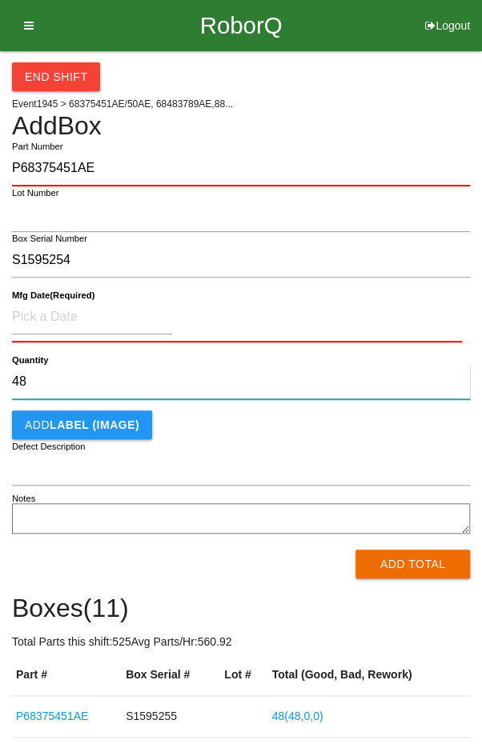
type input "48"
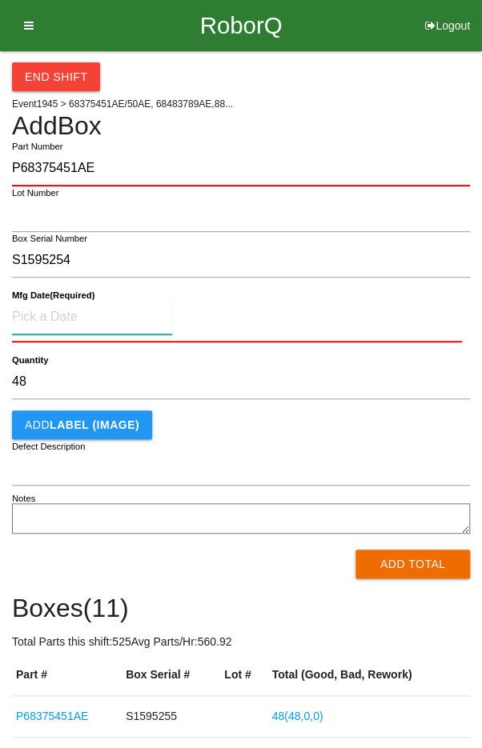
click at [42, 309] on input at bounding box center [92, 317] width 160 height 34
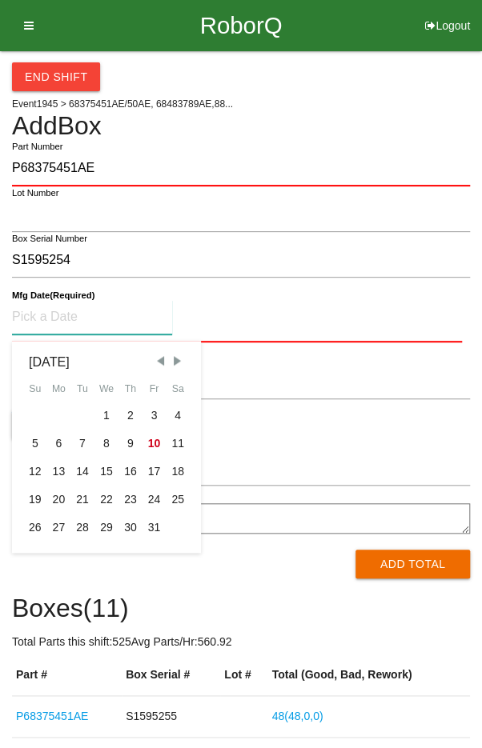
click at [166, 362] on span "Previous Month" at bounding box center [160, 361] width 14 height 14
click at [157, 362] on span "Previous Month" at bounding box center [160, 361] width 14 height 14
click at [162, 364] on span "Previous Month" at bounding box center [160, 361] width 14 height 14
click at [160, 363] on span "Previous Month" at bounding box center [160, 361] width 14 height 14
click at [157, 364] on span "Previous Month" at bounding box center [160, 361] width 14 height 14
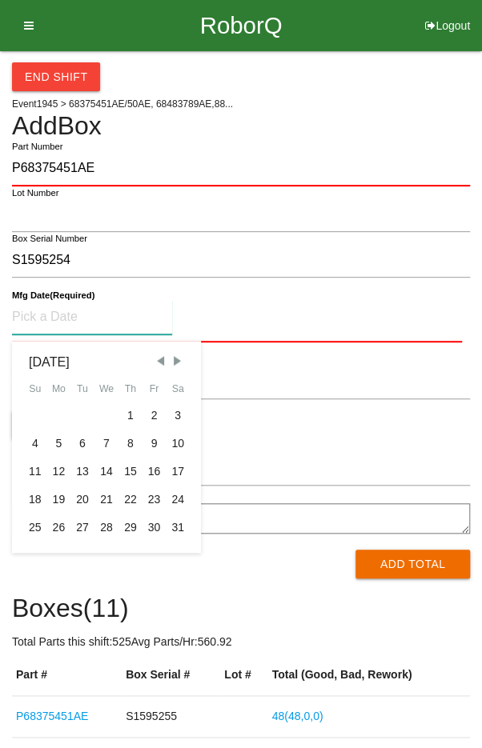
click at [159, 363] on span "Previous Month" at bounding box center [160, 361] width 14 height 14
click at [160, 366] on span "Previous Month" at bounding box center [160, 361] width 14 height 14
click at [154, 364] on span "Previous Month" at bounding box center [160, 361] width 14 height 14
click at [157, 364] on span "Previous Month" at bounding box center [160, 361] width 14 height 14
click at [156, 446] on div "10" at bounding box center [154, 444] width 24 height 28
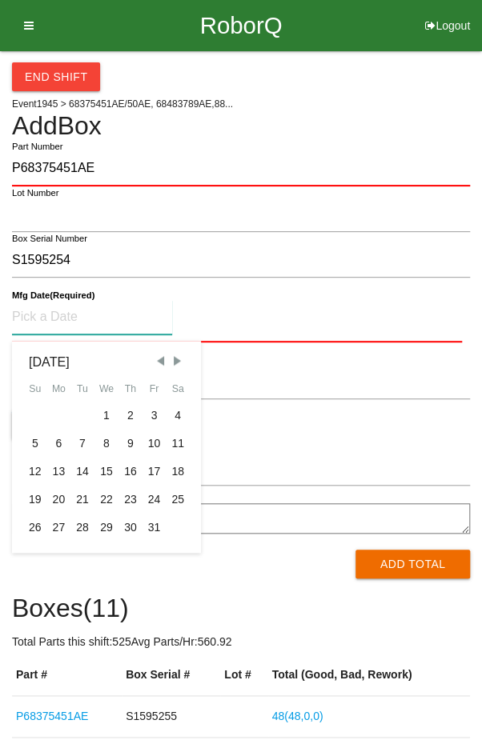
type input "[DATE]"
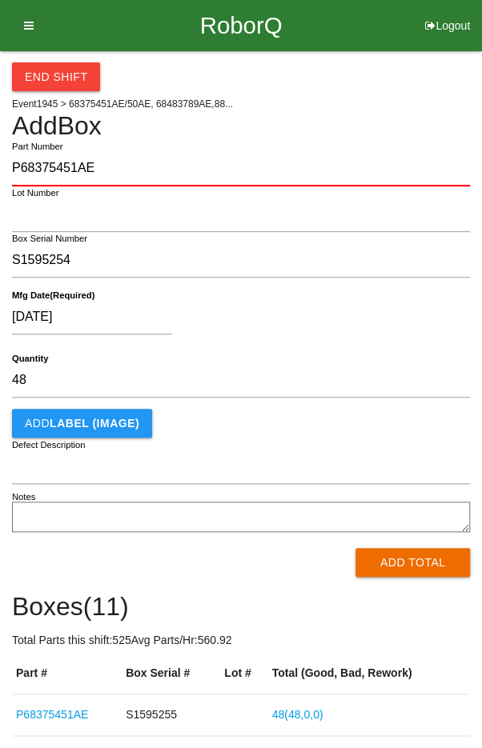
click at [314, 322] on div "[DATE]" at bounding box center [237, 320] width 450 height 41
click at [417, 575] on button "Add Total" at bounding box center [412, 562] width 114 height 29
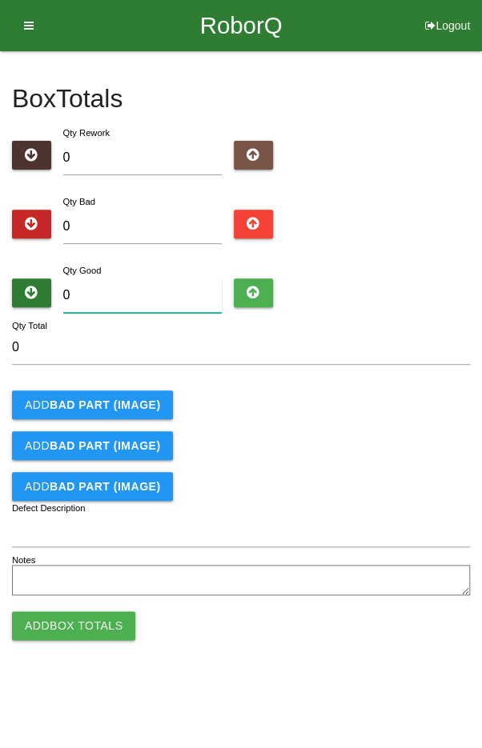
click at [162, 290] on input "0" at bounding box center [142, 295] width 159 height 34
type input "4"
type input "48"
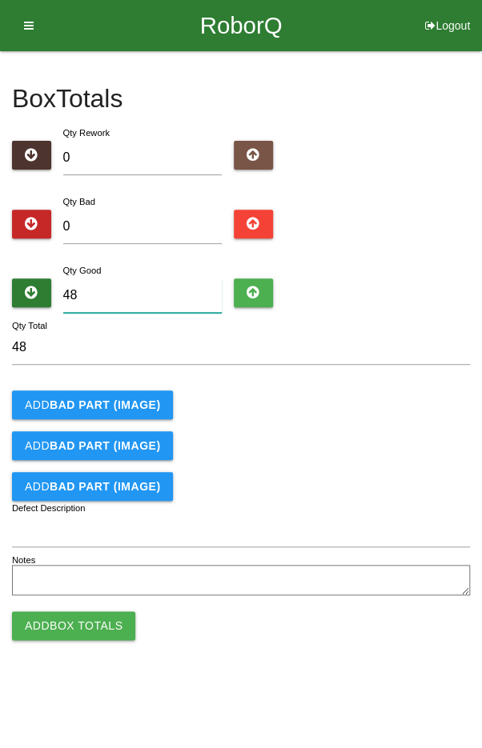
type input "48"
click at [390, 397] on div "Add BAD PART (IMAGE)" at bounding box center [241, 404] width 458 height 29
click at [53, 622] on button "Add Box Totals" at bounding box center [73, 625] width 123 height 29
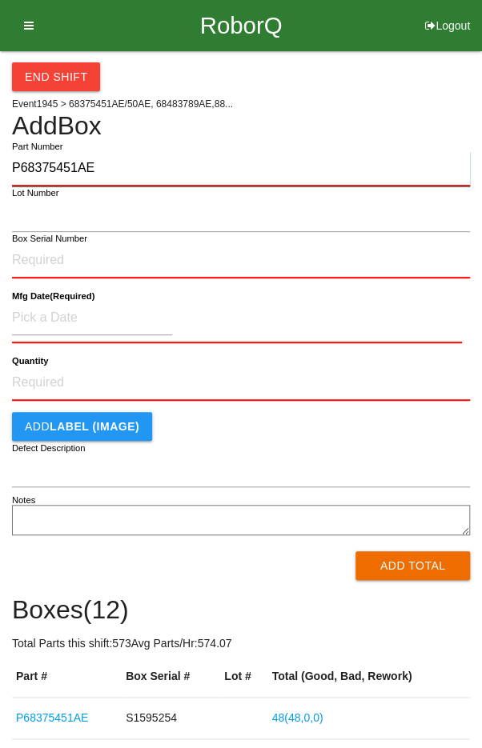
type input "P68375451AE"
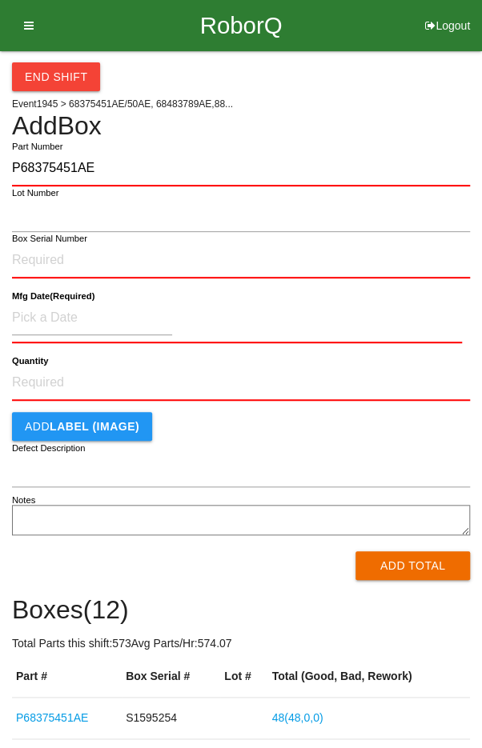
click at [41, 243] on label "Box Serial Number" at bounding box center [49, 239] width 75 height 14
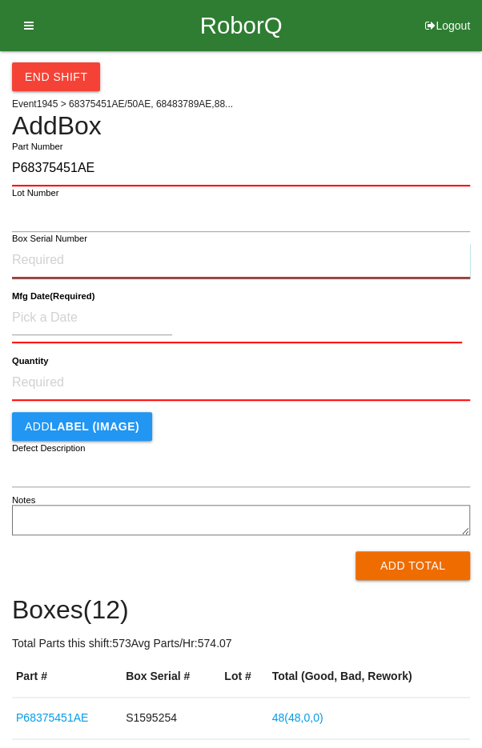
click at [41, 243] on input "Box Serial Number" at bounding box center [241, 260] width 458 height 35
type input "S1596521"
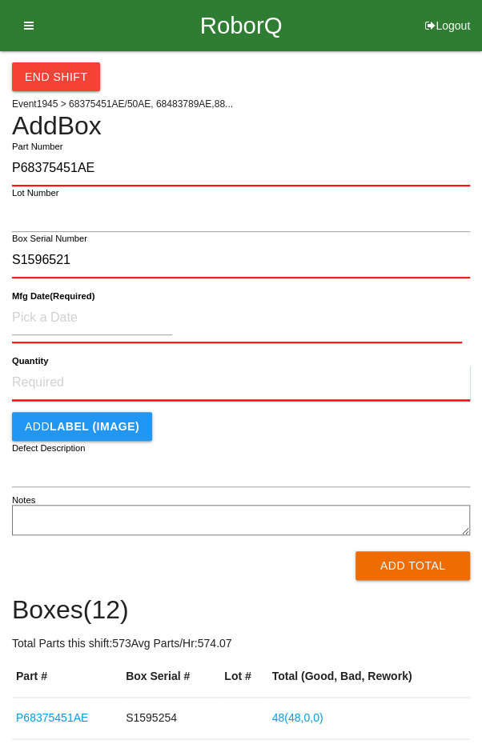
click at [63, 375] on input "Quantity" at bounding box center [241, 383] width 458 height 35
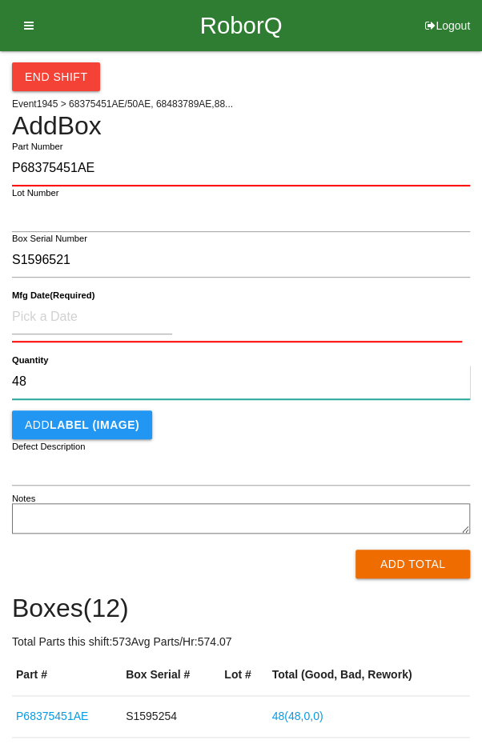
type input "48"
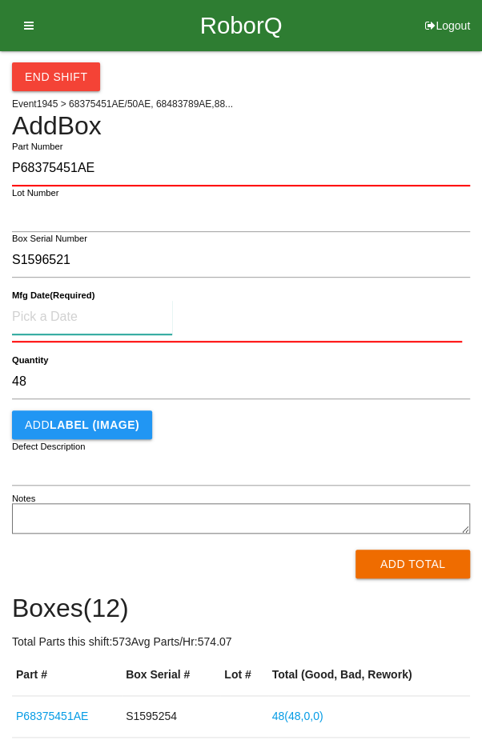
click at [50, 315] on input at bounding box center [92, 317] width 160 height 34
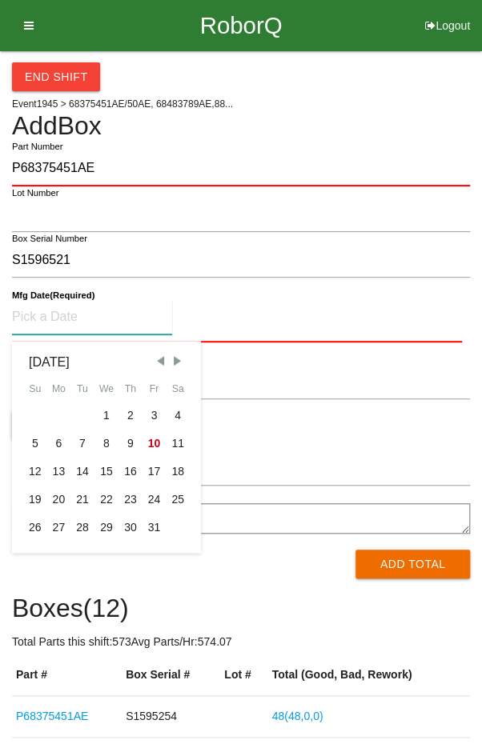
click at [158, 354] on span "Previous Month" at bounding box center [160, 361] width 14 height 14
click at [160, 358] on span "Previous Month" at bounding box center [160, 361] width 14 height 14
click at [162, 363] on span "Previous Month" at bounding box center [160, 361] width 14 height 14
click at [159, 362] on span "Previous Month" at bounding box center [160, 361] width 14 height 14
click at [162, 364] on span "Previous Month" at bounding box center [160, 361] width 14 height 14
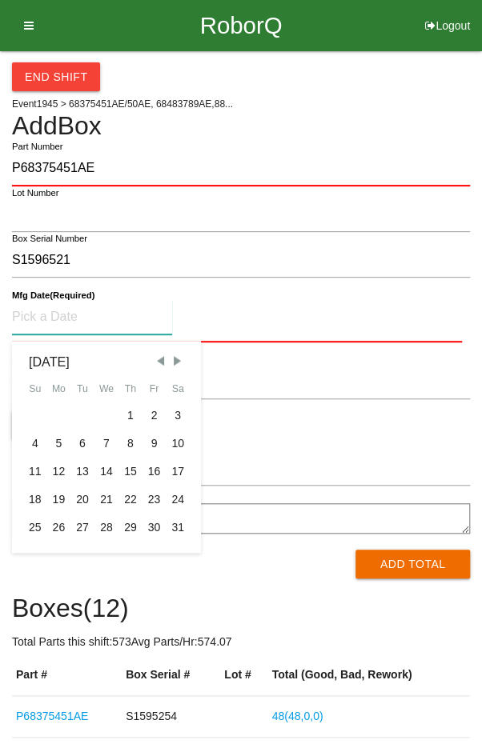
click at [166, 361] on span "Previous Month" at bounding box center [160, 361] width 14 height 14
click at [130, 442] on div "10" at bounding box center [130, 444] width 24 height 28
type input "[DATE]"
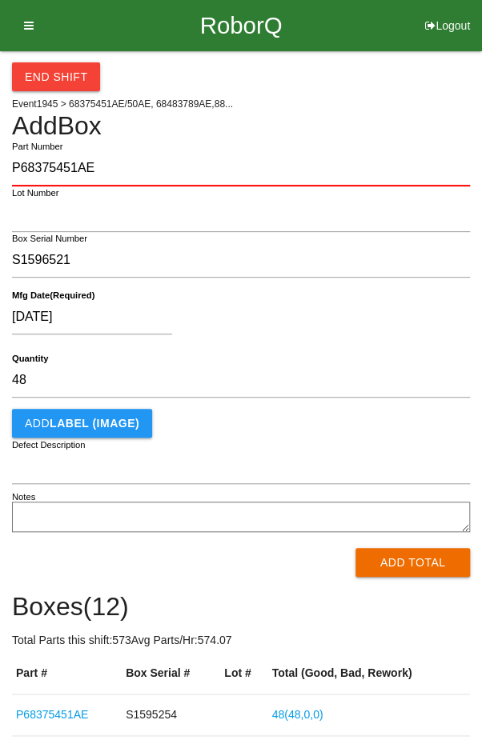
click at [304, 292] on div "[DATE] Mfg Date (Required)" at bounding box center [241, 320] width 458 height 63
click at [408, 567] on button "Add Total" at bounding box center [412, 562] width 114 height 29
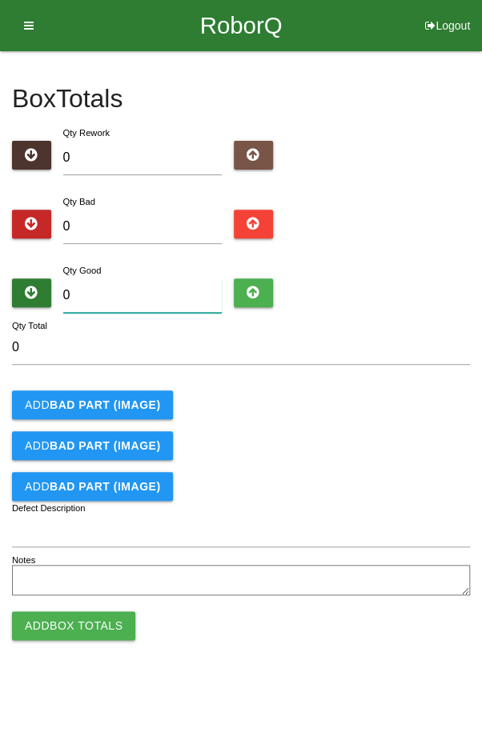
click at [135, 292] on input "0" at bounding box center [142, 295] width 159 height 34
type input "4"
type input "48"
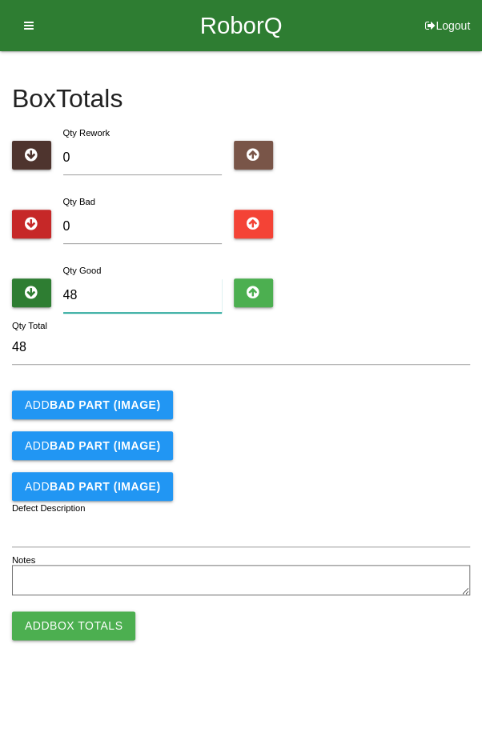
type input "48"
click at [369, 429] on form "48 Qty Total Add BAD PART (IMAGE) Add BAD PART (IMAGE) Add BAD PART (IMAGE) Def…" at bounding box center [241, 465] width 458 height 270
click at [75, 625] on button "Add Box Totals" at bounding box center [73, 625] width 123 height 29
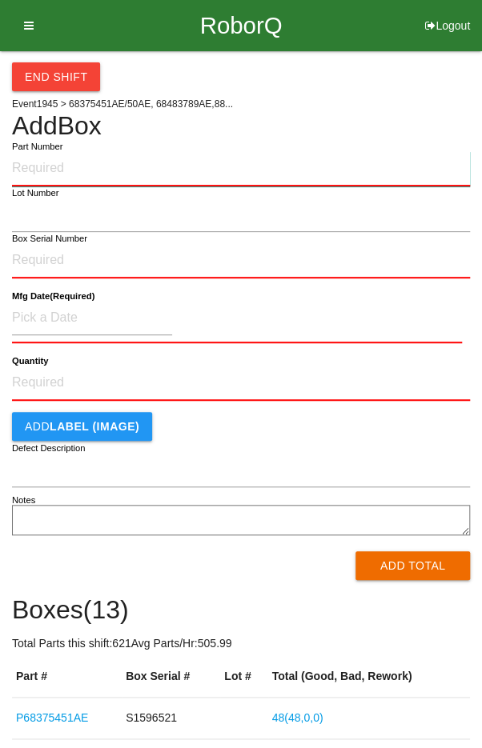
click at [62, 162] on input "Part Number" at bounding box center [241, 168] width 458 height 35
click at [63, 162] on input "Part Number" at bounding box center [241, 168] width 458 height 35
type input "P68375451AE"
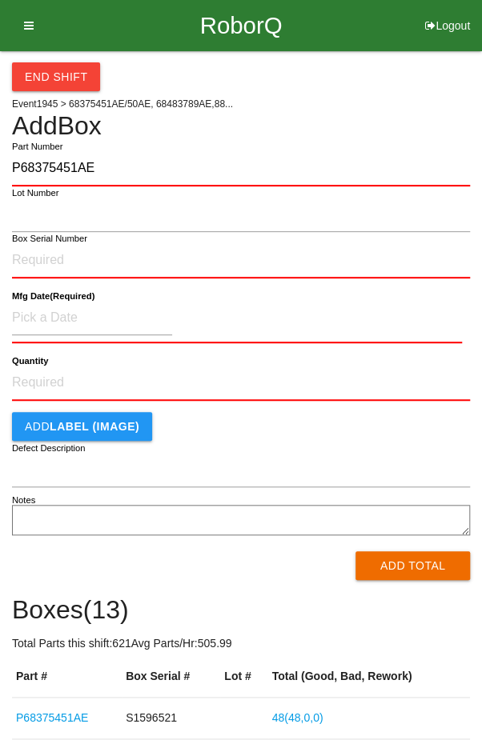
click at [35, 242] on label "Box Serial Number" at bounding box center [49, 239] width 75 height 14
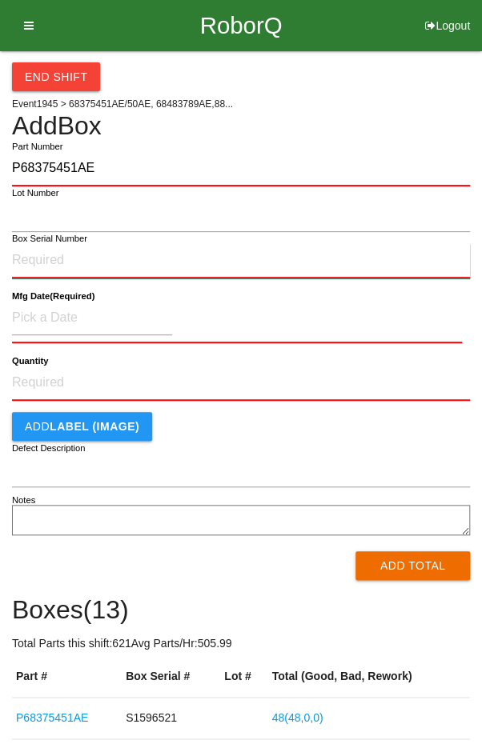
click at [35, 243] on input "Box Serial Number" at bounding box center [241, 260] width 458 height 35
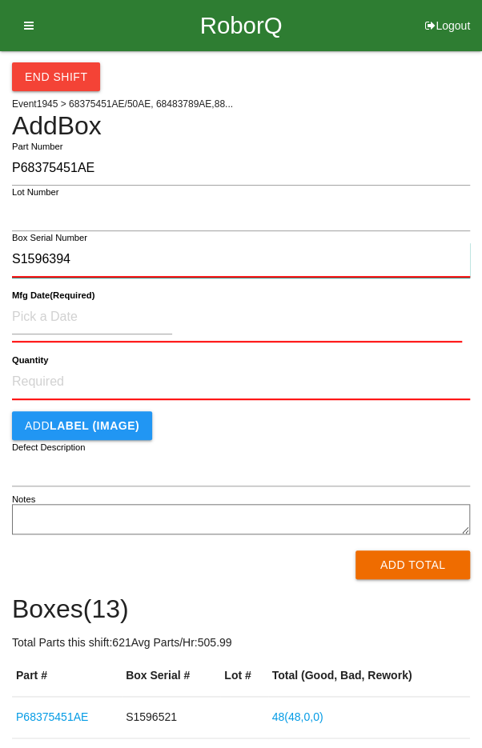
type input "S1596394"
click at [42, 362] on b "Quantity" at bounding box center [30, 360] width 36 height 10
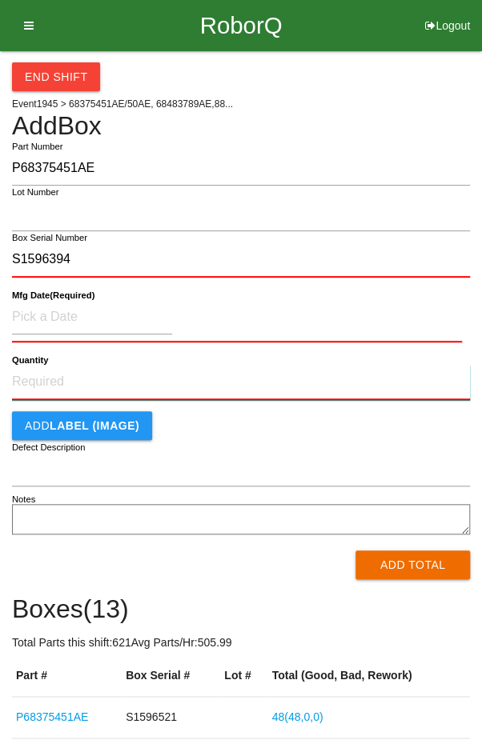
click at [42, 365] on input "Quantity" at bounding box center [241, 382] width 458 height 35
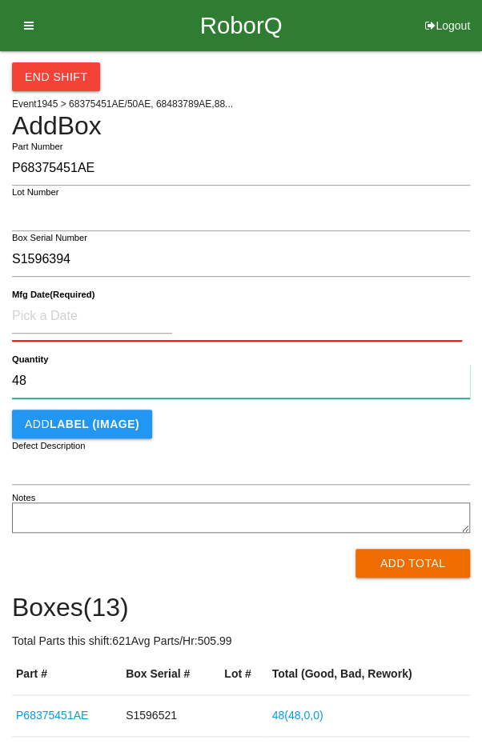
type input "48"
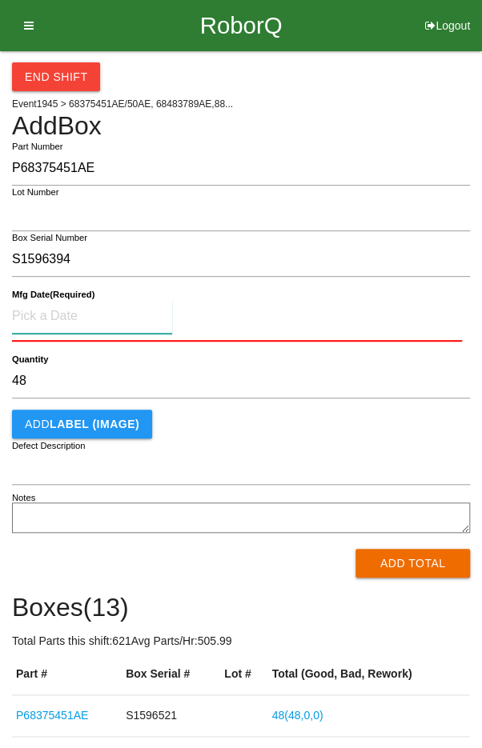
click at [54, 314] on input at bounding box center [92, 316] width 160 height 34
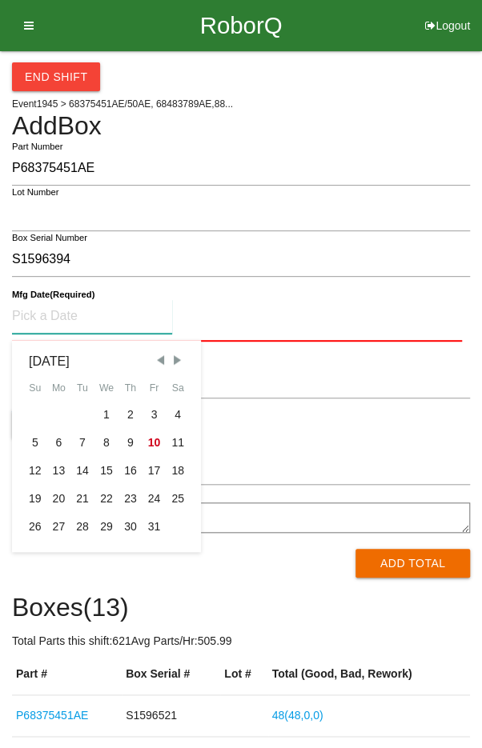
click at [157, 362] on span "Previous Month" at bounding box center [160, 360] width 14 height 14
click at [164, 363] on span "Previous Month" at bounding box center [160, 360] width 14 height 14
click at [156, 364] on span "Previous Month" at bounding box center [160, 360] width 14 height 14
click at [161, 363] on span "Previous Month" at bounding box center [160, 360] width 14 height 14
click at [166, 362] on span "Previous Month" at bounding box center [160, 360] width 14 height 14
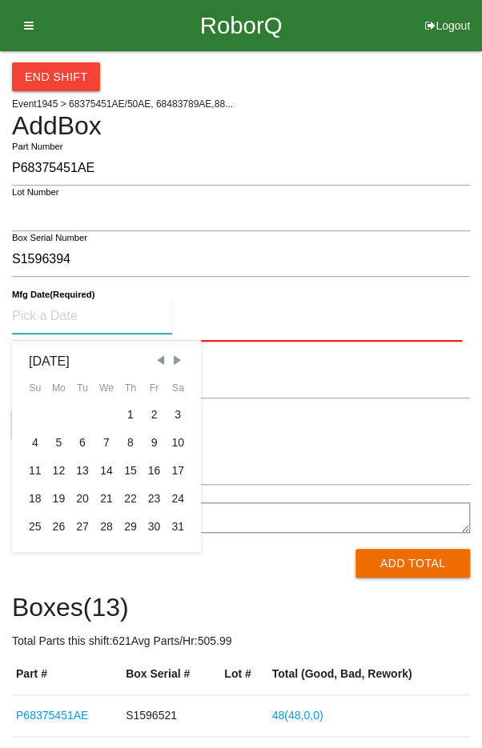
click at [166, 360] on span "Previous Month" at bounding box center [160, 360] width 14 height 14
click at [155, 361] on span "Previous Month" at bounding box center [160, 360] width 14 height 14
click at [55, 470] on div "10" at bounding box center [59, 471] width 24 height 28
type input "[DATE]"
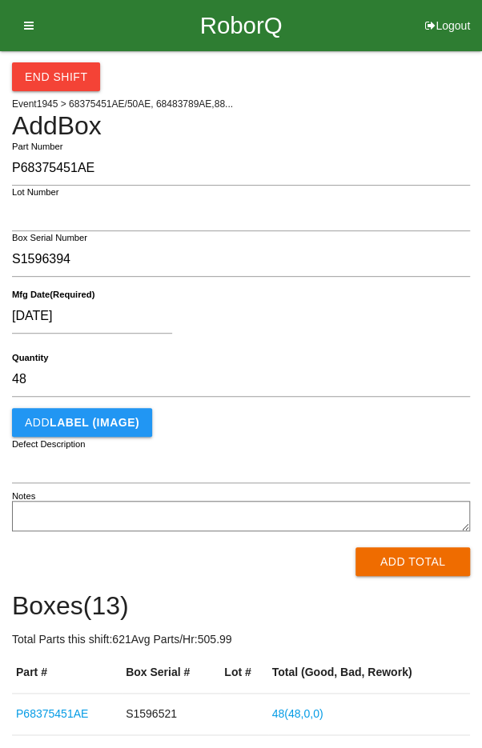
click at [321, 311] on div "[DATE]" at bounding box center [237, 319] width 450 height 41
click at [413, 570] on button "Add Total" at bounding box center [412, 561] width 114 height 29
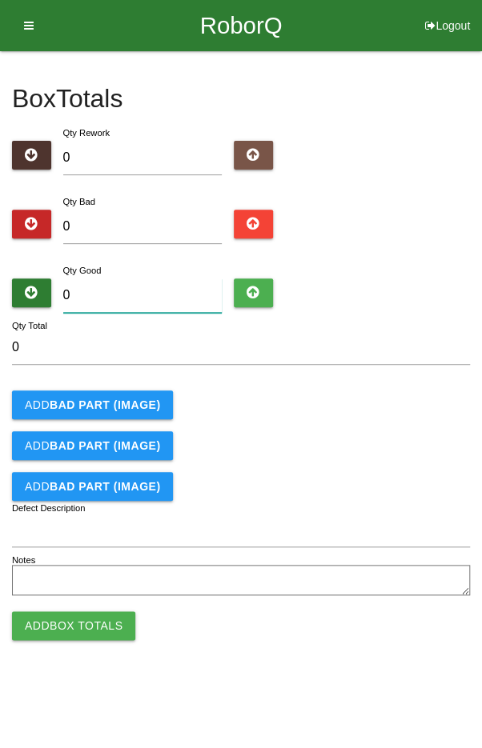
click at [154, 291] on input "0" at bounding box center [142, 295] width 159 height 34
type input "4"
type input "48"
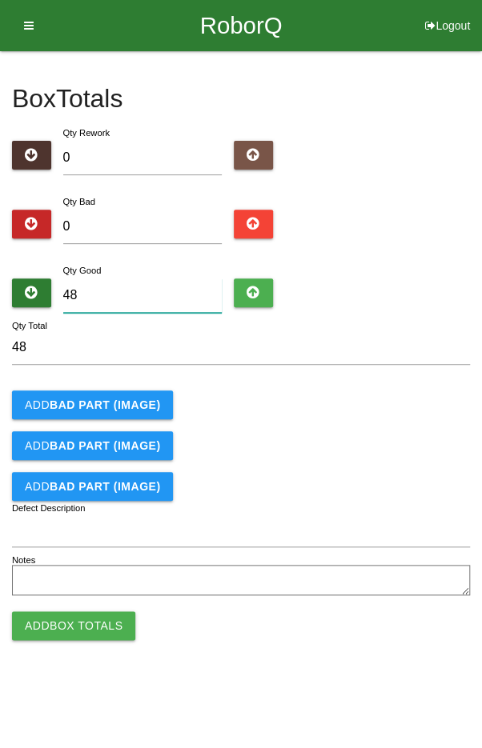
type input "48"
click at [346, 406] on div "Add BAD PART (IMAGE)" at bounding box center [241, 404] width 458 height 29
click at [76, 614] on button "Add Box Totals" at bounding box center [73, 625] width 123 height 29
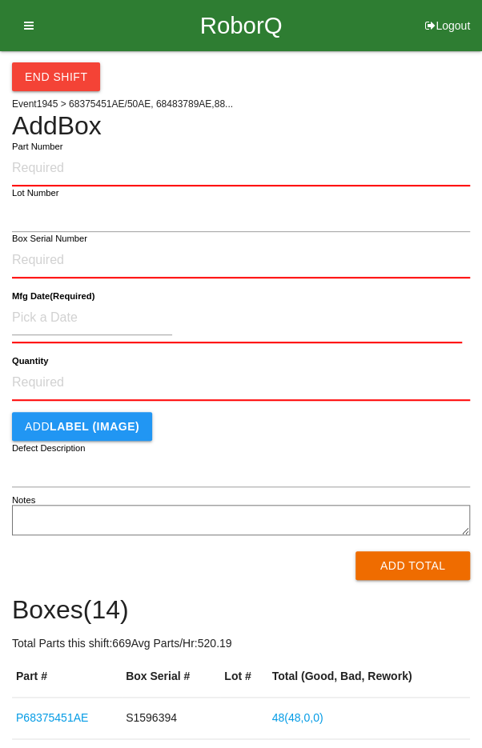
click at [55, 150] on label "Part Number" at bounding box center [37, 147] width 50 height 14
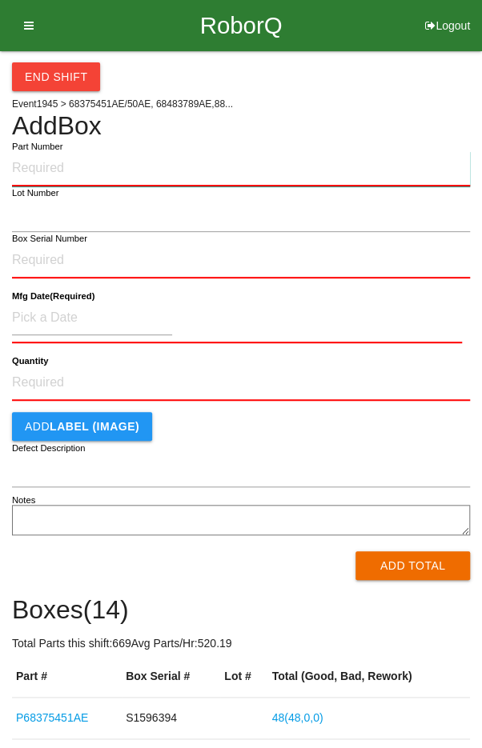
click at [55, 151] on input "Part Number" at bounding box center [241, 168] width 458 height 35
click at [79, 165] on input "Part Number" at bounding box center [241, 168] width 458 height 35
click at [58, 162] on input "Q48" at bounding box center [241, 168] width 458 height 35
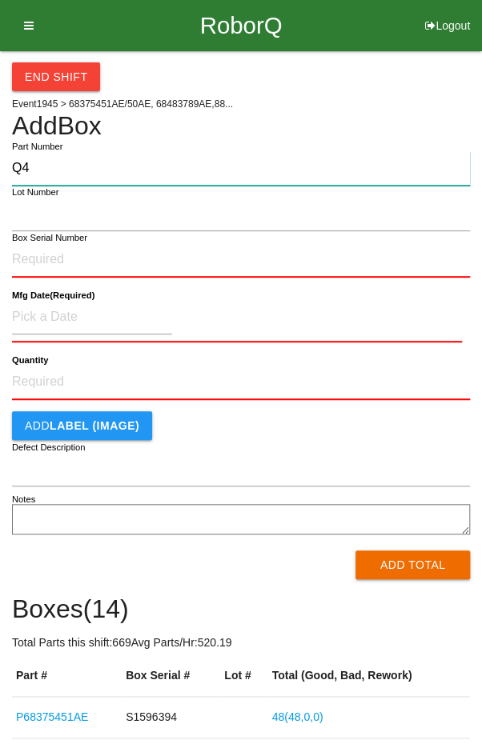
type input "Q"
type input "P68375451AE"
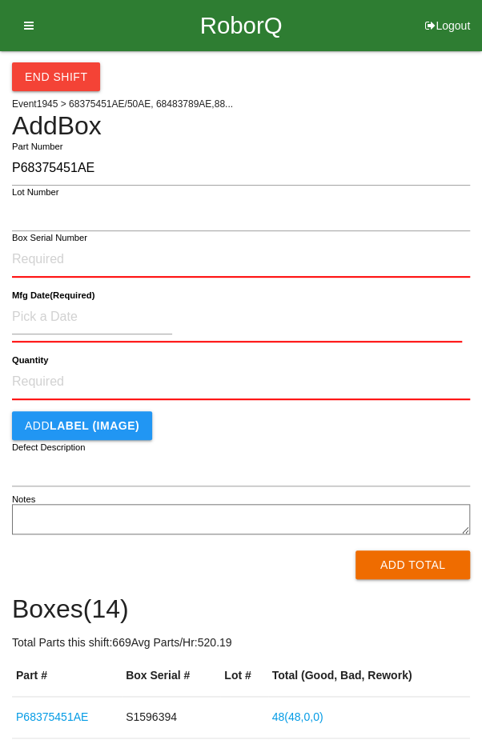
click at [51, 239] on label "Box Serial Number" at bounding box center [49, 238] width 75 height 14
click at [51, 242] on input "Box Serial Number" at bounding box center [241, 259] width 458 height 35
type input "S1595764"
click at [60, 378] on input "Quantity" at bounding box center [241, 382] width 458 height 35
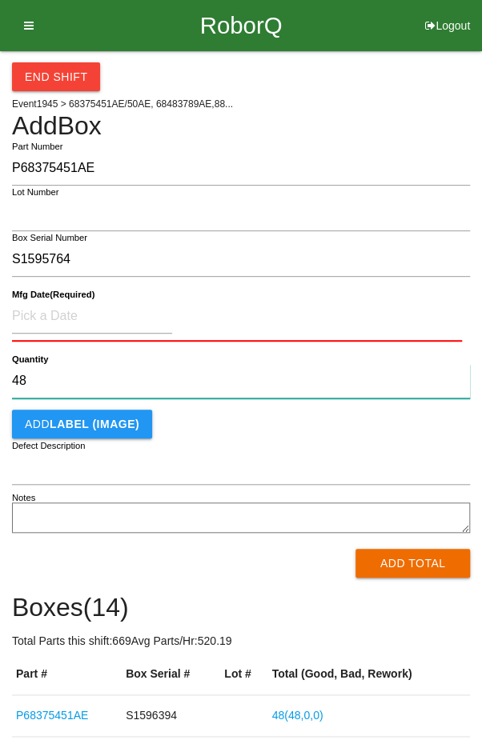
type input "48"
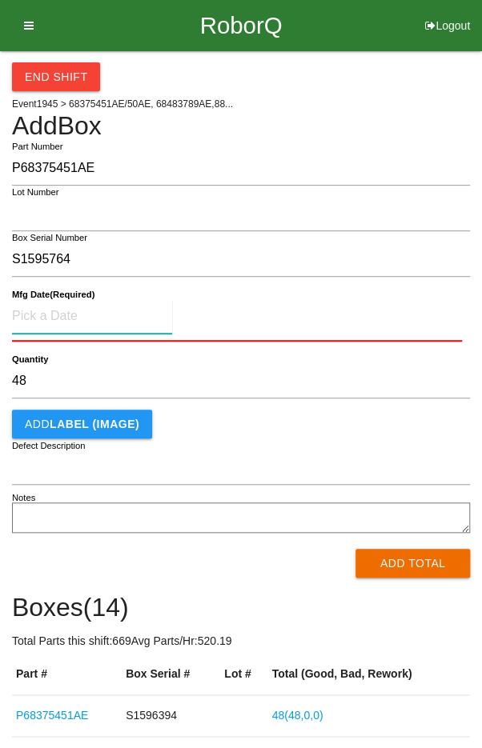
click at [59, 308] on input at bounding box center [92, 316] width 160 height 34
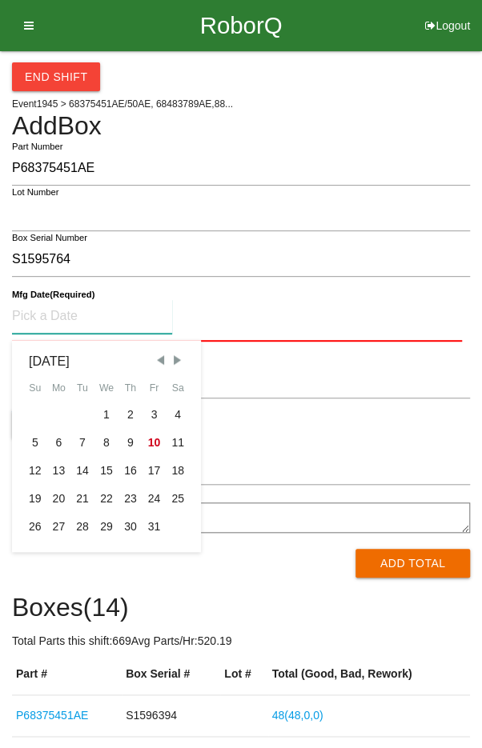
click at [155, 361] on span "Previous Month" at bounding box center [160, 360] width 14 height 14
click at [155, 362] on span "Previous Month" at bounding box center [160, 360] width 14 height 14
click at [158, 365] on span "Previous Month" at bounding box center [160, 360] width 14 height 14
click at [158, 362] on span "Previous Month" at bounding box center [160, 360] width 14 height 14
click at [160, 363] on span "Previous Month" at bounding box center [160, 360] width 14 height 14
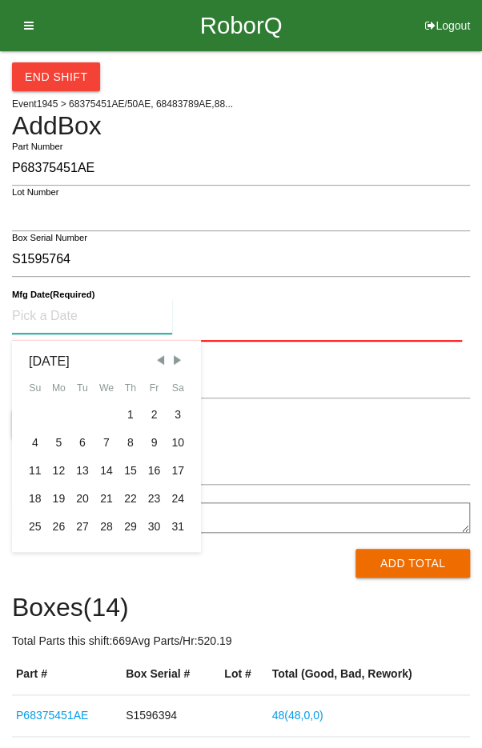
click at [160, 363] on span "Previous Month" at bounding box center [160, 360] width 14 height 14
click at [160, 362] on span "Previous Month" at bounding box center [160, 360] width 14 height 14
click at [160, 363] on span "Previous Month" at bounding box center [160, 360] width 14 height 14
click at [54, 472] on div "10" at bounding box center [59, 471] width 24 height 28
type input "[DATE]"
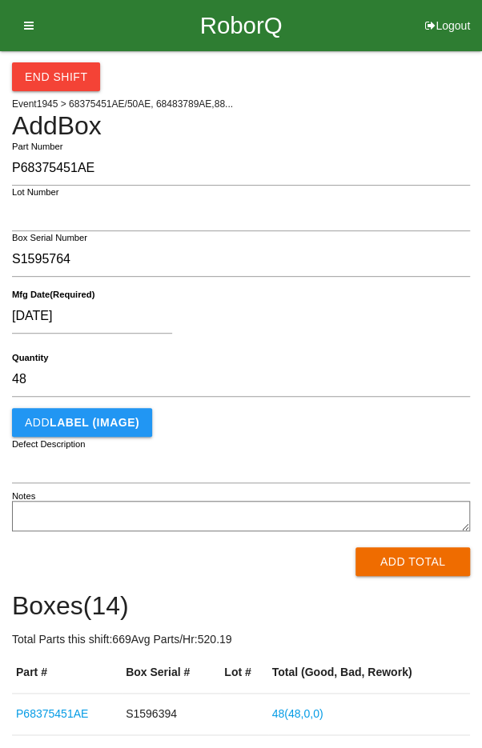
click at [321, 322] on div "[DATE]" at bounding box center [237, 319] width 450 height 41
click at [406, 562] on button "Add Total" at bounding box center [412, 561] width 114 height 29
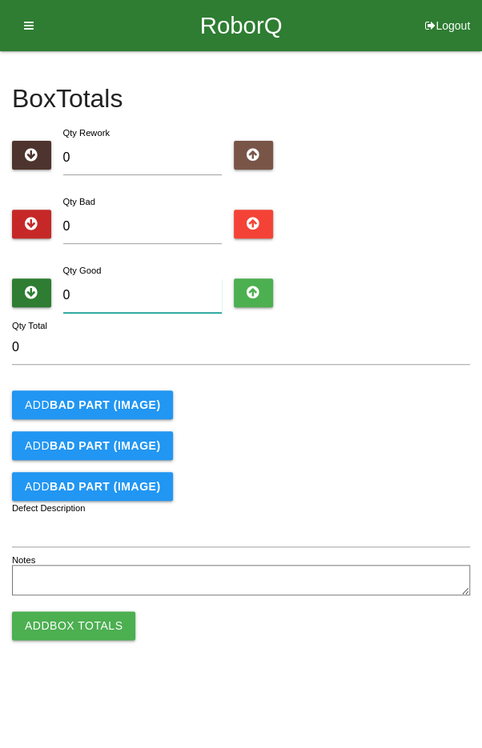
click at [149, 292] on input "0" at bounding box center [142, 295] width 159 height 34
type input "4"
type input "48"
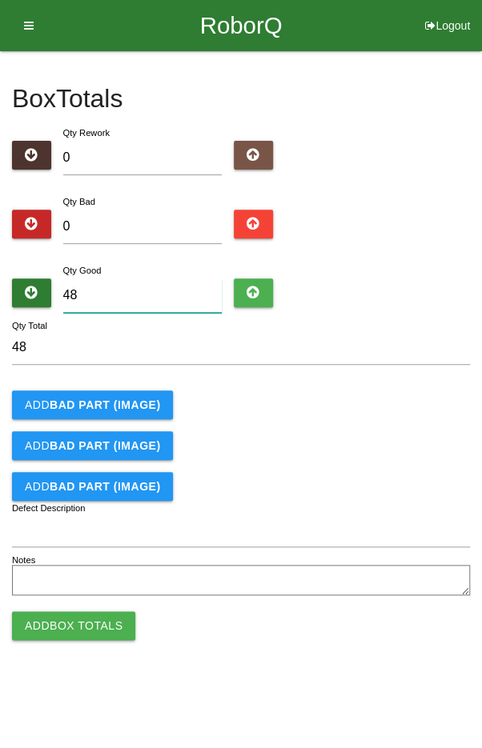
type input "48"
click at [373, 426] on form "48 Qty Total Add BAD PART (IMAGE) Add BAD PART (IMAGE) Add BAD PART (IMAGE) Def…" at bounding box center [241, 465] width 458 height 270
click at [61, 631] on button "Add Box Totals" at bounding box center [73, 625] width 123 height 29
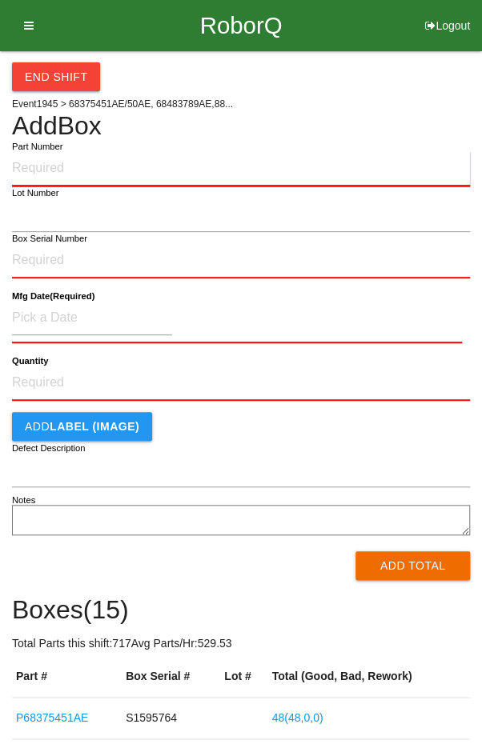
click at [41, 163] on input "Part Number" at bounding box center [241, 168] width 458 height 35
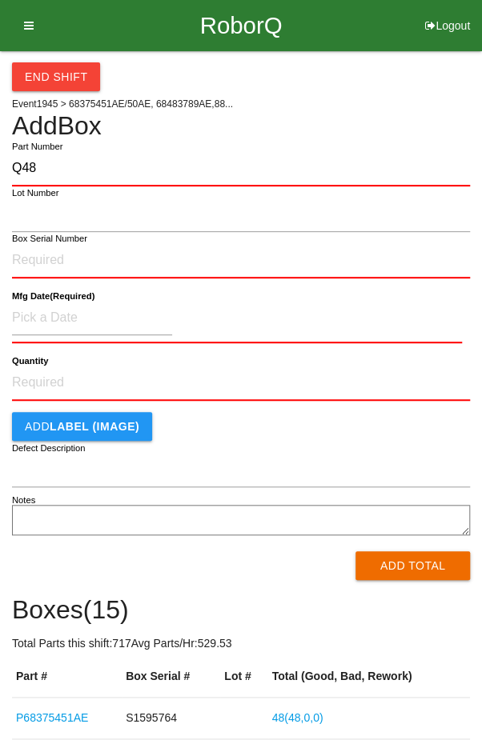
click at [60, 153] on label "Part Number" at bounding box center [37, 147] width 50 height 14
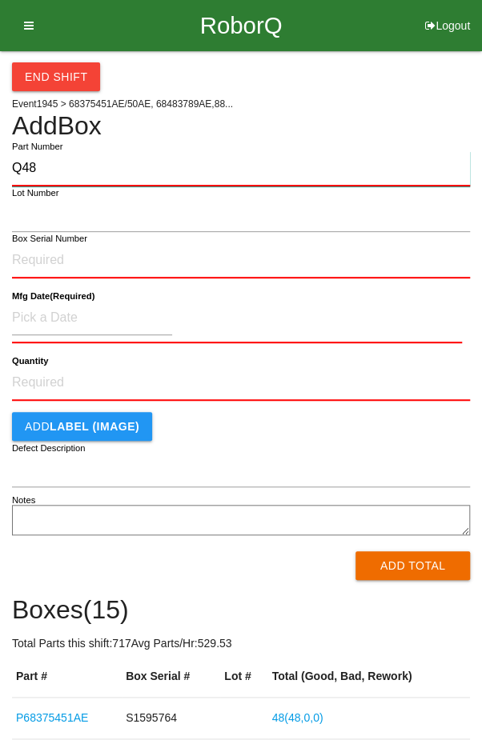
click at [60, 153] on input "Q48" at bounding box center [241, 168] width 458 height 35
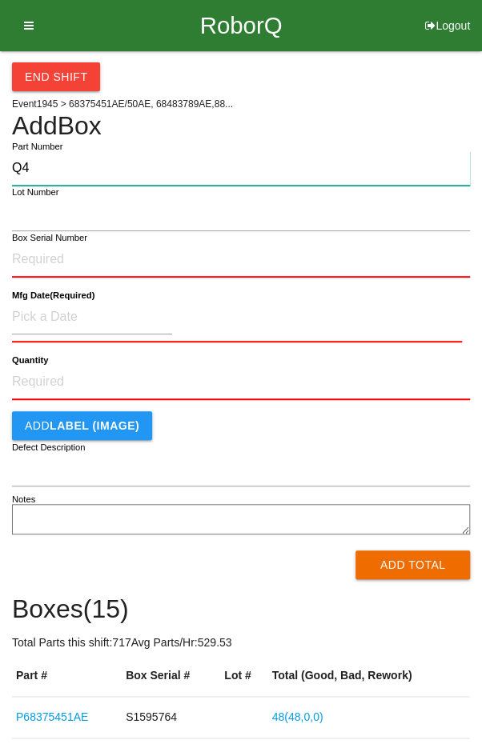
type input "Q"
click at [67, 162] on input "Q48" at bounding box center [241, 168] width 458 height 34
type input "Q"
type input "P68375451AE"
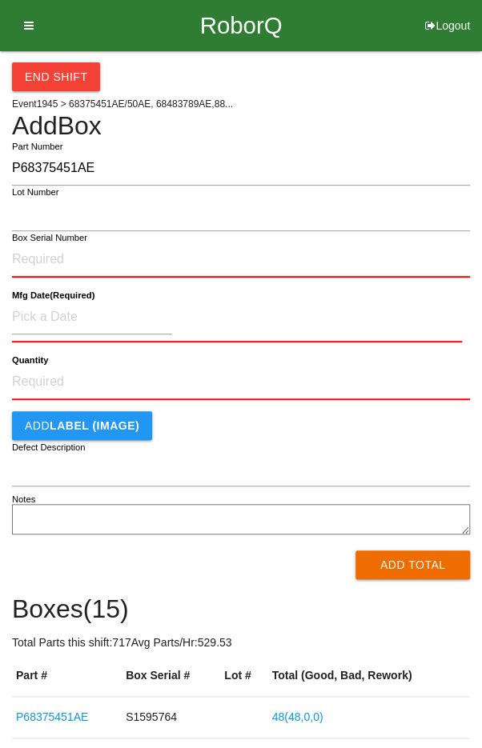
click at [39, 240] on label "Box Serial Number" at bounding box center [49, 238] width 75 height 14
click at [39, 242] on input "Box Serial Number" at bounding box center [241, 259] width 458 height 35
type input "S1595283"
click at [42, 361] on b "Quantity" at bounding box center [30, 360] width 36 height 10
click at [42, 365] on input "Quantity" at bounding box center [241, 382] width 458 height 35
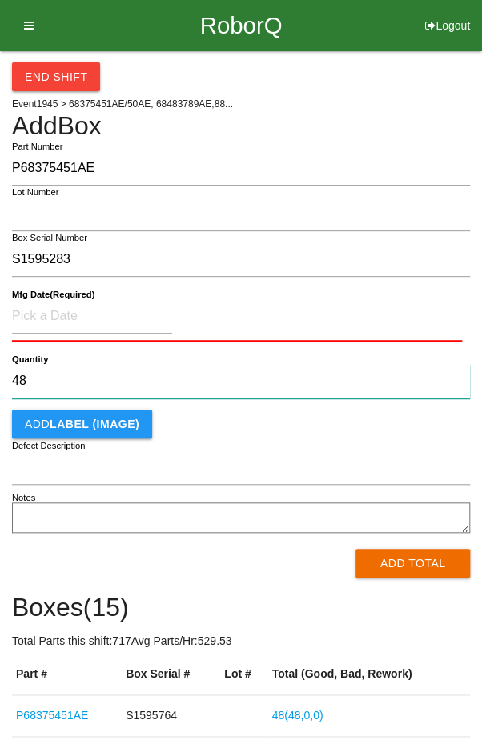
type input "48"
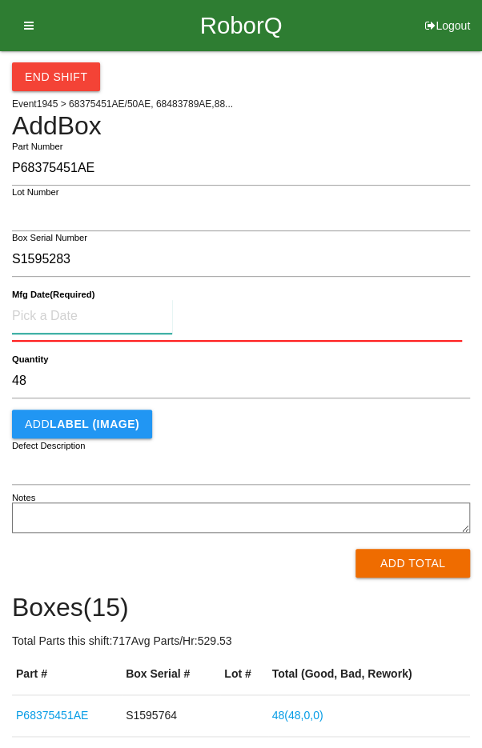
click at [50, 310] on input at bounding box center [92, 316] width 160 height 34
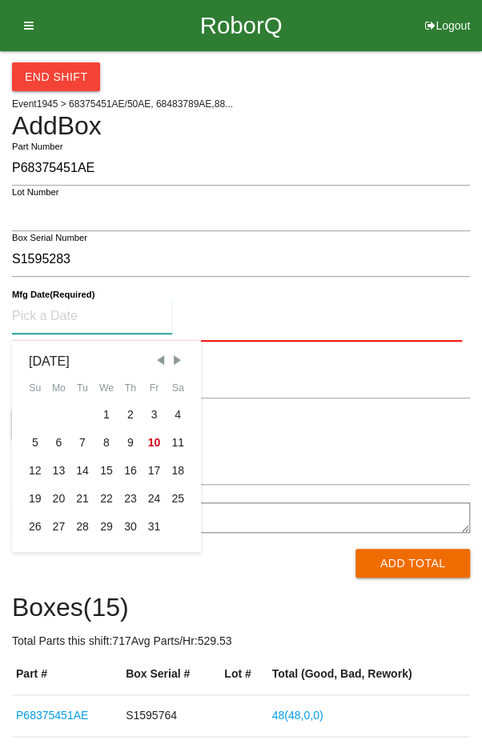
click at [158, 364] on span "Previous Month" at bounding box center [160, 360] width 14 height 14
click at [158, 360] on span "Previous Month" at bounding box center [160, 360] width 14 height 14
click at [157, 361] on span "Previous Month" at bounding box center [160, 360] width 14 height 14
click at [155, 365] on span "Previous Month" at bounding box center [160, 360] width 14 height 14
click at [161, 360] on span "Previous Month" at bounding box center [160, 360] width 14 height 14
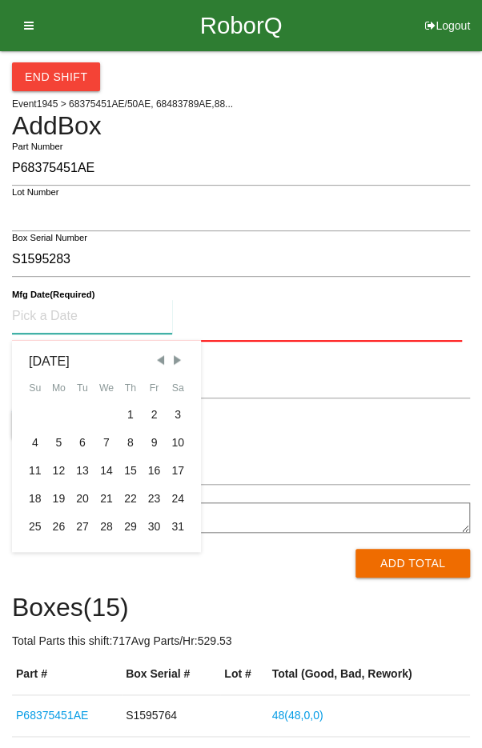
click at [159, 358] on span "Previous Month" at bounding box center [160, 360] width 14 height 14
click at [162, 361] on span "Previous Month" at bounding box center [160, 360] width 14 height 14
click at [158, 362] on span "Previous Month" at bounding box center [160, 360] width 14 height 14
click at [61, 474] on div "10" at bounding box center [59, 471] width 24 height 28
type input "[DATE]"
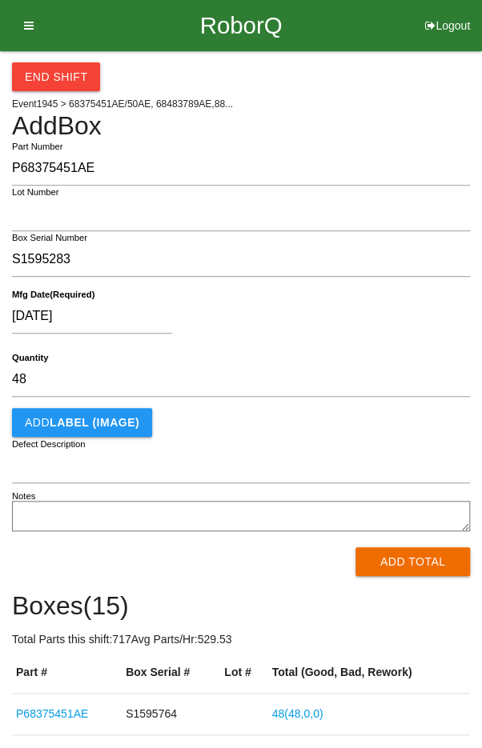
click at [318, 292] on div "[DATE] Mfg Date (Required)" at bounding box center [241, 319] width 458 height 63
click at [404, 567] on button "Add Total" at bounding box center [412, 561] width 114 height 29
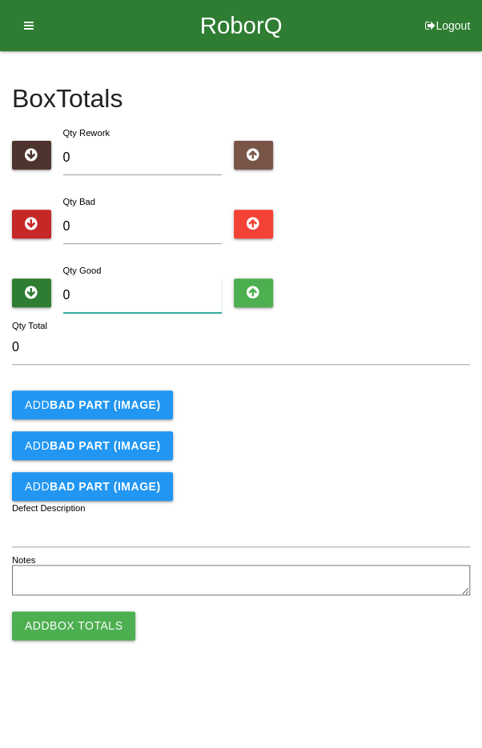
click at [138, 292] on input "0" at bounding box center [142, 295] width 159 height 34
type input "4"
type input "48"
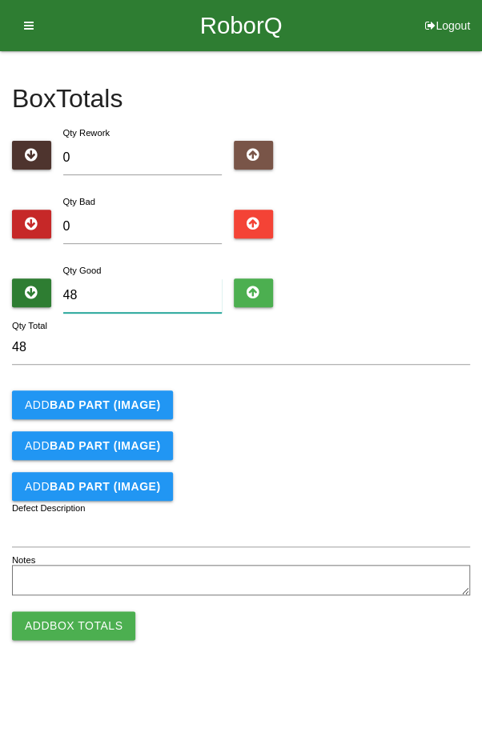
type input "48"
click at [371, 393] on div "Add BAD PART (IMAGE)" at bounding box center [241, 404] width 458 height 29
click at [74, 633] on button "Add Box Totals" at bounding box center [73, 625] width 123 height 29
